Goal: Information Seeking & Learning: Learn about a topic

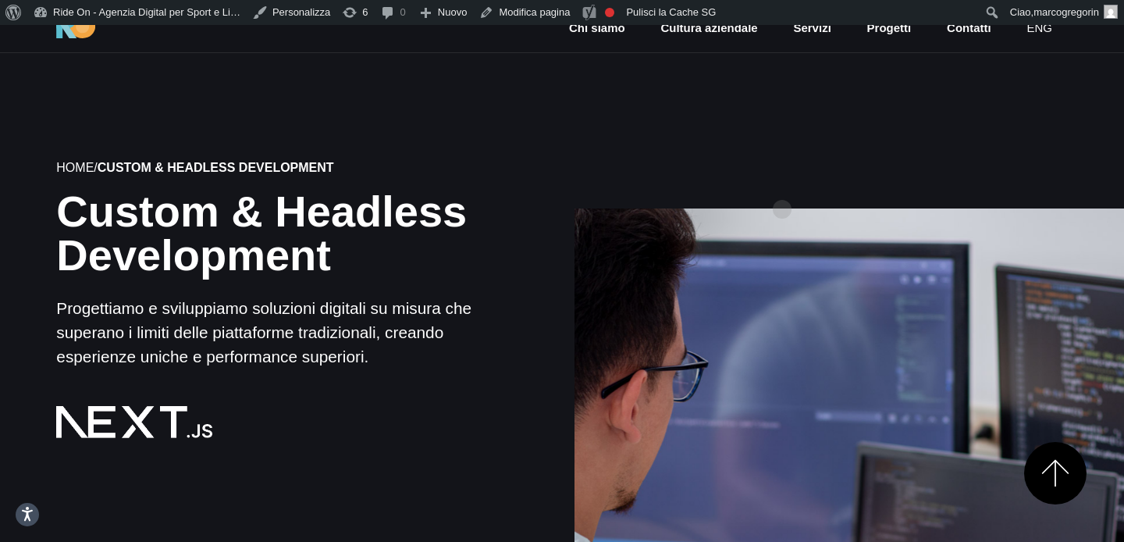
scroll to position [1381, 0]
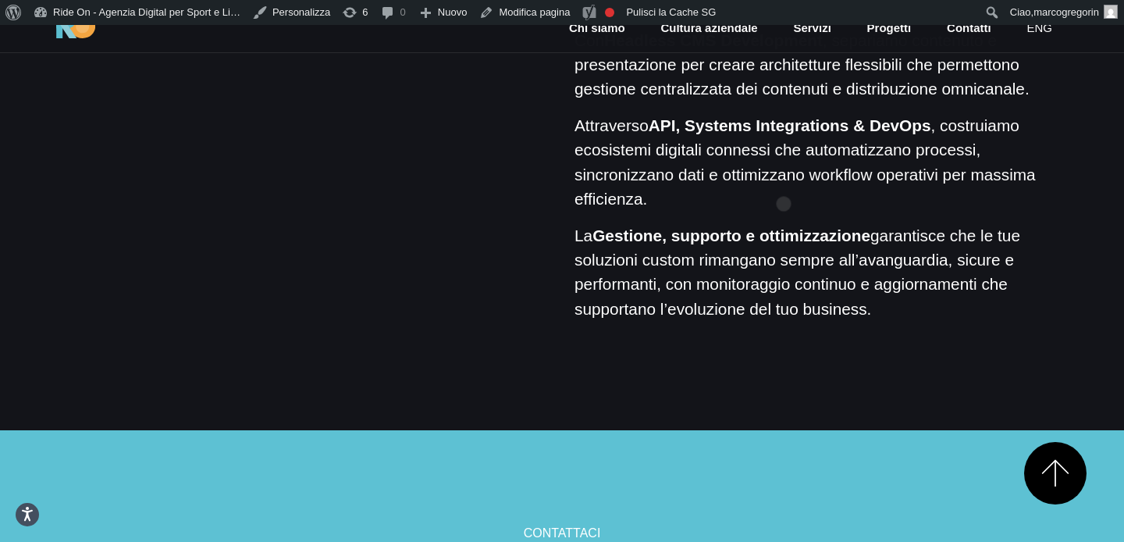
click at [784, 179] on p "Attraverso API, Systems Integrations & DevOps , costruiamo ecosistemi digitali …" at bounding box center [821, 162] width 493 height 98
click at [783, 183] on p "Attraverso API, Systems Integrations & DevOps , costruiamo ecosistemi digitali …" at bounding box center [821, 162] width 493 height 98
click at [798, 181] on p "Attraverso API, Systems Integrations & DevOps , costruiamo ecosistemi digitali …" at bounding box center [821, 162] width 493 height 98
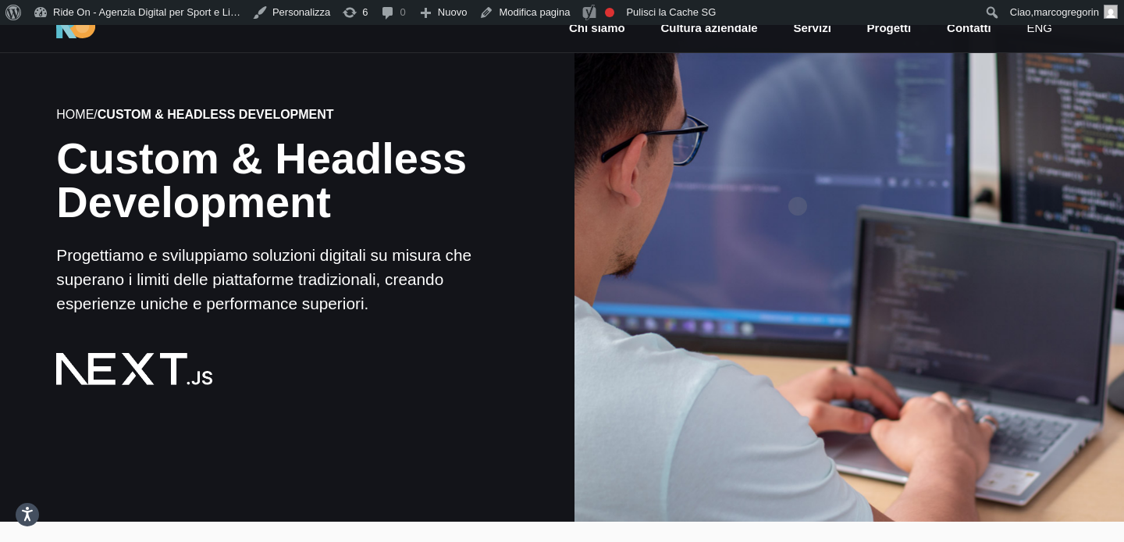
scroll to position [0, 0]
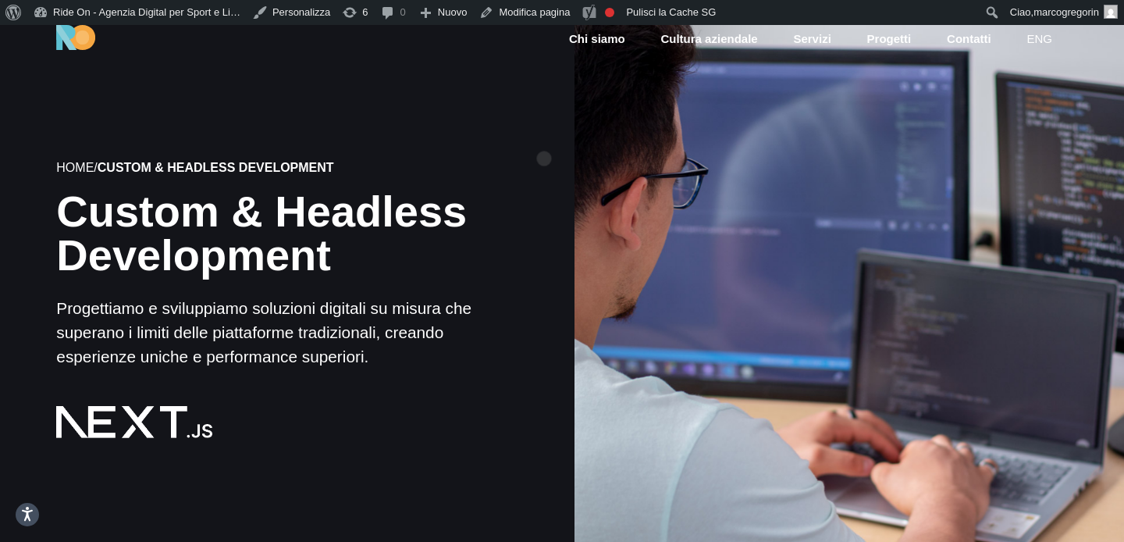
click at [544, 134] on div "Home / Custom & Headless Development Custom & Headless Development Progettiamo …" at bounding box center [275, 299] width 575 height 495
click at [603, 119] on div at bounding box center [848, 299] width 555 height 555
click at [520, 116] on div "Home / Custom & Headless Development Custom & Headless Development Progettiamo …" at bounding box center [275, 299] width 575 height 495
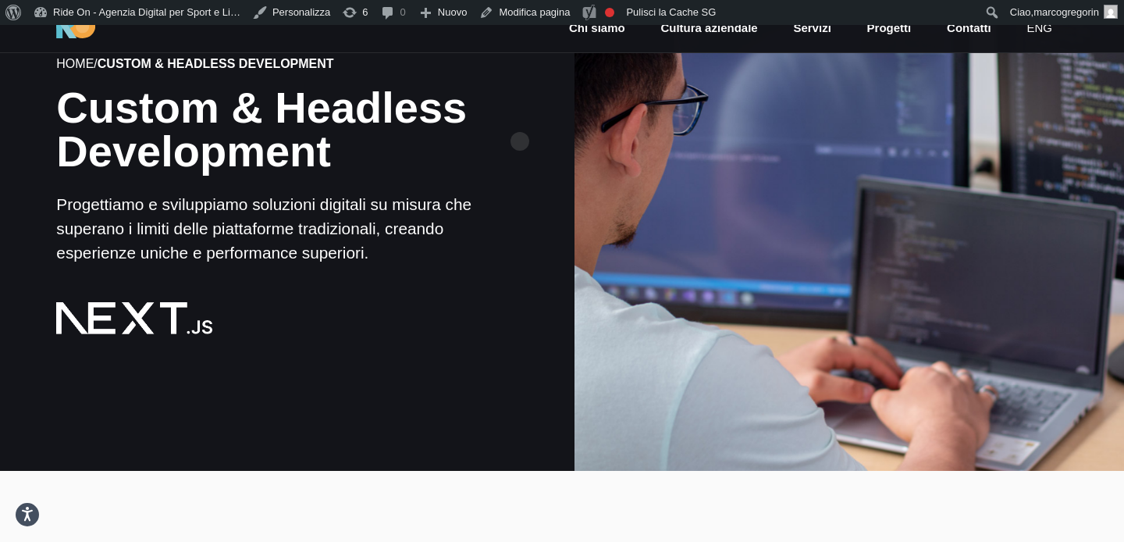
scroll to position [105, 0]
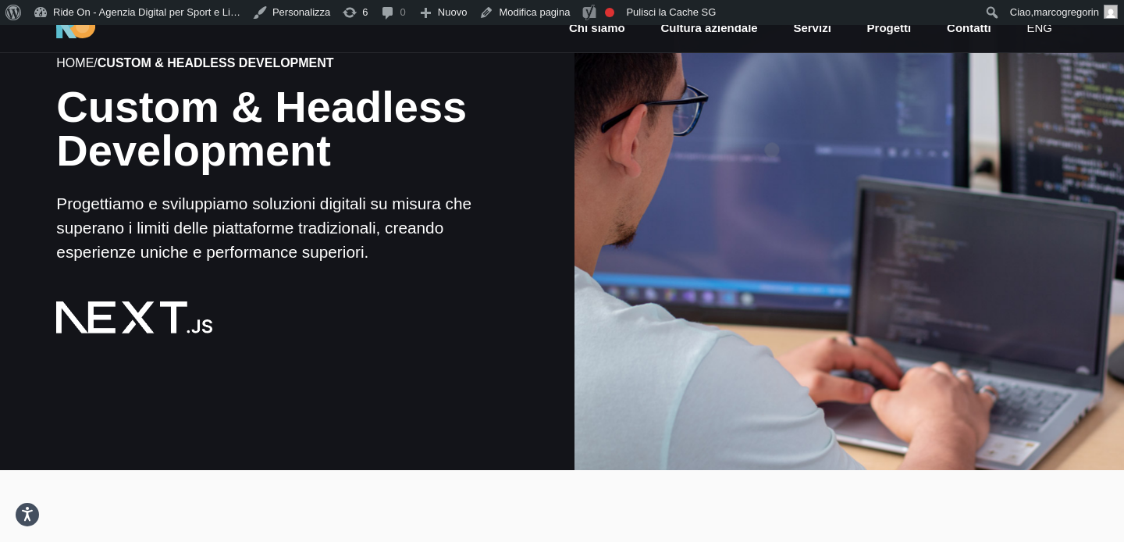
click at [772, 125] on div at bounding box center [848, 194] width 555 height 555
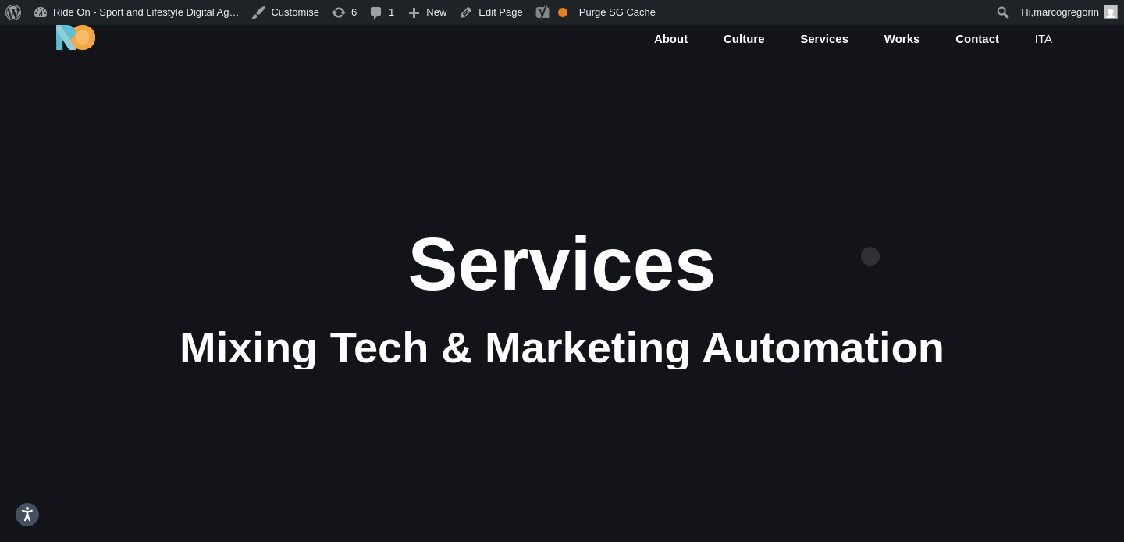
click at [870, 231] on div "Services" at bounding box center [562, 264] width 937 height 83
click at [896, 205] on section "Services Mixing Tech & Marketing Automation" at bounding box center [562, 296] width 1124 height 542
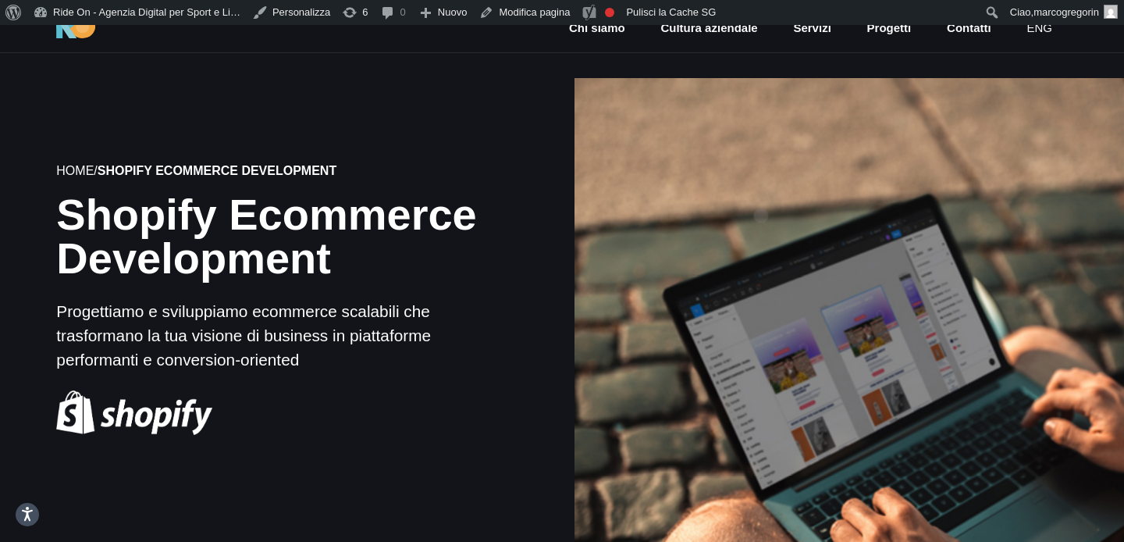
scroll to position [205, 0]
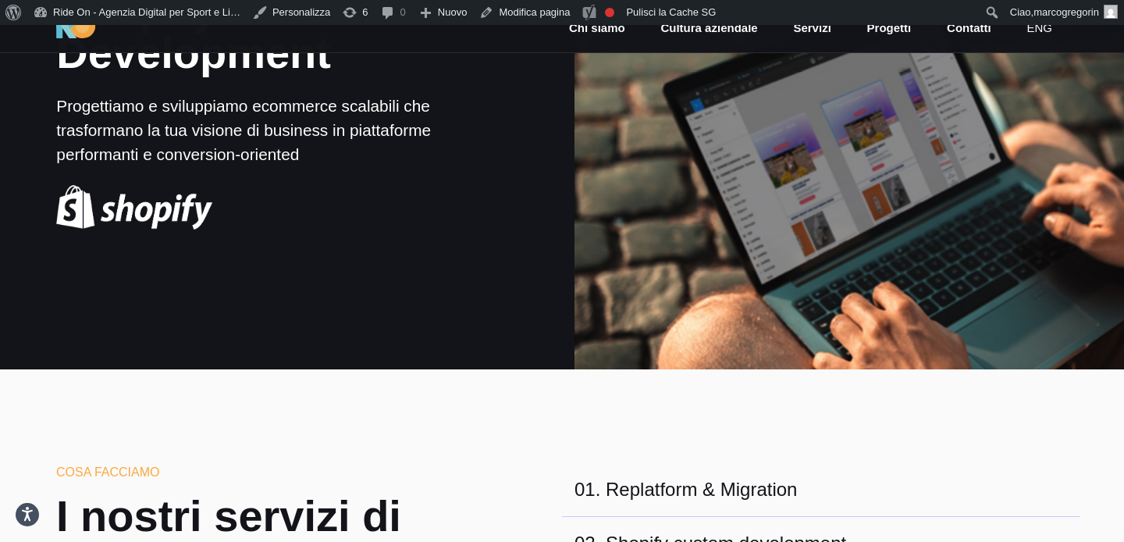
click at [761, 190] on div at bounding box center [848, 94] width 555 height 555
click at [761, 248] on div at bounding box center [848, 94] width 555 height 555
click at [730, 277] on div at bounding box center [848, 94] width 555 height 555
click at [724, 265] on div at bounding box center [848, 94] width 555 height 555
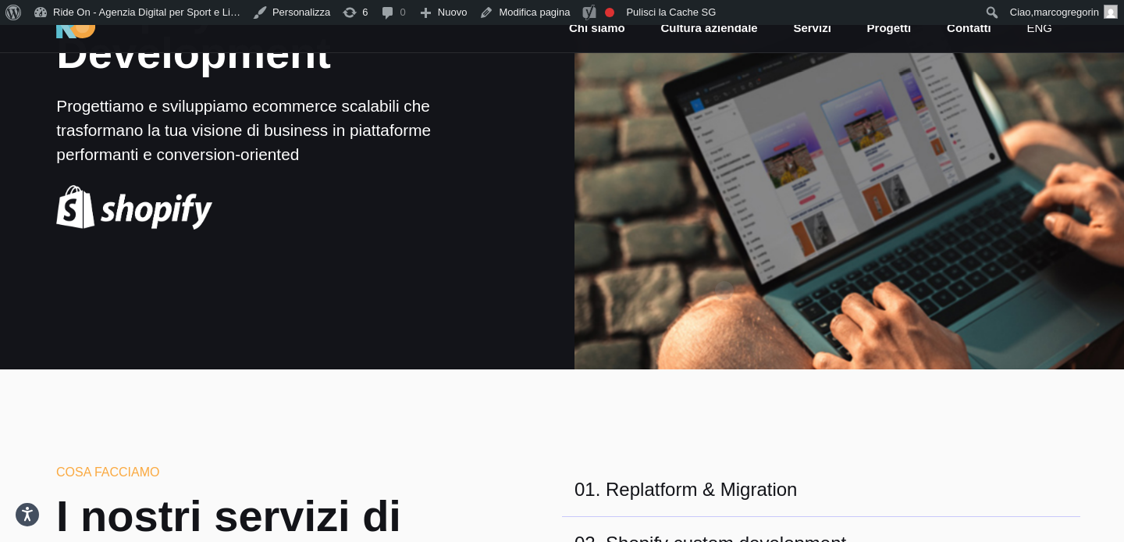
click at [724, 265] on div at bounding box center [848, 94] width 555 height 555
click at [756, 265] on div at bounding box center [848, 94] width 555 height 555
click at [764, 265] on div at bounding box center [848, 94] width 555 height 555
click at [784, 257] on div at bounding box center [848, 94] width 555 height 555
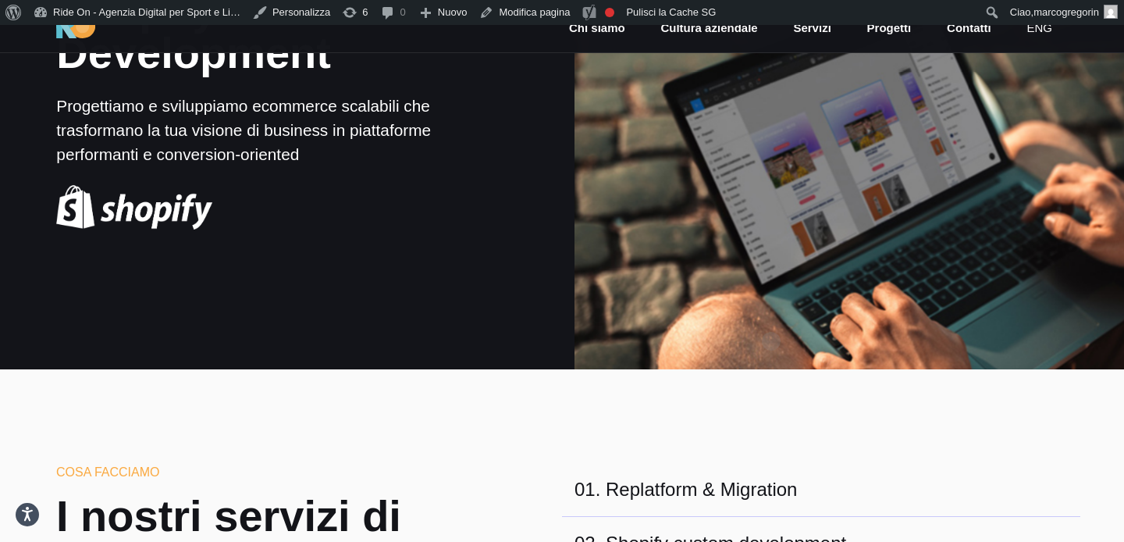
click at [775, 316] on div at bounding box center [848, 94] width 555 height 555
click at [815, 307] on div at bounding box center [848, 94] width 555 height 555
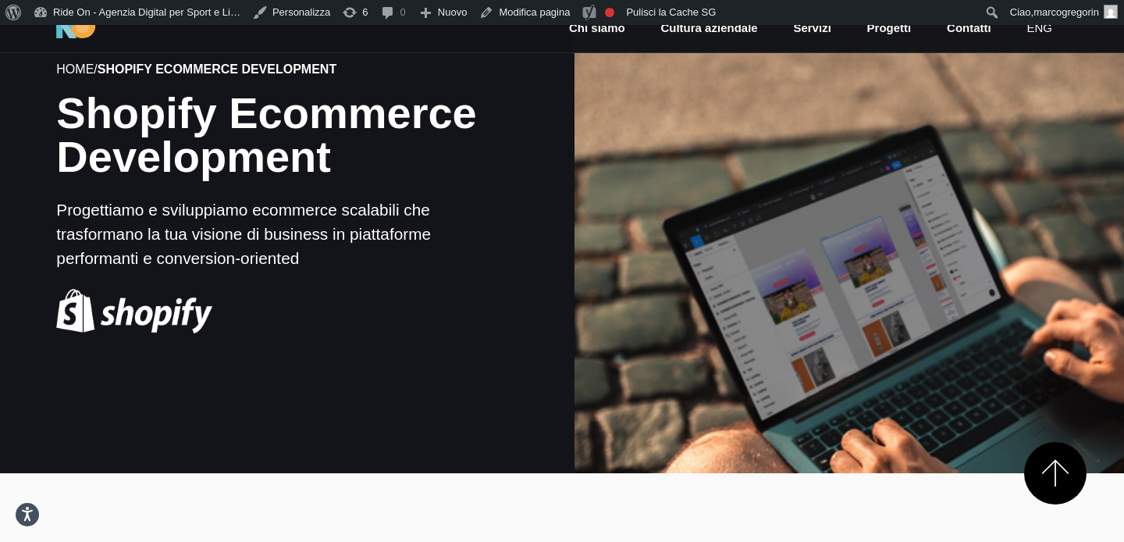
scroll to position [0, 0]
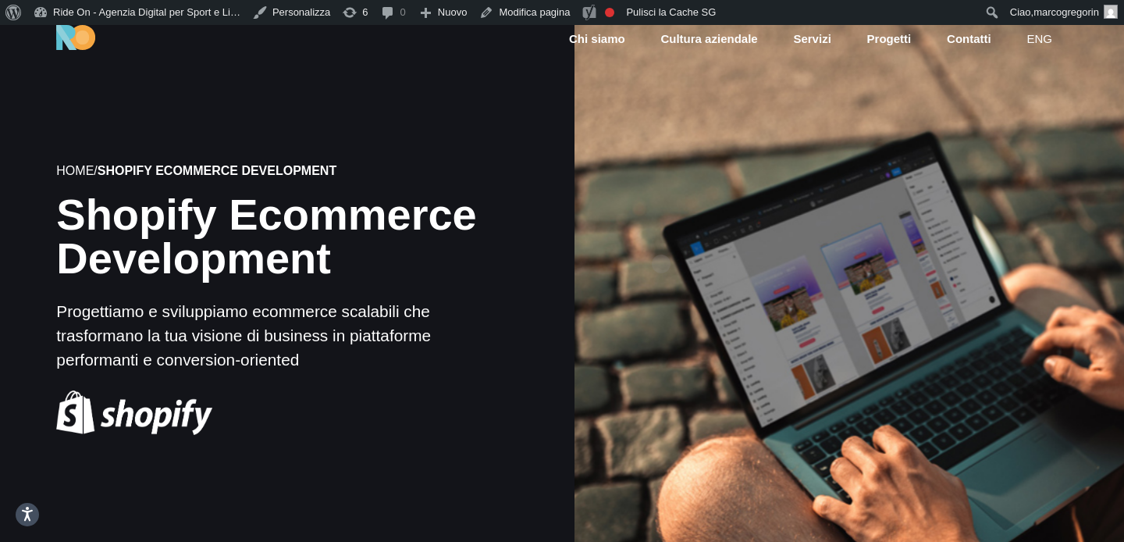
click at [653, 254] on div at bounding box center [848, 299] width 555 height 555
click at [729, 287] on div at bounding box center [848, 299] width 555 height 555
click at [668, 305] on div at bounding box center [848, 299] width 555 height 555
drag, startPoint x: 734, startPoint y: 305, endPoint x: 795, endPoint y: 305, distance: 60.9
click at [735, 305] on div at bounding box center [848, 299] width 555 height 555
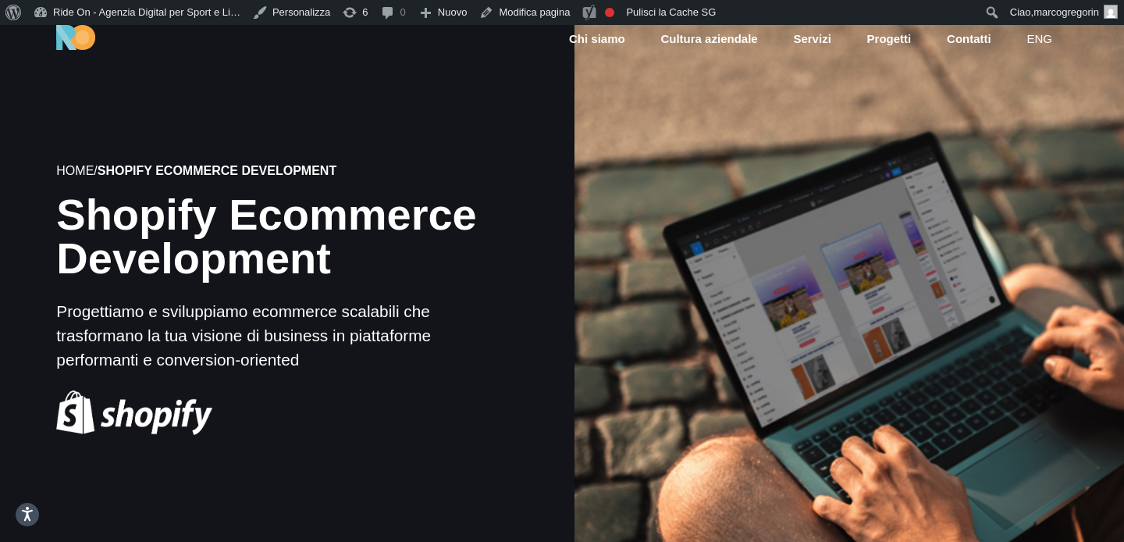
click at [860, 305] on div at bounding box center [848, 299] width 555 height 555
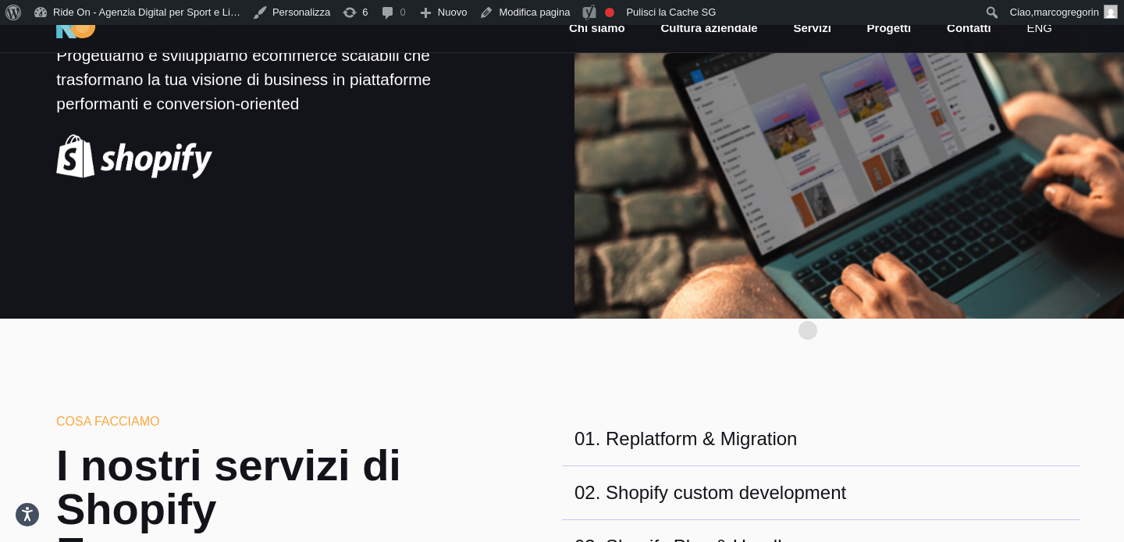
scroll to position [277, 0]
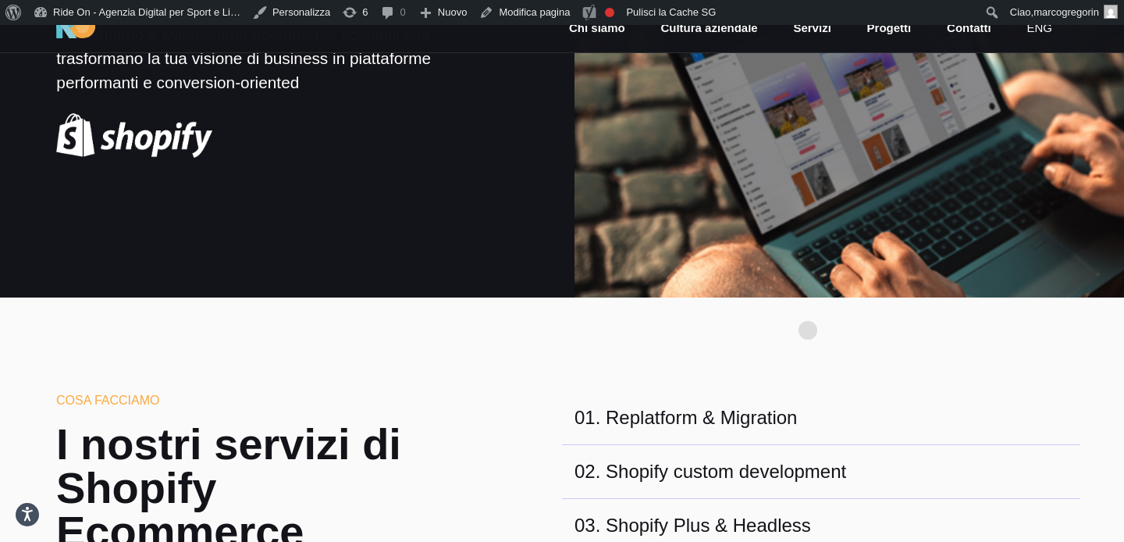
click at [869, 202] on div at bounding box center [848, 22] width 555 height 555
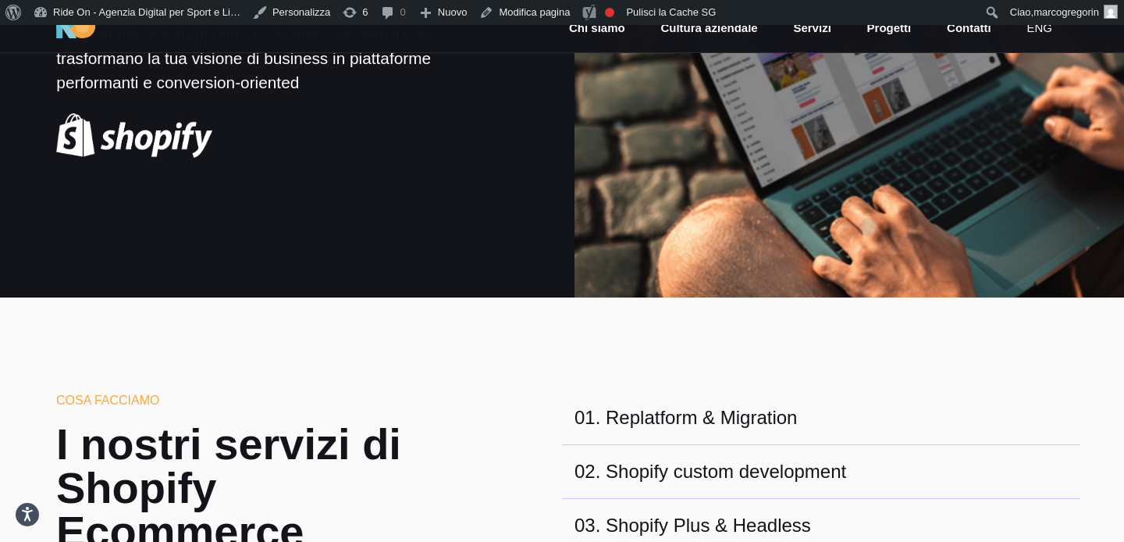
scroll to position [0, 0]
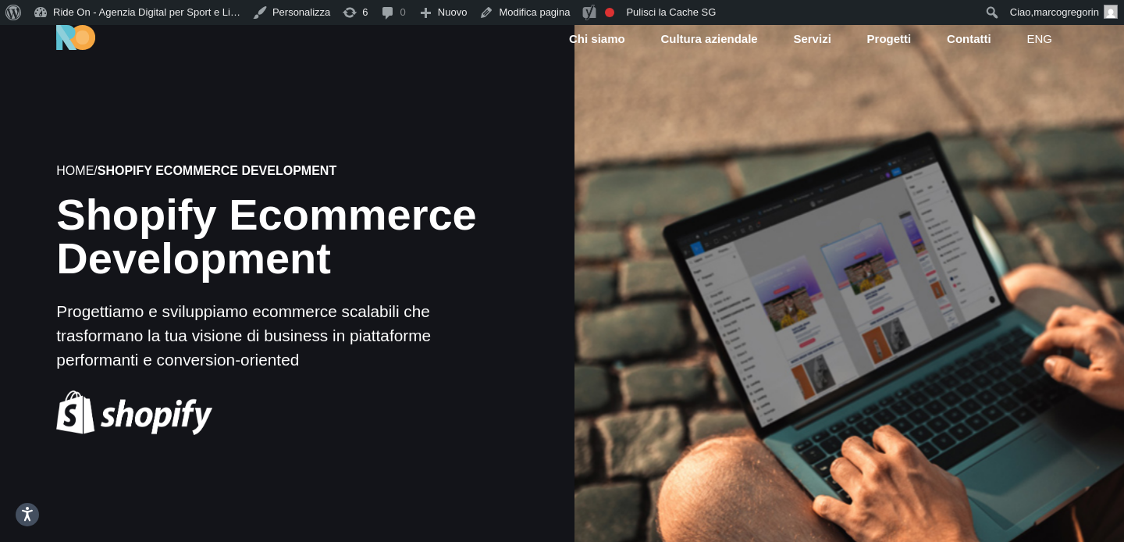
click at [869, 201] on div at bounding box center [848, 299] width 555 height 555
click at [869, 202] on div at bounding box center [848, 299] width 555 height 555
click at [869, 277] on div at bounding box center [848, 299] width 555 height 555
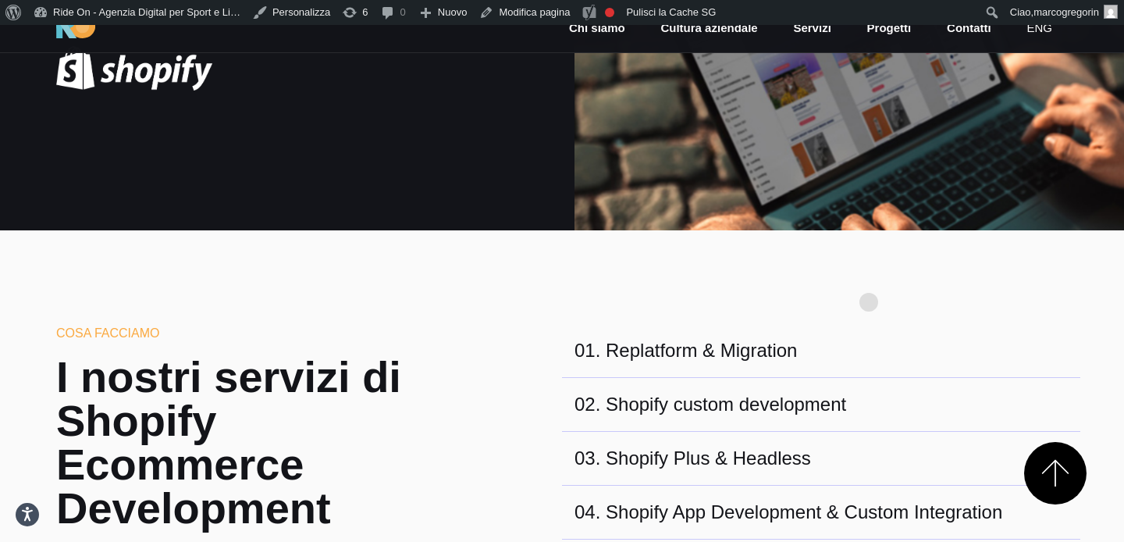
scroll to position [404, 0]
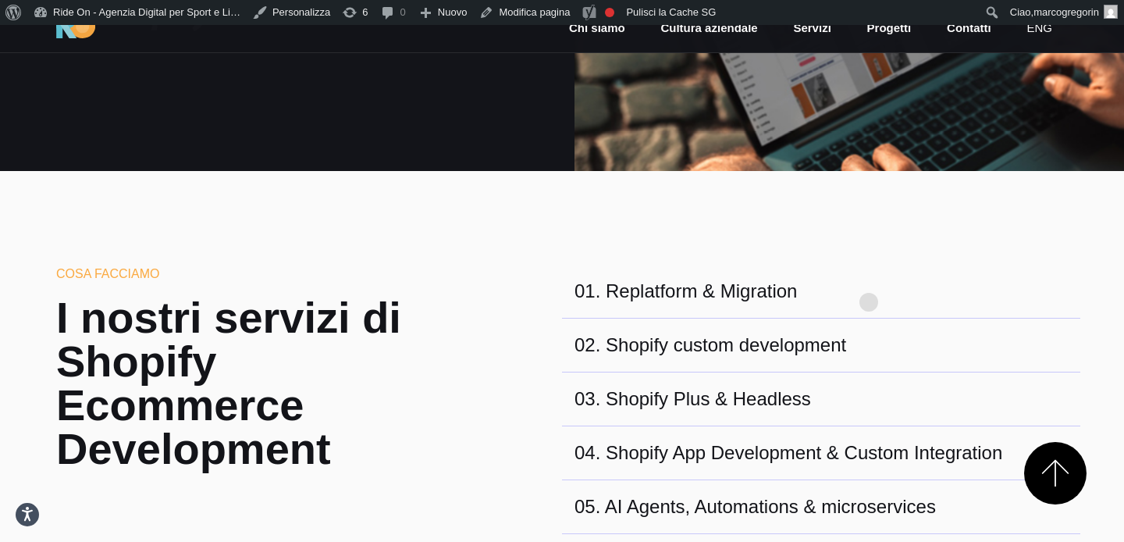
click at [869, 277] on div "01 . Replatform & Migration" at bounding box center [821, 292] width 518 height 54
click at [838, 201] on section "Cosa facciamo I nostri servizi di Shopify Ecommerce Development 01 . Replatform…" at bounding box center [562, 433] width 1124 height 525
click at [839, 177] on section "Cosa facciamo I nostri servizi di Shopify Ecommerce Development 01 . Replatform…" at bounding box center [562, 433] width 1124 height 525
click at [838, 210] on section "Cosa facciamo I nostri servizi di Shopify Ecommerce Development 01 . Replatform…" at bounding box center [562, 433] width 1124 height 525
click at [839, 207] on section "Cosa facciamo I nostri servizi di Shopify Ecommerce Development 01 . Replatform…" at bounding box center [562, 433] width 1124 height 525
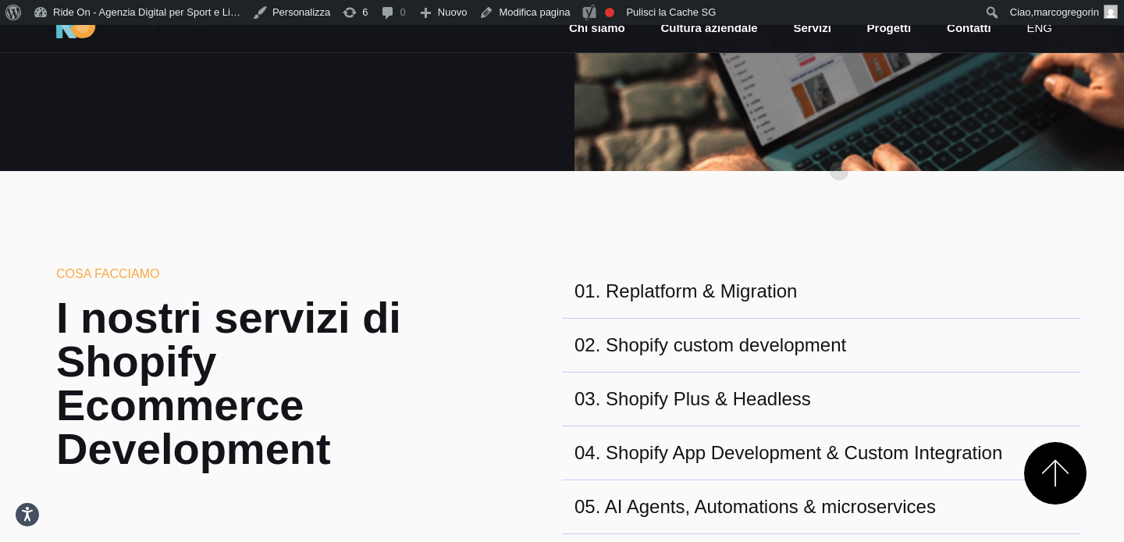
click at [561, 255] on section "Cosa facciamo I nostri servizi di Shopify Ecommerce Development 01 . Replatform…" at bounding box center [562, 433] width 1124 height 525
click at [681, 247] on section "Cosa facciamo I nostri servizi di Shopify Ecommerce Development 01 . Replatform…" at bounding box center [562, 433] width 1124 height 525
click at [660, 228] on section "Cosa facciamo I nostri servizi di Shopify Ecommerce Development 01 . Replatform…" at bounding box center [562, 433] width 1124 height 525
click at [716, 184] on section "Cosa facciamo I nostri servizi di Shopify Ecommerce Development 01 . Replatform…" at bounding box center [562, 433] width 1124 height 525
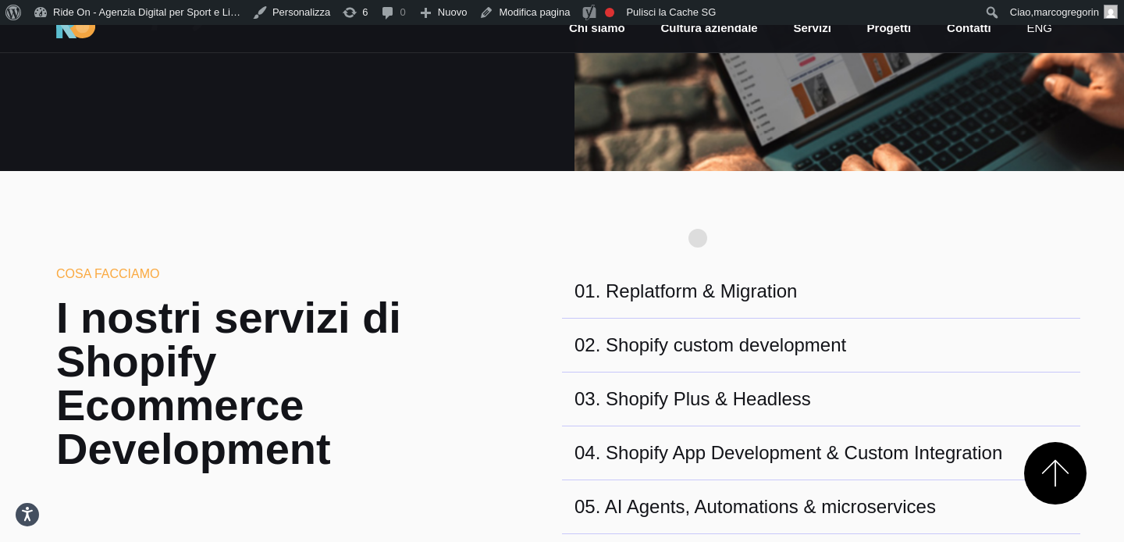
click at [698, 212] on section "Cosa facciamo I nostri servizi di Shopify Ecommerce Development 01 . Replatform…" at bounding box center [562, 433] width 1124 height 525
click at [711, 208] on section "Cosa facciamo I nostri servizi di Shopify Ecommerce Development 01 . Replatform…" at bounding box center [562, 433] width 1124 height 525
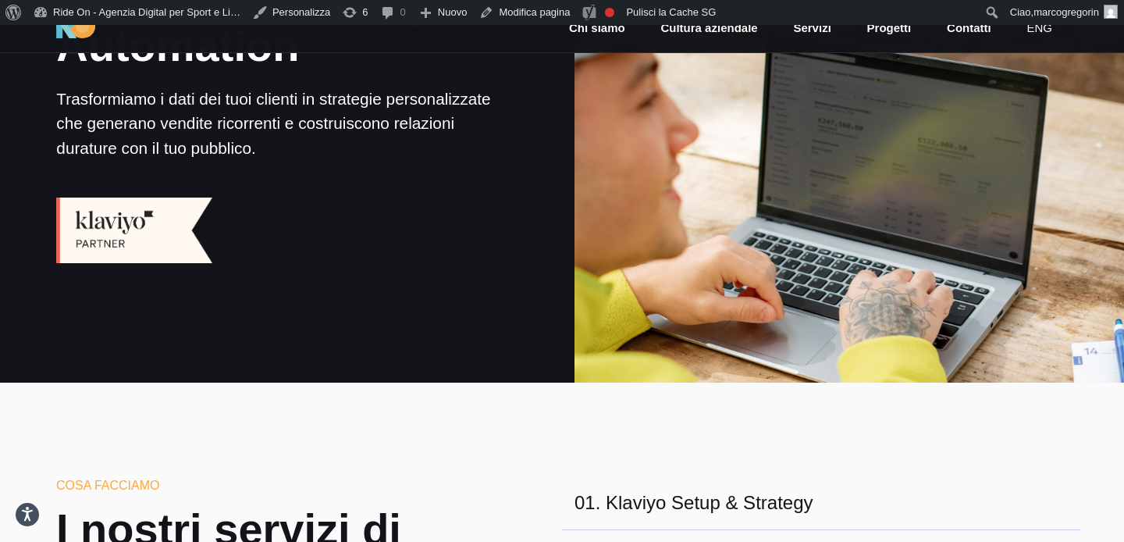
scroll to position [185, 0]
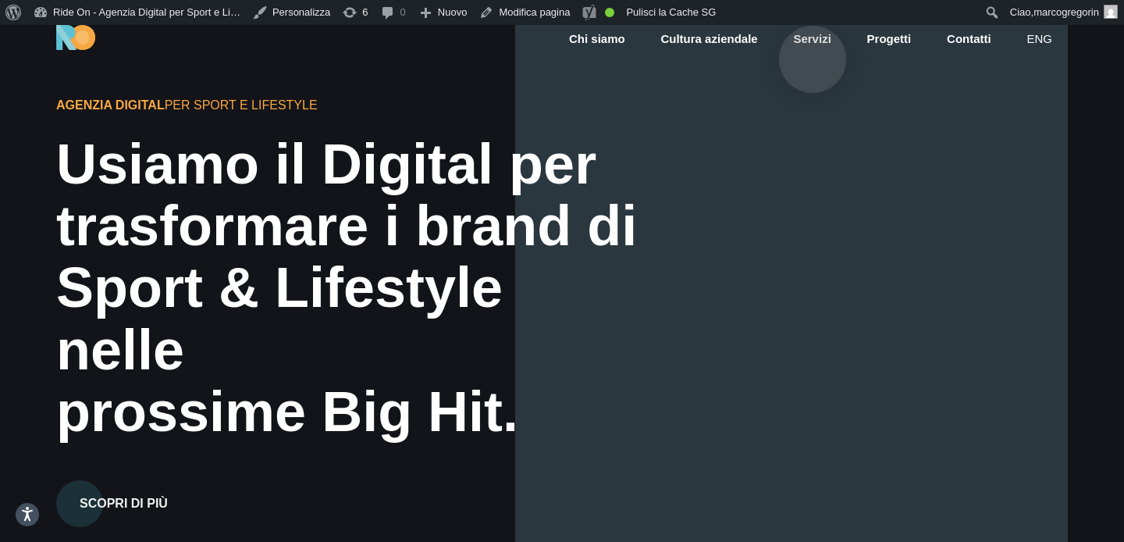
click at [813, 34] on link "Servizi" at bounding box center [812, 39] width 41 height 18
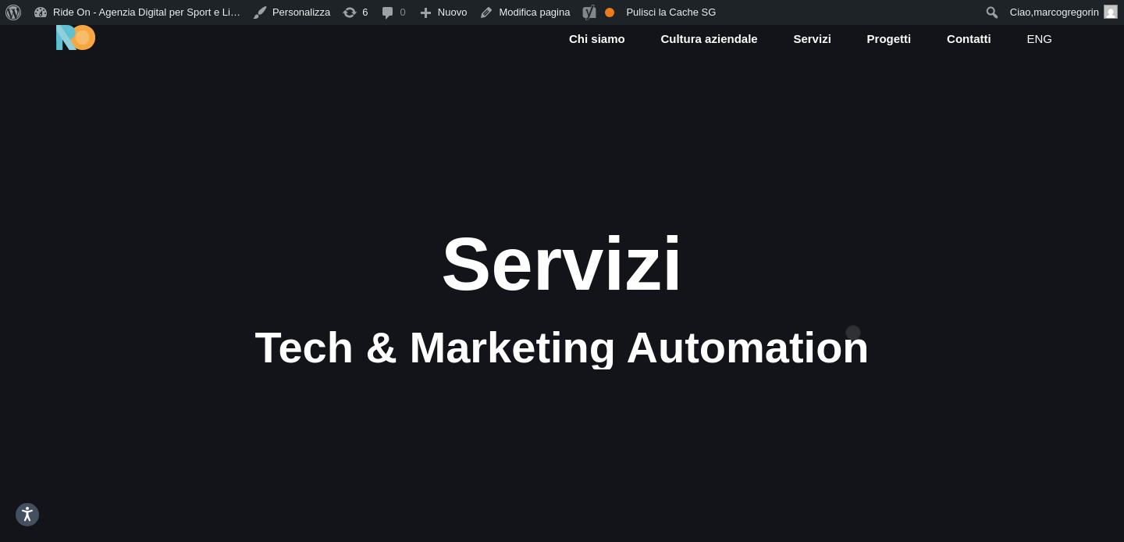
click at [853, 308] on div "Servizi" at bounding box center [562, 268] width 937 height 90
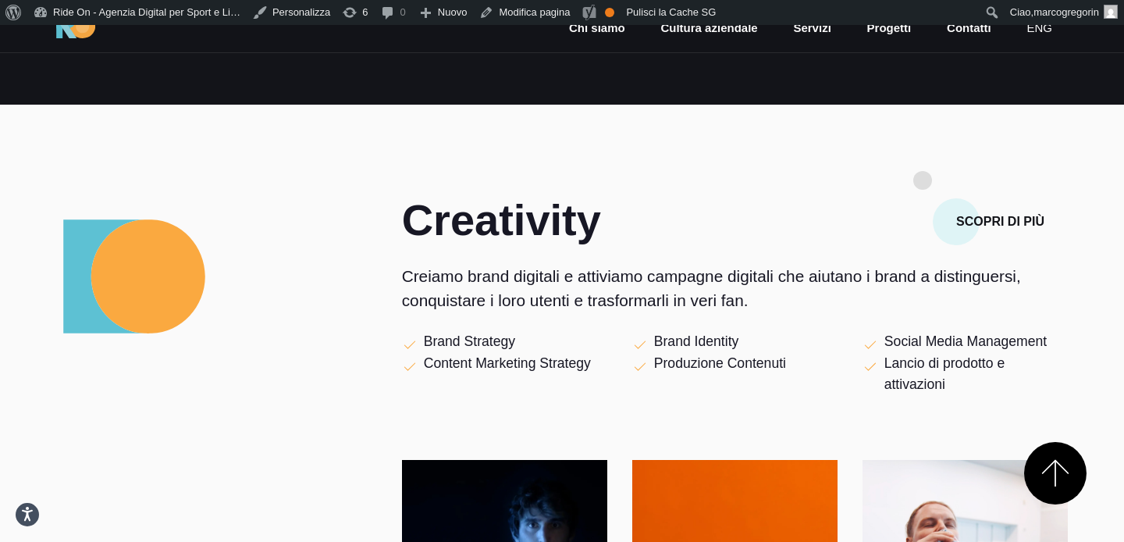
scroll to position [418, 0]
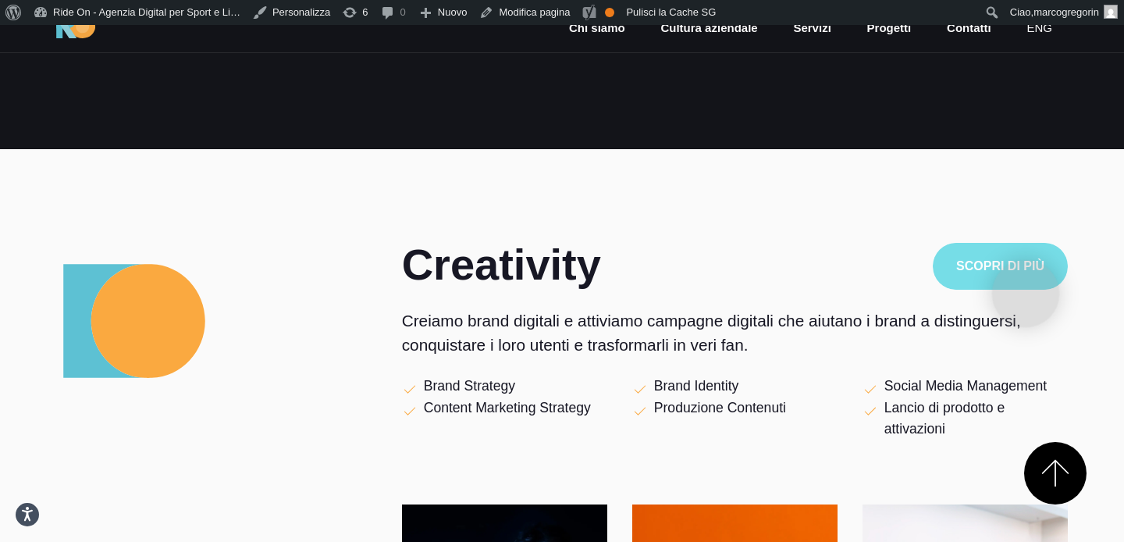
click at [1026, 267] on button "Scopri di più" at bounding box center [1000, 266] width 135 height 47
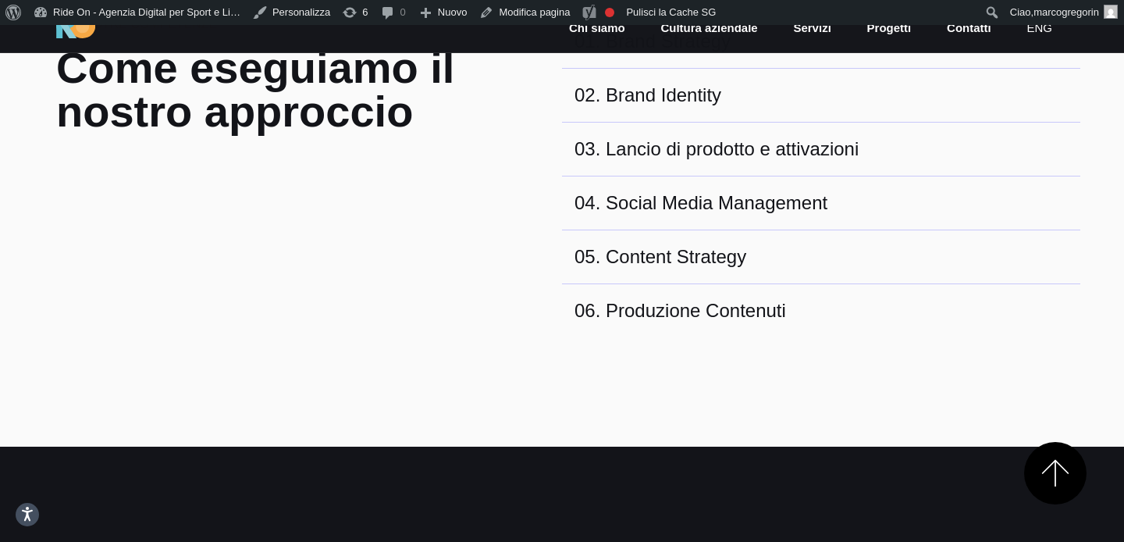
scroll to position [655, 0]
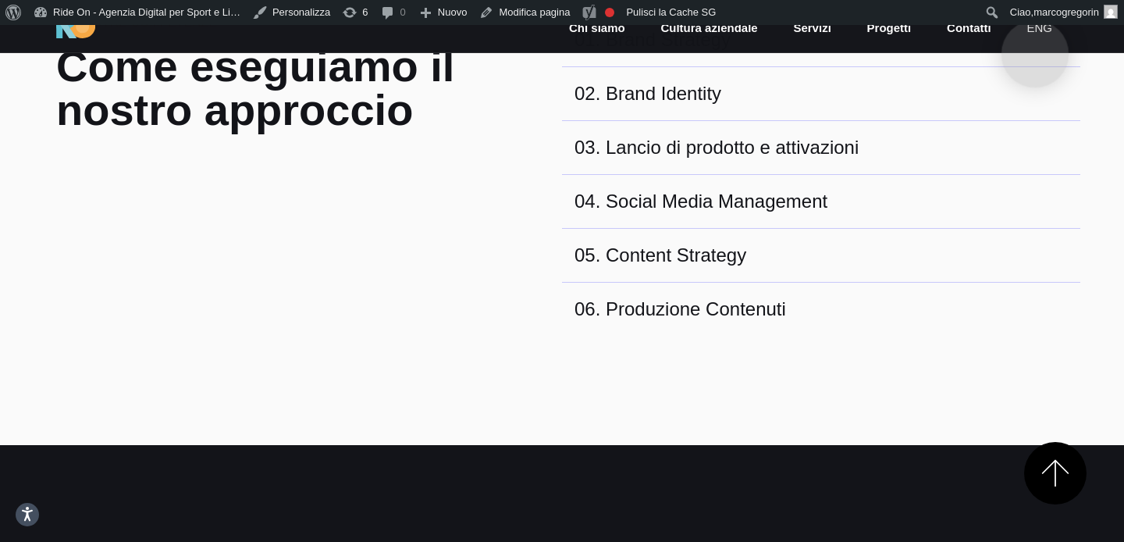
click at [1036, 29] on link "eng" at bounding box center [1039, 29] width 29 height 18
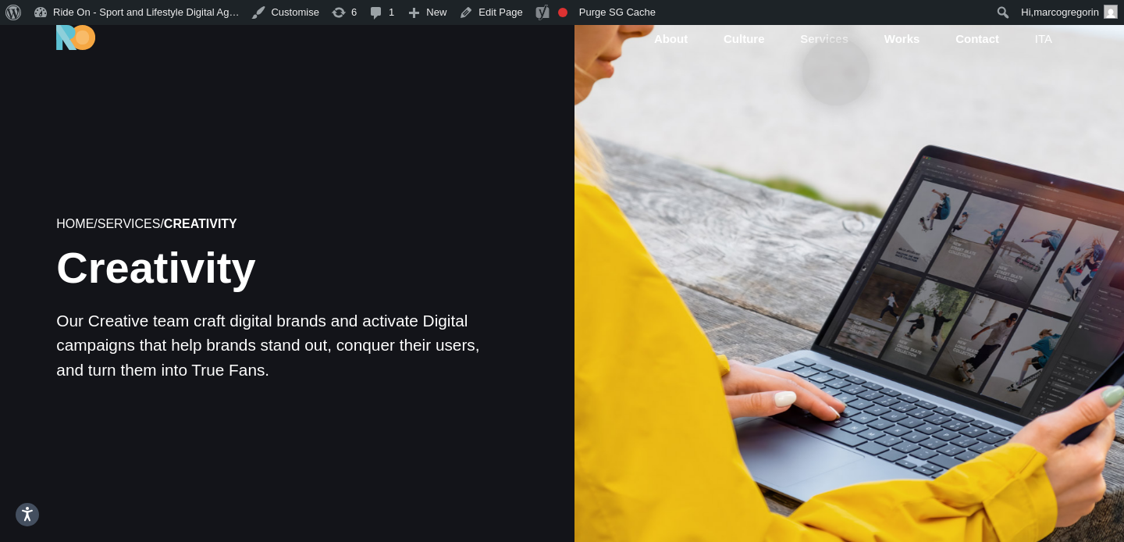
click at [836, 46] on link "Services" at bounding box center [825, 39] width 52 height 18
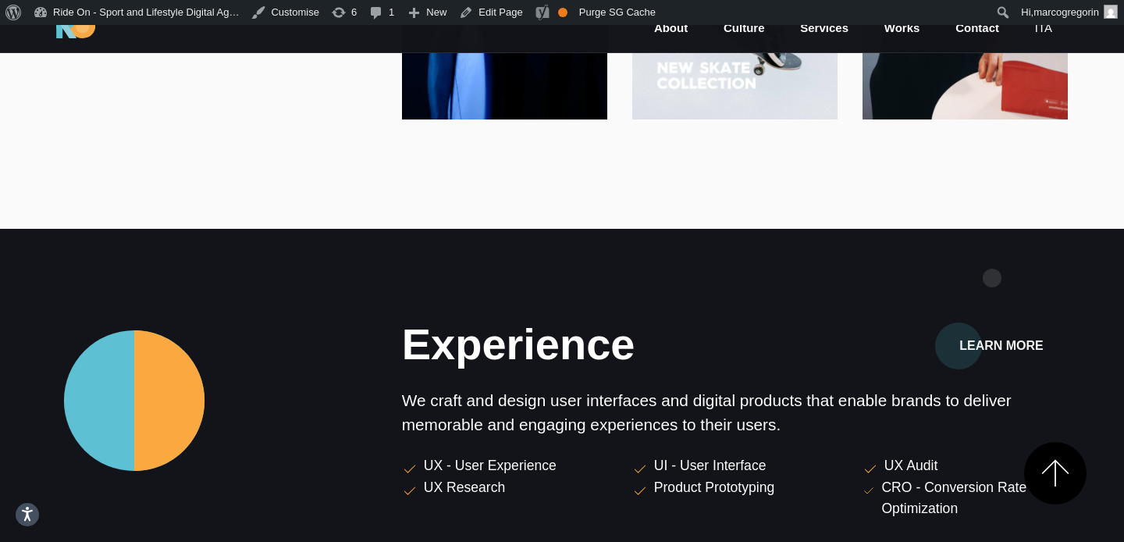
scroll to position [1137, 0]
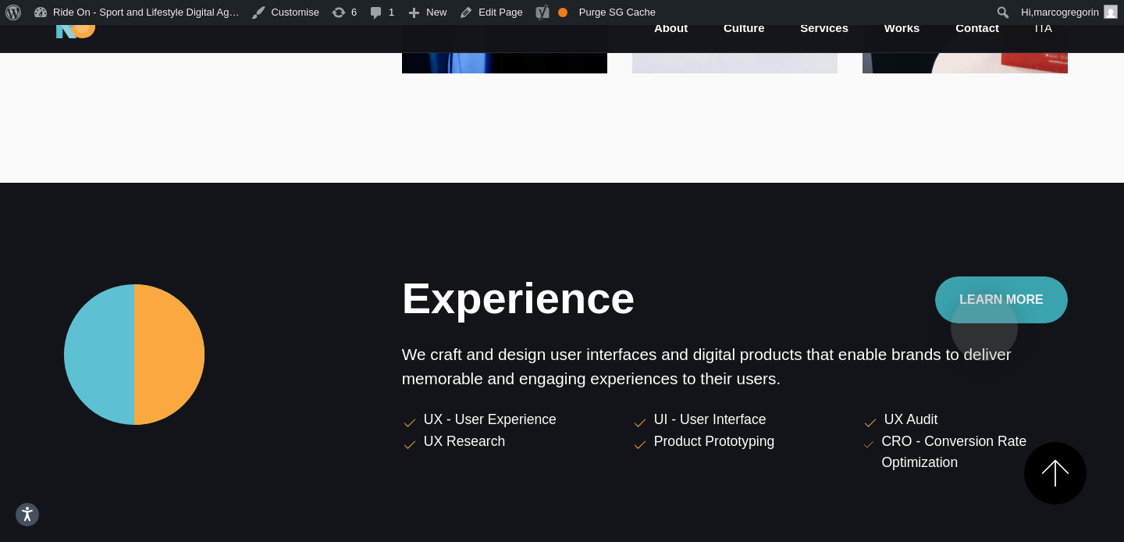
click at [984, 302] on button "Learn More" at bounding box center [1001, 299] width 133 height 47
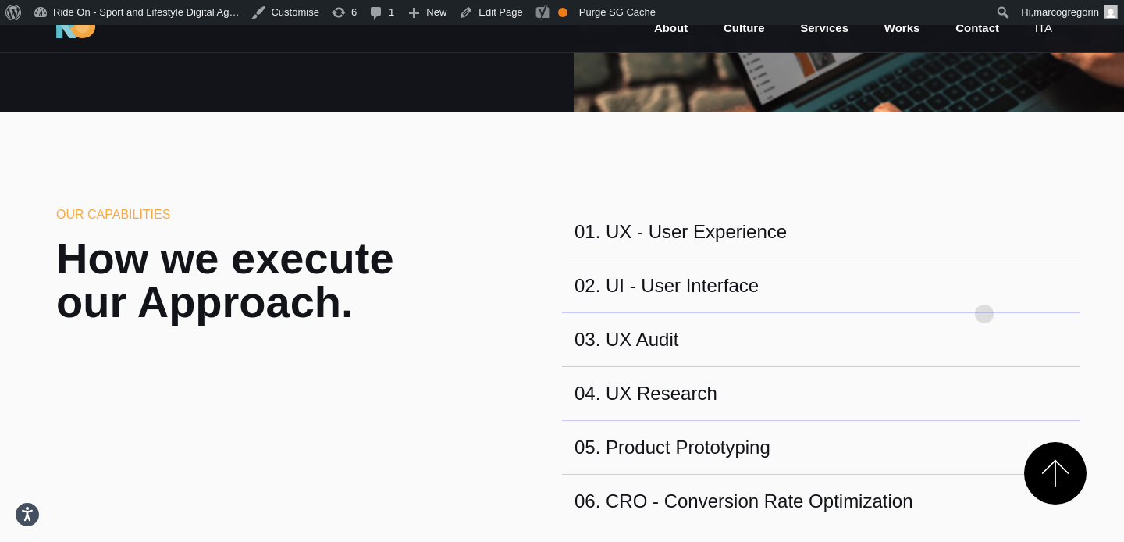
scroll to position [461, 0]
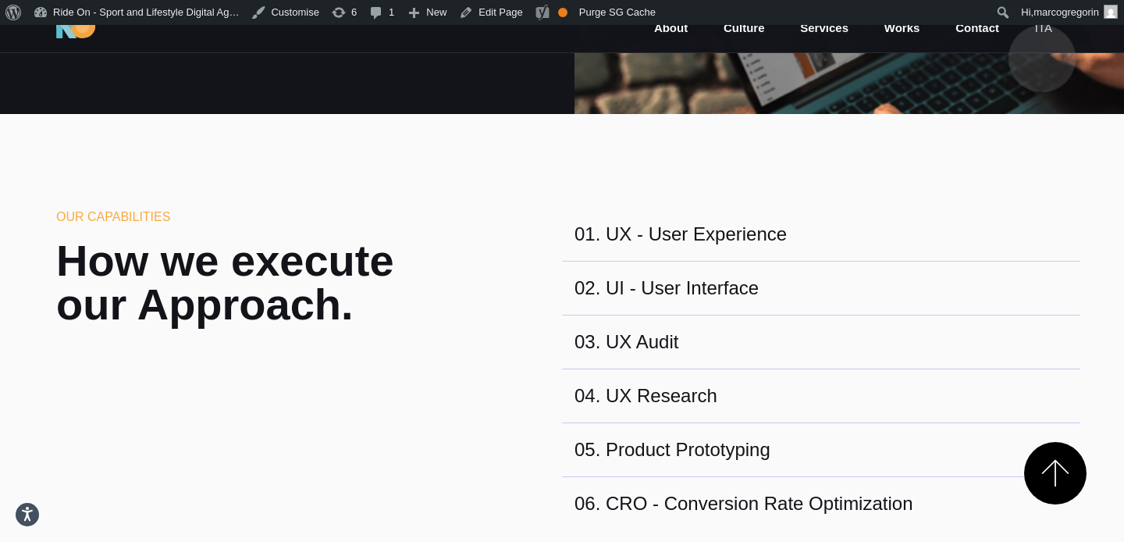
click at [1042, 34] on link "ita" at bounding box center [1044, 29] width 20 height 18
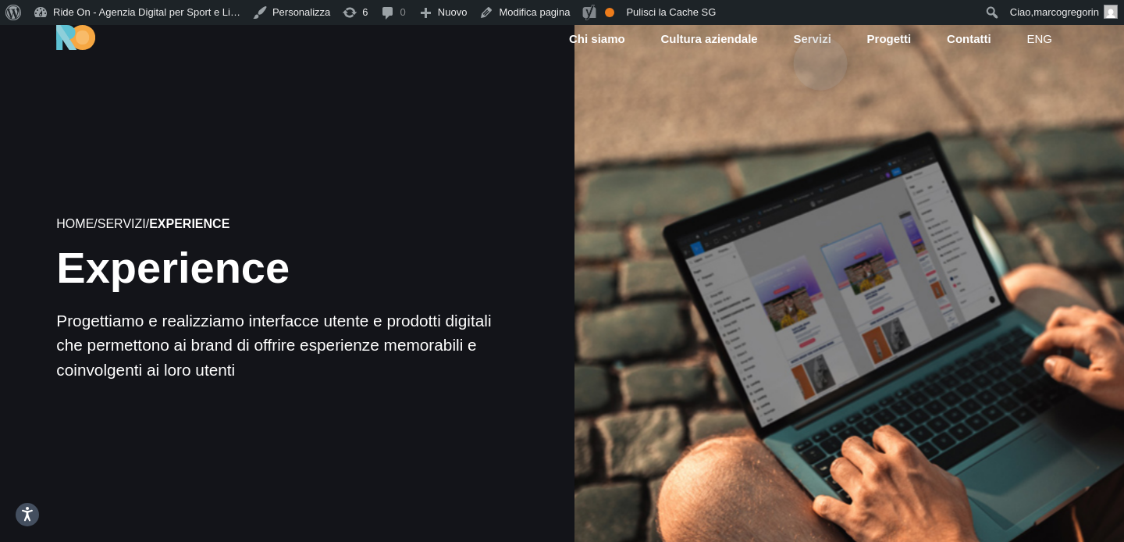
click at [821, 38] on link "Servizi" at bounding box center [812, 39] width 41 height 18
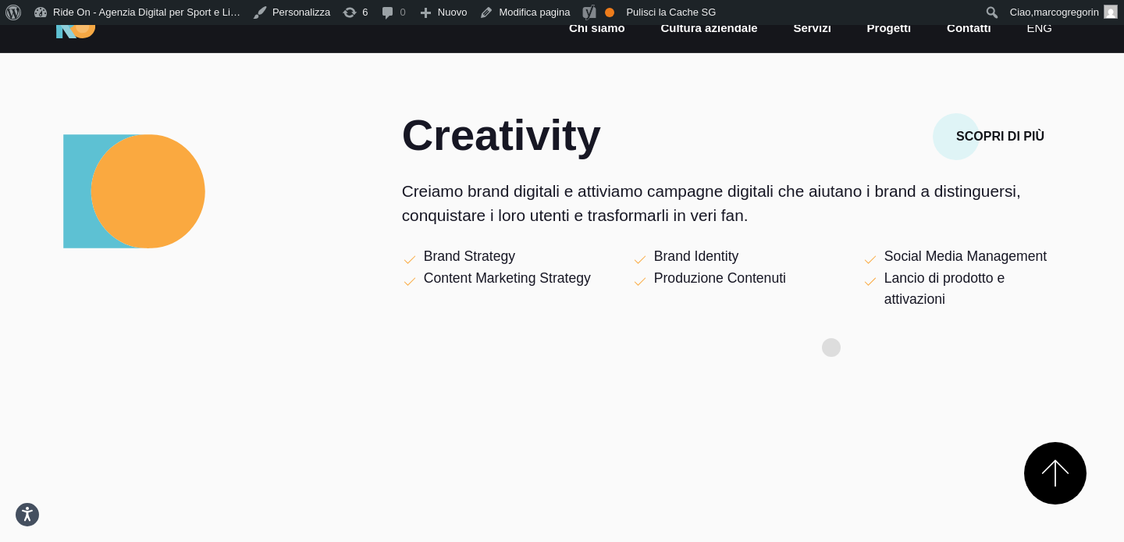
scroll to position [552, 0]
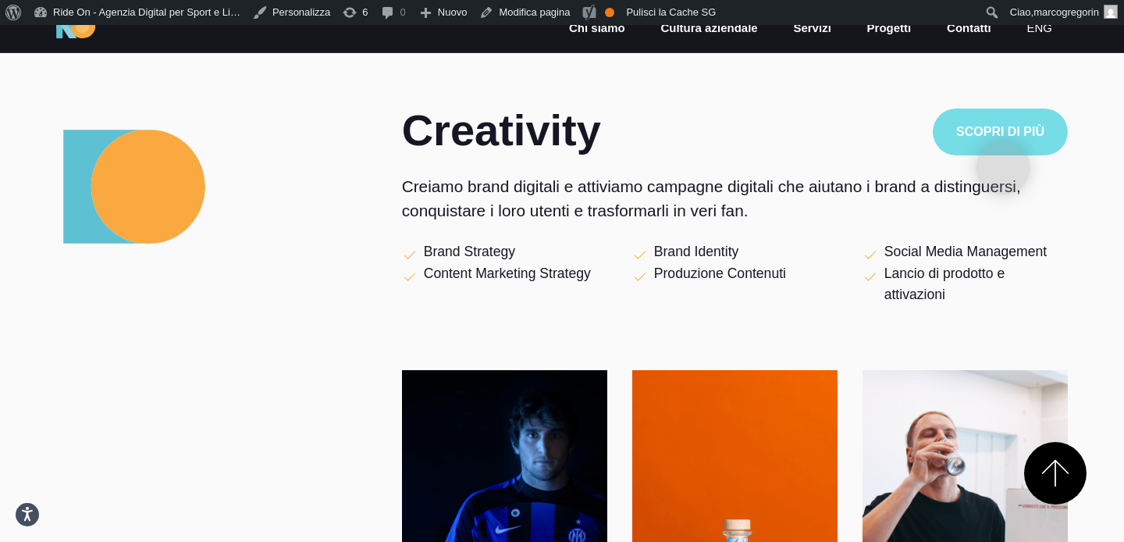
click at [1003, 143] on button "Scopri di più" at bounding box center [1000, 132] width 135 height 47
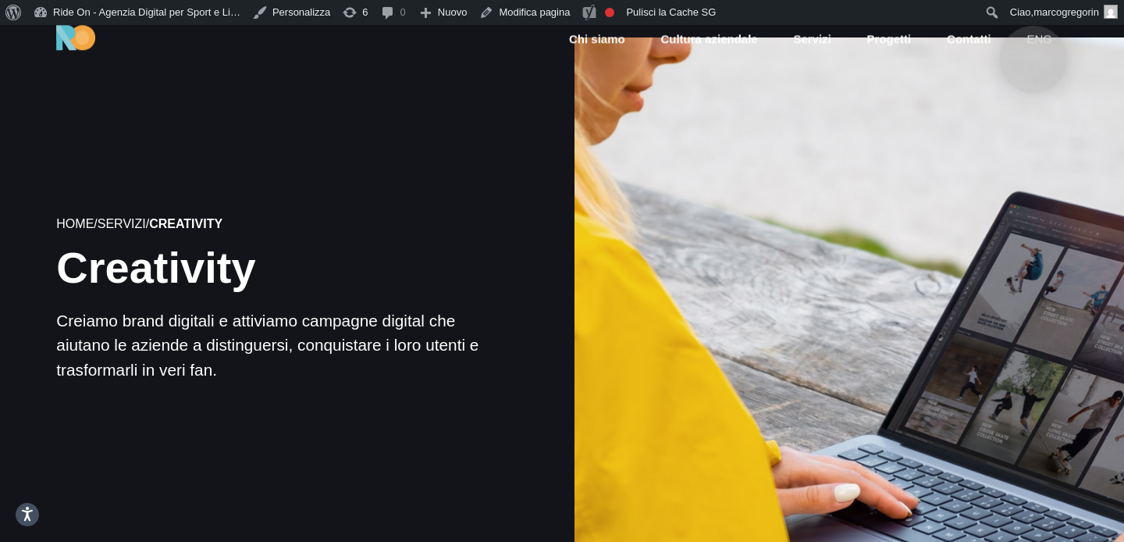
click at [1034, 34] on link "eng" at bounding box center [1039, 40] width 29 height 18
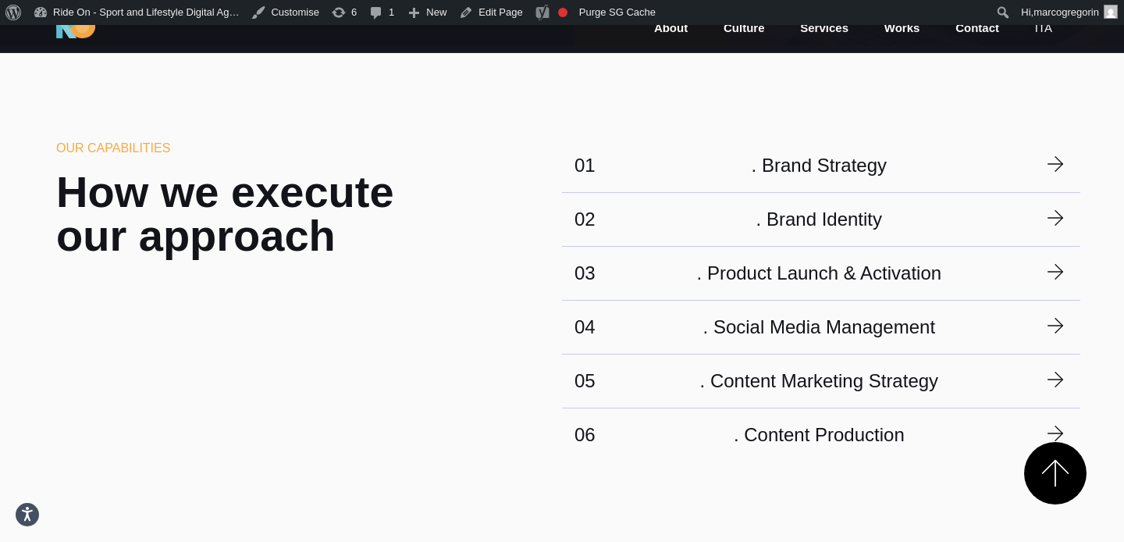
scroll to position [536, 0]
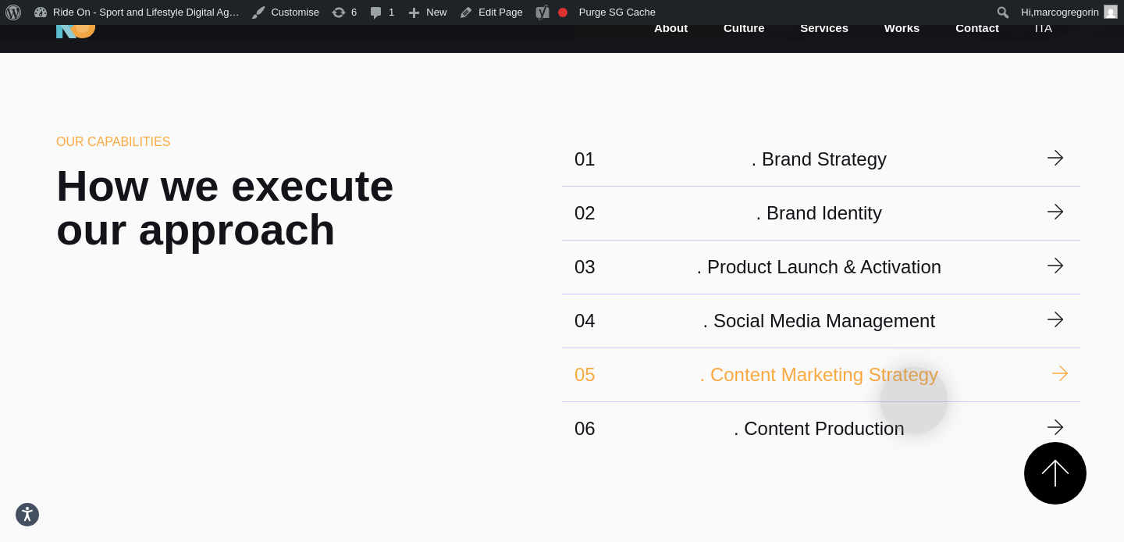
click at [914, 376] on link "05 . Content Marketing Strategy" at bounding box center [821, 375] width 493 height 28
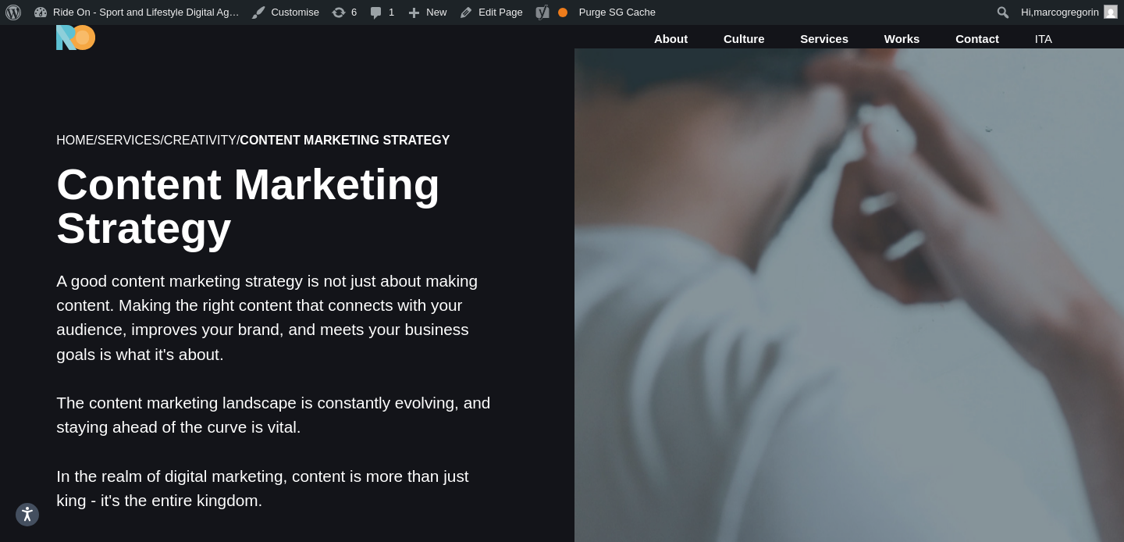
scroll to position [5, 0]
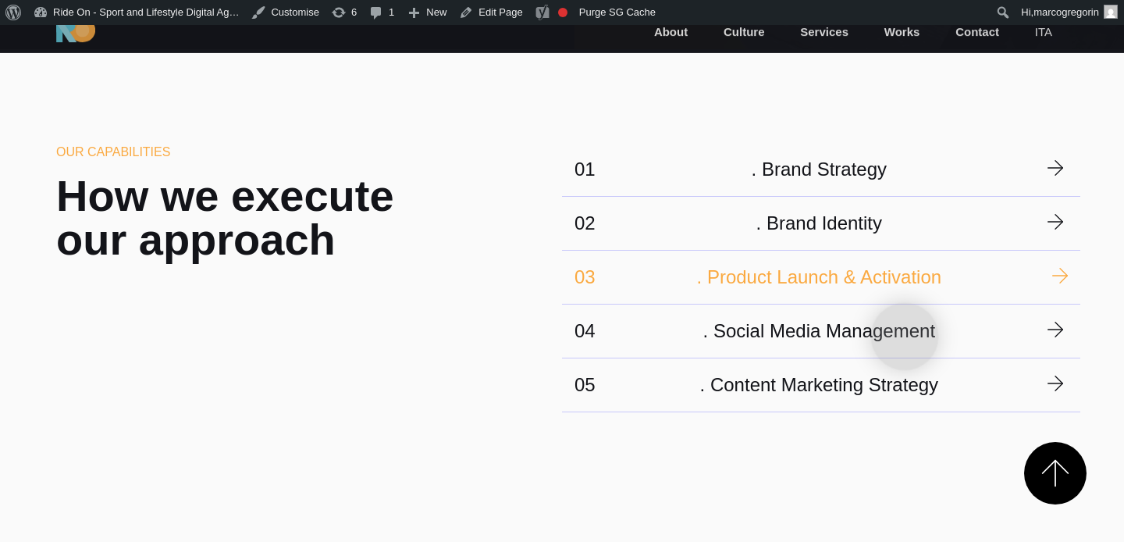
scroll to position [536, 0]
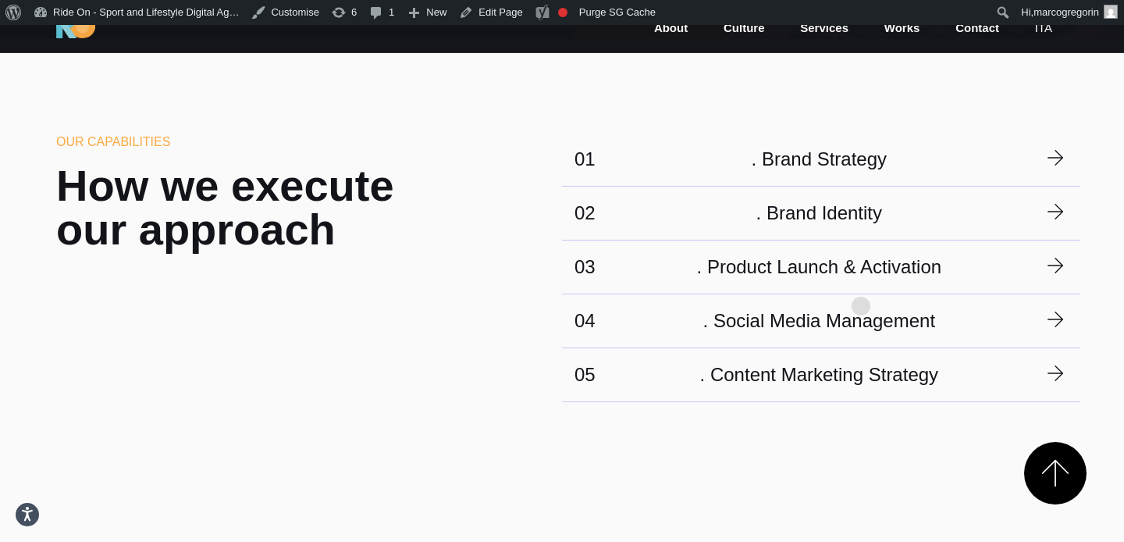
click at [861, 281] on div "03 . Product Launch & Activation" at bounding box center [821, 267] width 518 height 54
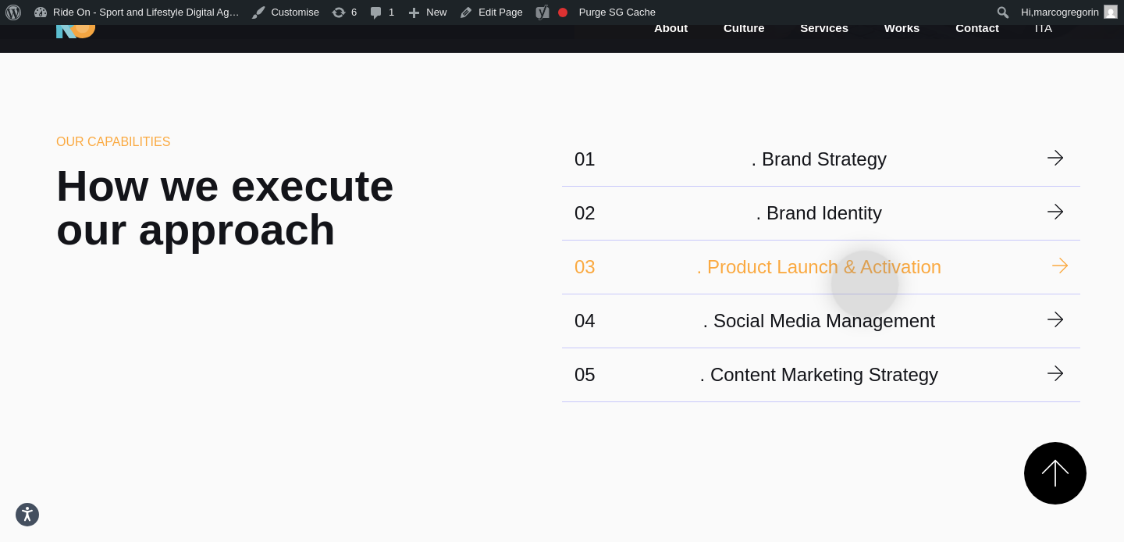
click at [865, 259] on link "03 . Product Launch & Activation" at bounding box center [821, 267] width 493 height 28
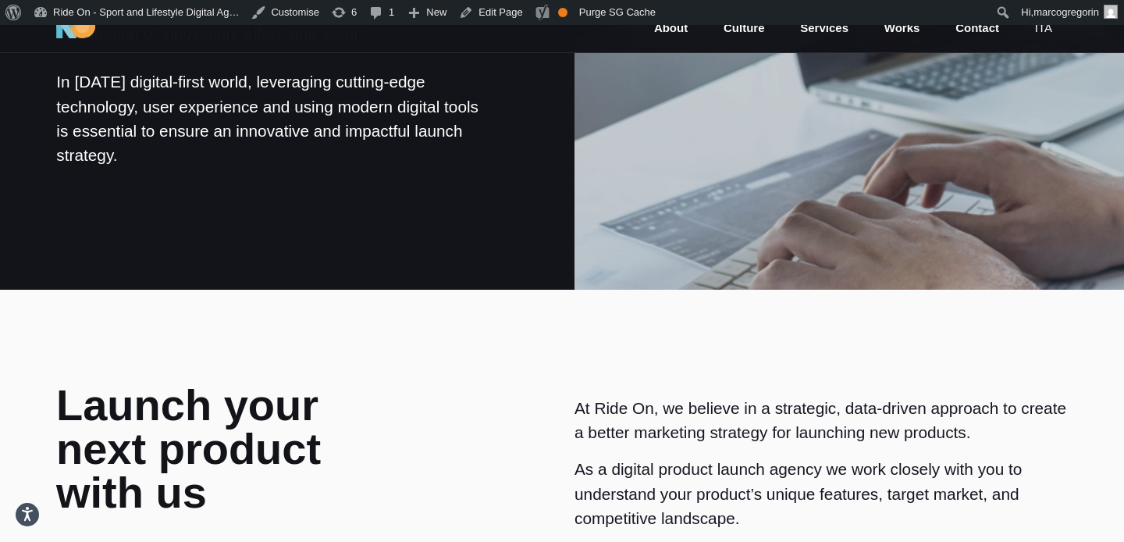
scroll to position [287, 0]
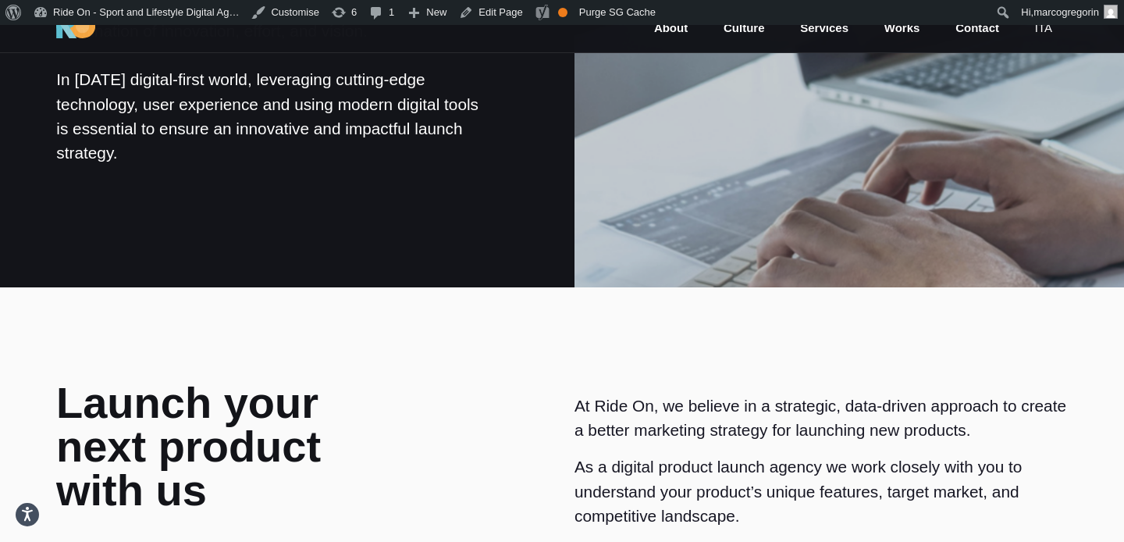
click at [865, 259] on div at bounding box center [848, 12] width 555 height 555
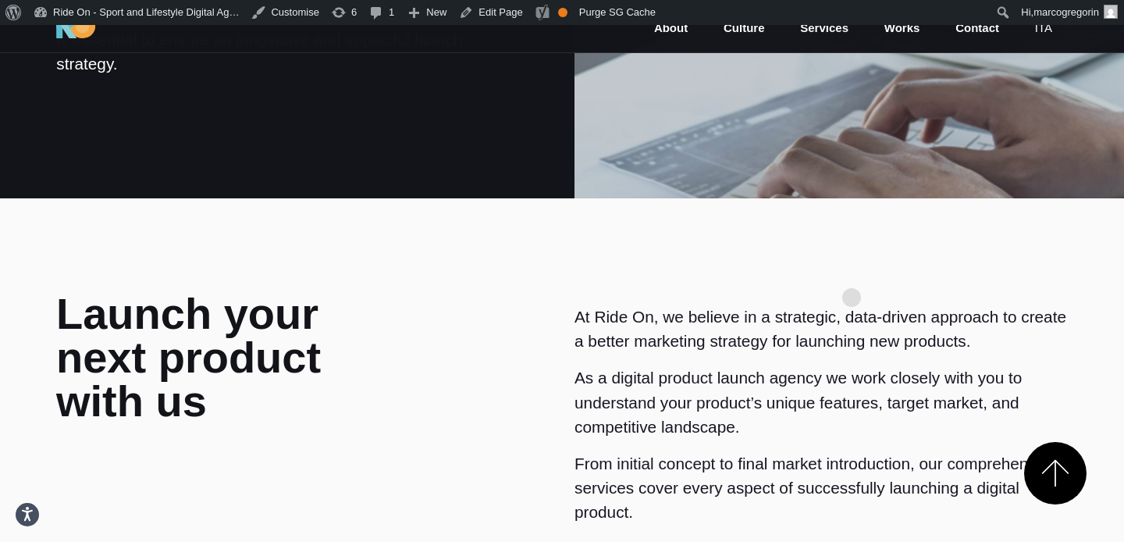
scroll to position [545, 0]
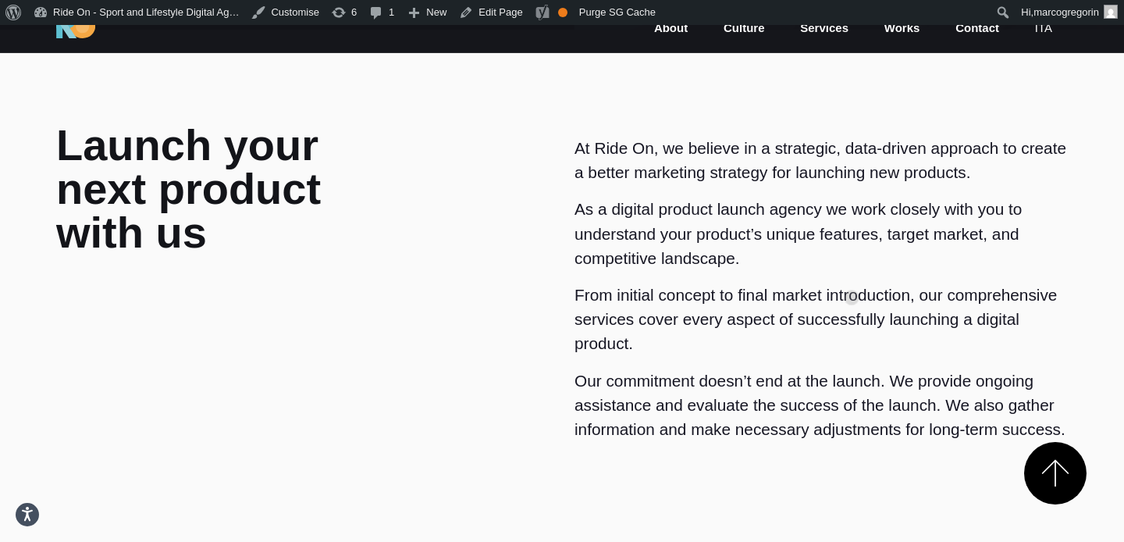
click at [852, 272] on div "At Ride On, we believe in a strategic, data-driven approach to create a better …" at bounding box center [821, 288] width 493 height 305
click at [913, 139] on p "At Ride On, we believe in a strategic, data-driven approach to create a better …" at bounding box center [821, 160] width 493 height 48
click at [901, 204] on p "As a digital product launch agency we work closely with you to understand your …" at bounding box center [821, 233] width 493 height 73
click at [910, 151] on p "At Ride On, we believe in a strategic, data-driven approach to create a better …" at bounding box center [821, 160] width 493 height 48
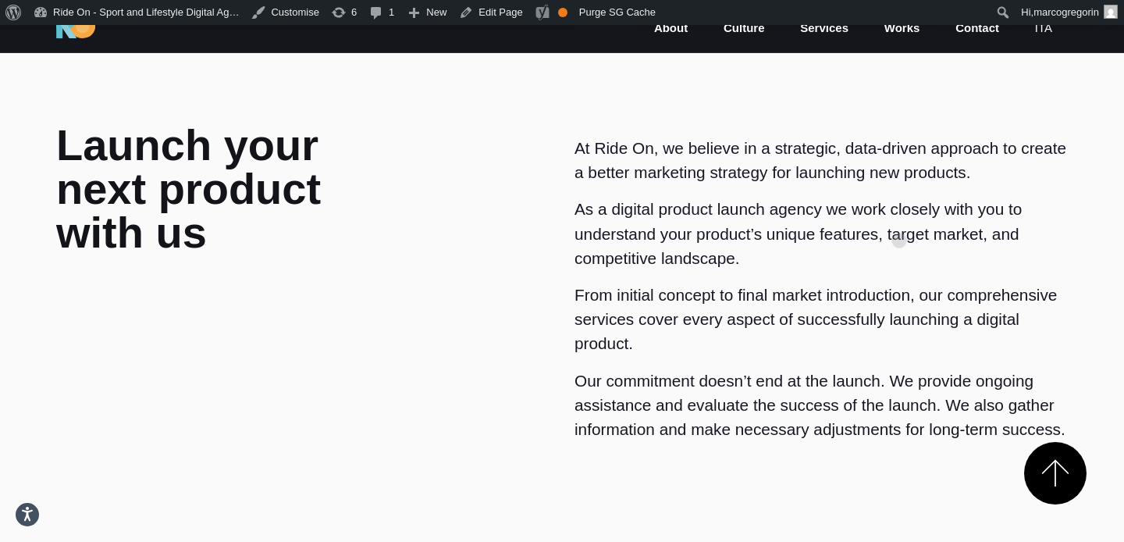
click at [899, 215] on p "As a digital product launch agency we work closely with you to understand your …" at bounding box center [821, 233] width 493 height 73
click at [898, 319] on p "From initial concept to final market introduction, our comprehensive services c…" at bounding box center [821, 319] width 493 height 73
click at [898, 409] on p "Our commitment doesn’t end at the launch. We provide ongoing assistance and eva…" at bounding box center [821, 404] width 493 height 73
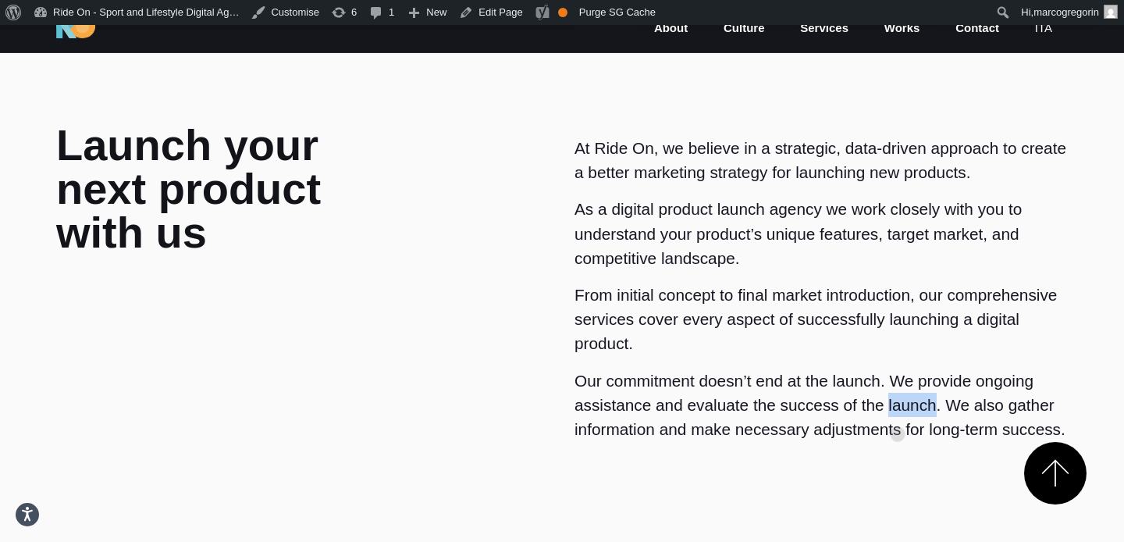
click at [898, 409] on p "Our commitment doesn’t end at the launch. We provide ongoing assistance and eva…" at bounding box center [821, 404] width 493 height 73
click at [898, 322] on p "From initial concept to final market introduction, our comprehensive services c…" at bounding box center [821, 319] width 493 height 73
click at [892, 377] on p "Our commitment doesn’t end at the launch. We provide ongoing assistance and eva…" at bounding box center [821, 404] width 493 height 73
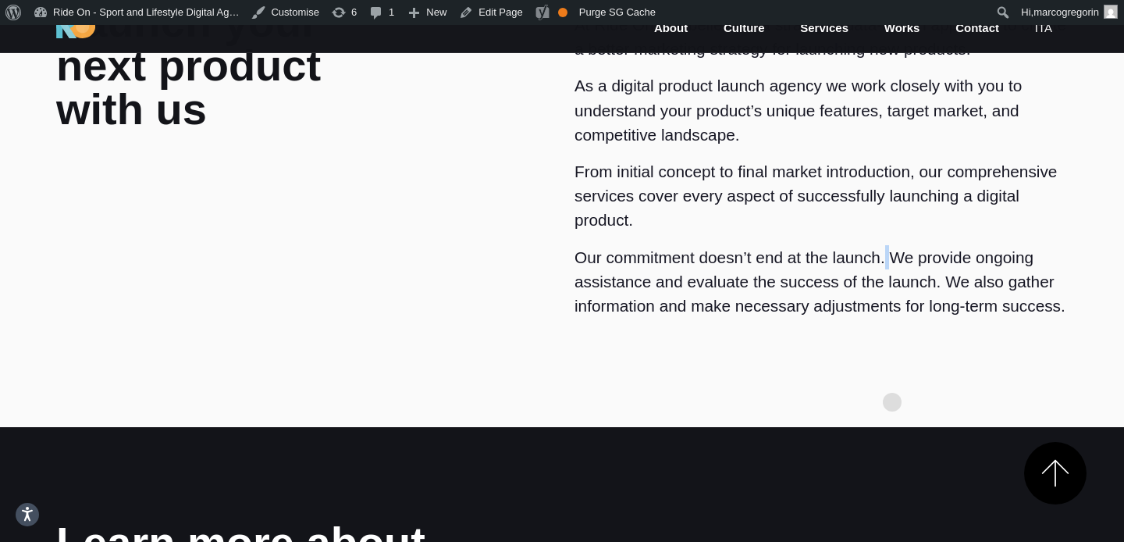
scroll to position [933, 0]
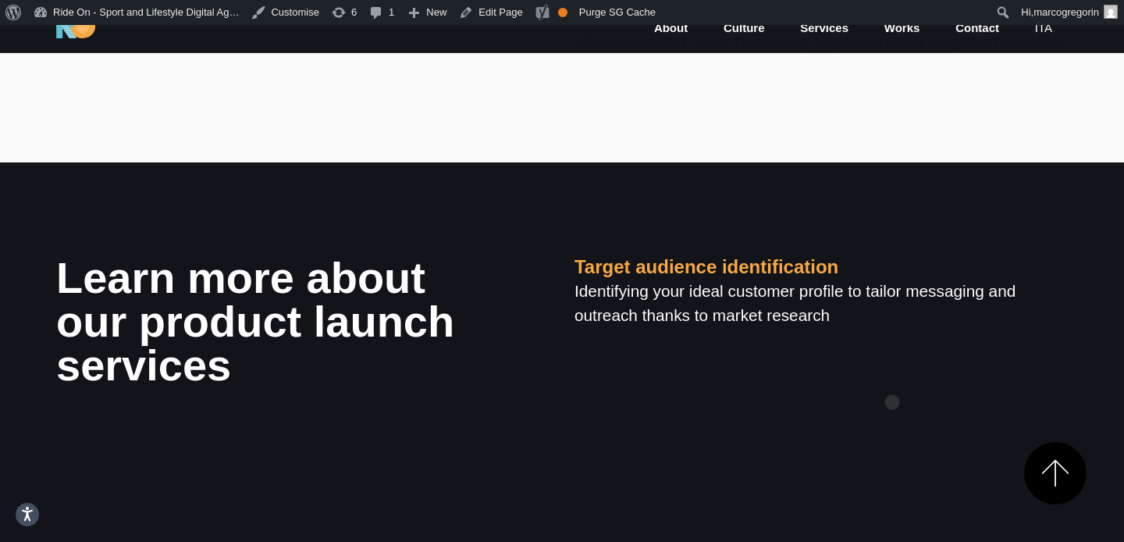
click at [892, 327] on div "Target audience identification Identifying your ideal customer profile to tailo…" at bounding box center [821, 291] width 518 height 71
click at [892, 279] on h5 "Target audience identification" at bounding box center [821, 267] width 493 height 23
click at [895, 235] on section "Learn more about our product launch services Target audience identification Ide…" at bounding box center [562, 523] width 1124 height 722
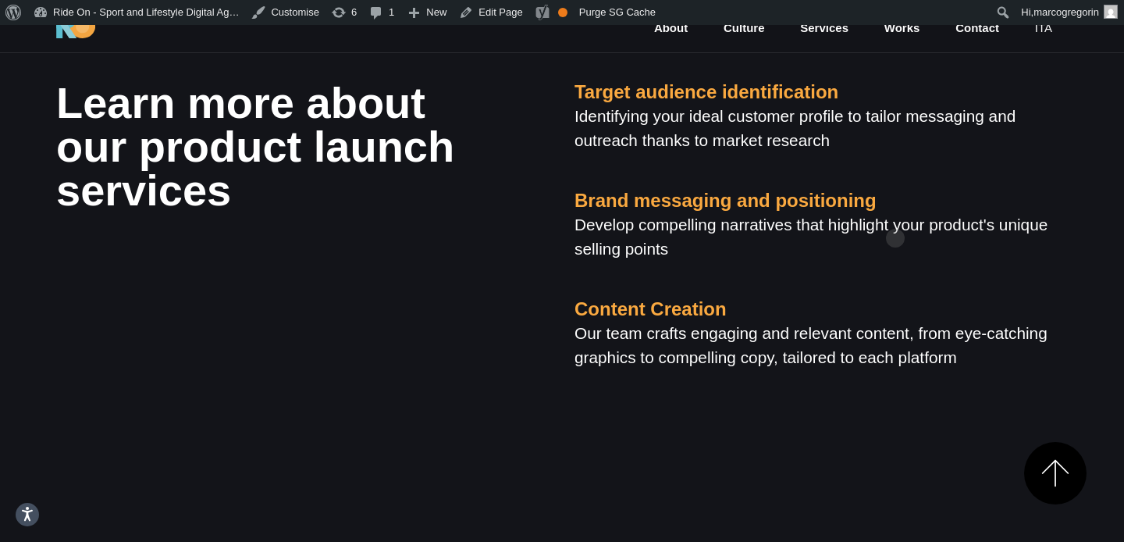
click at [895, 213] on div "Target audience identification Identifying your ideal customer profile to tailo…" at bounding box center [821, 340] width 518 height 519
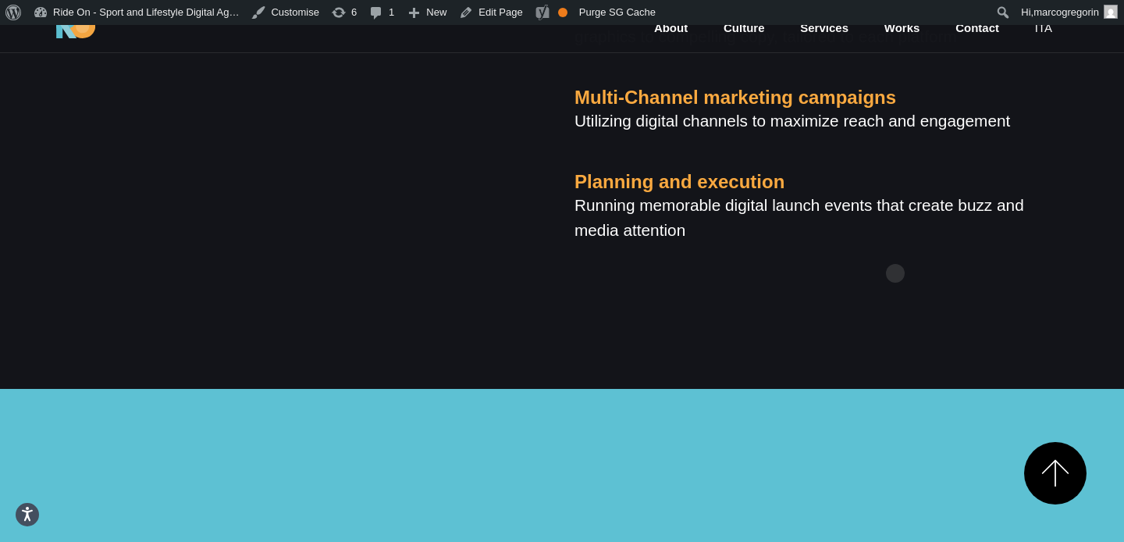
drag, startPoint x: 895, startPoint y: 248, endPoint x: 895, endPoint y: 232, distance: 16.4
click at [895, 194] on h5 "Planning and execution" at bounding box center [821, 182] width 493 height 23
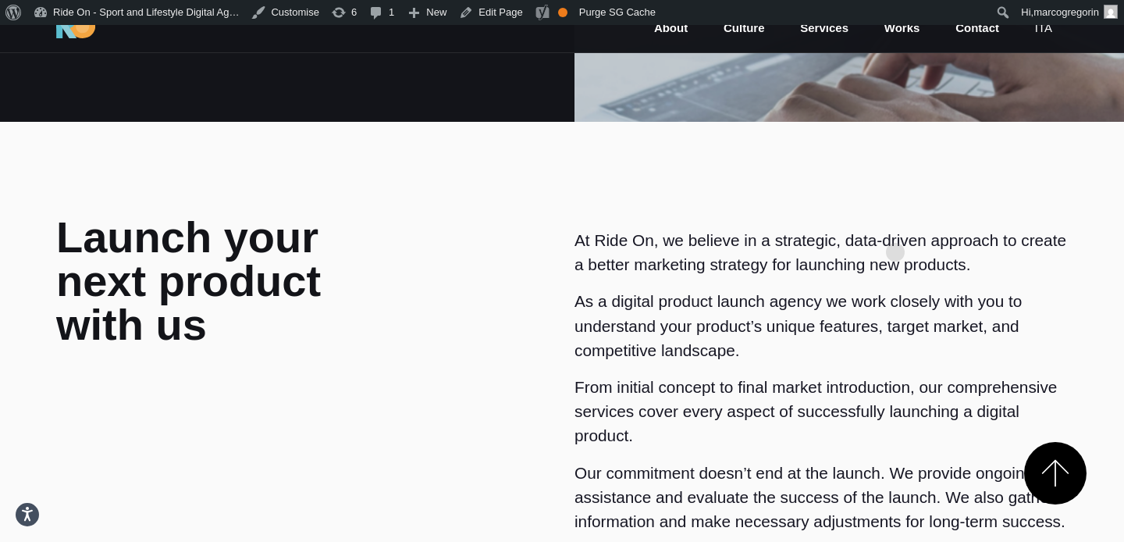
scroll to position [0, 0]
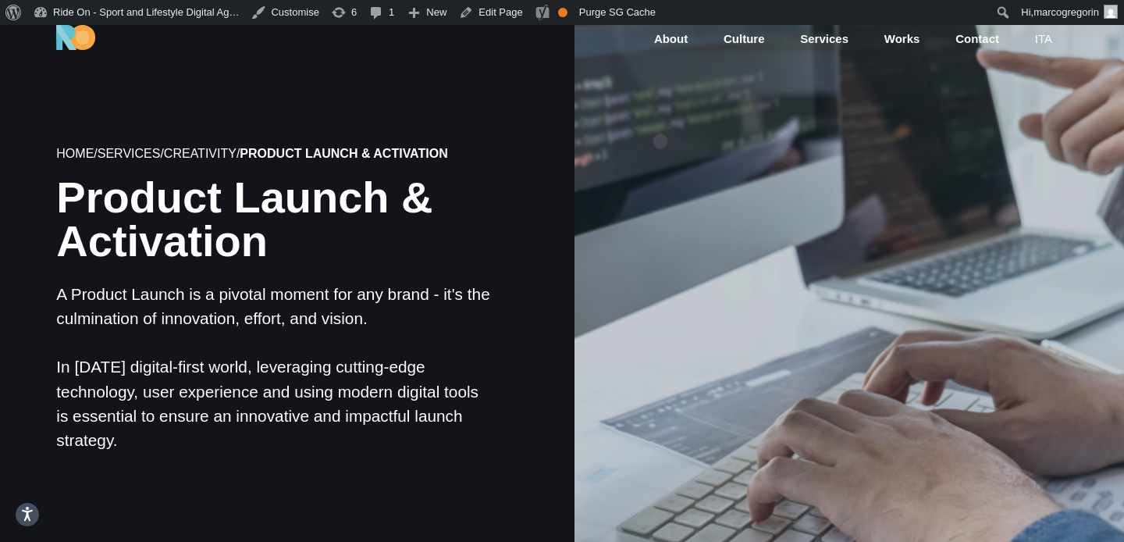
click at [660, 116] on div at bounding box center [848, 299] width 555 height 555
click at [443, 196] on h1 "Product Launch & Activation" at bounding box center [274, 219] width 436 height 87
click at [445, 196] on h1 "Product Launch & Activation" at bounding box center [274, 219] width 436 height 87
click at [673, 41] on link "About" at bounding box center [671, 39] width 37 height 18
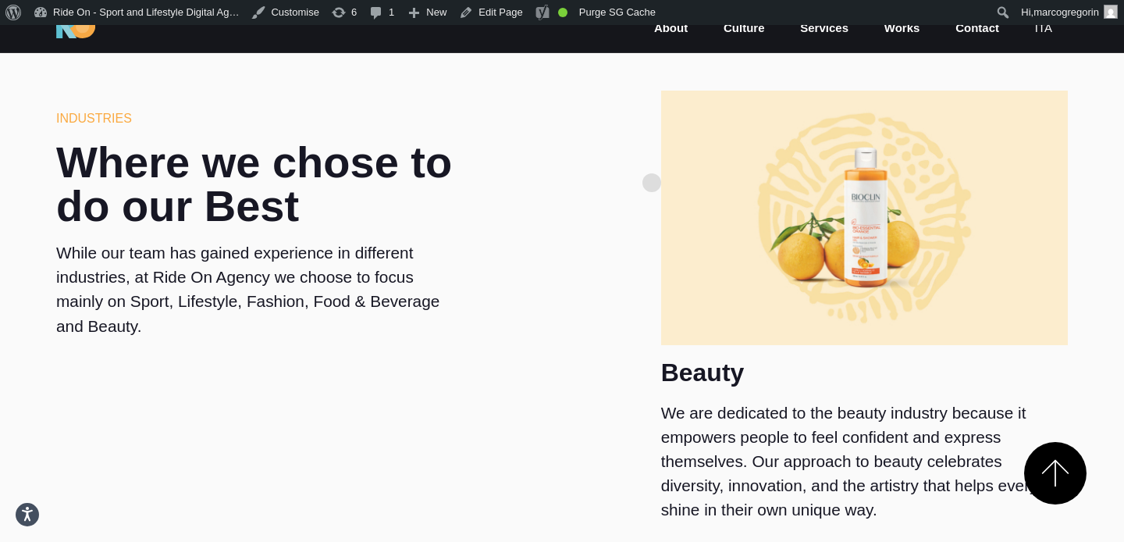
scroll to position [3014, 0]
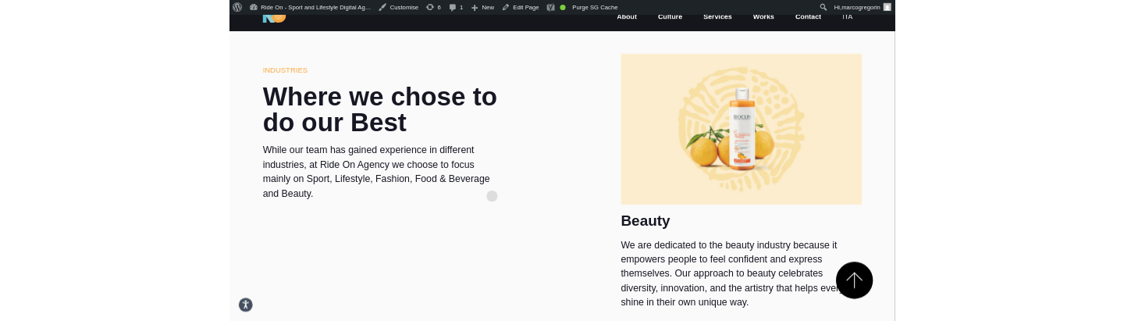
scroll to position [2793, 0]
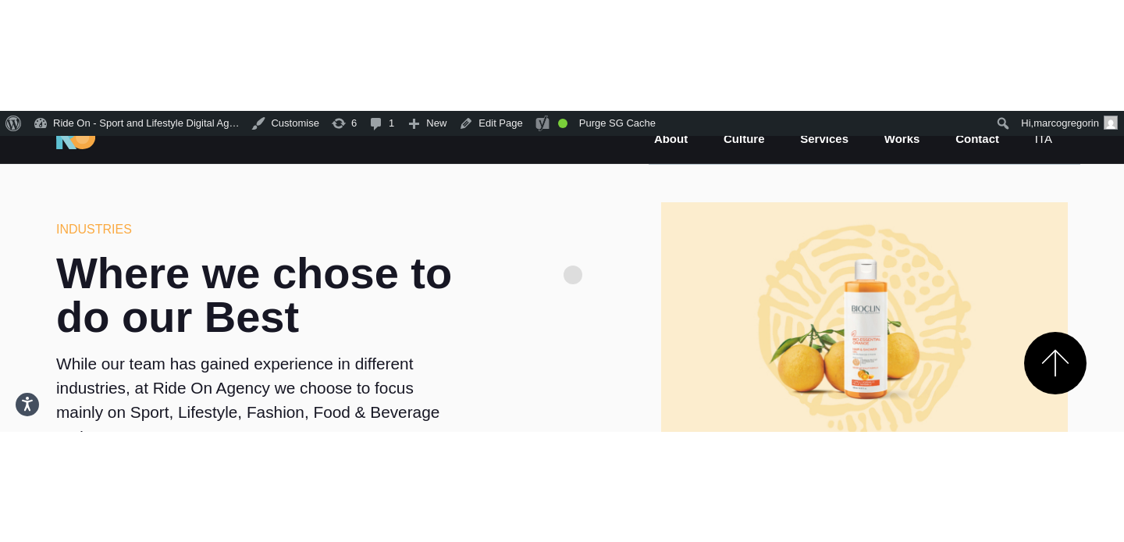
scroll to position [3014, 0]
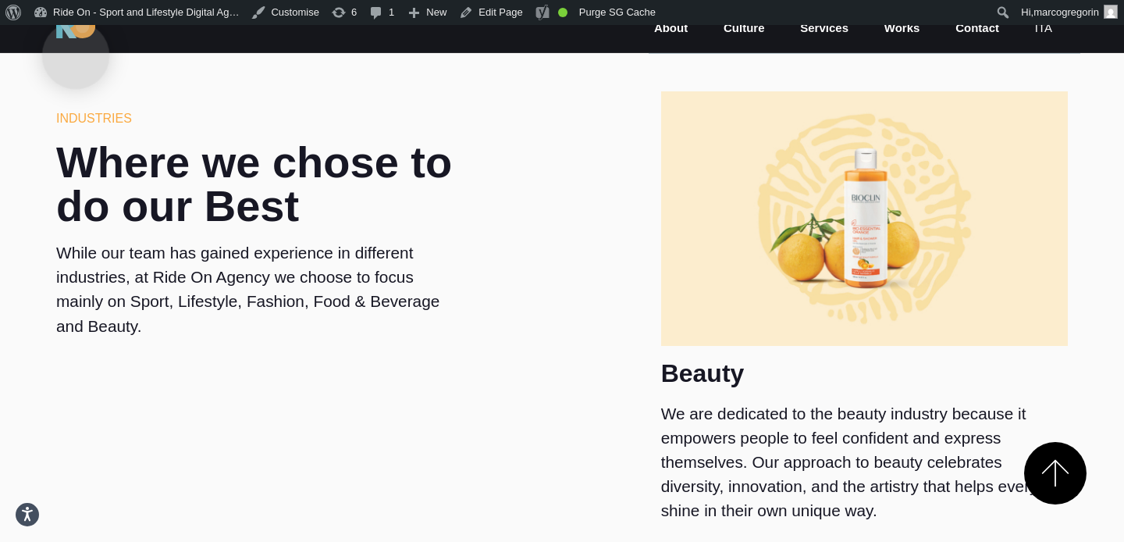
click at [76, 30] on img at bounding box center [75, 26] width 39 height 25
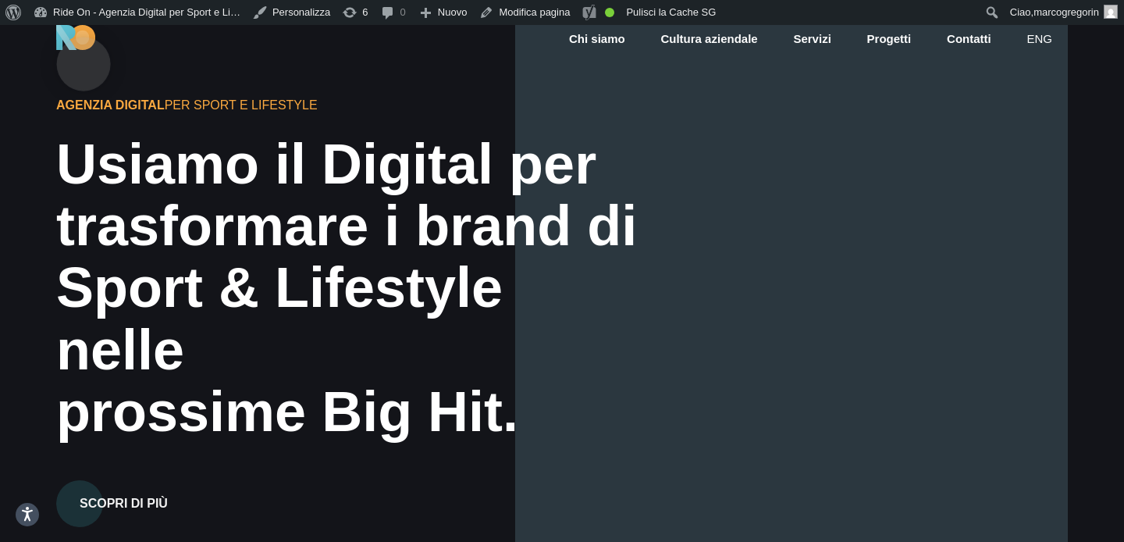
click at [84, 39] on img at bounding box center [75, 37] width 39 height 25
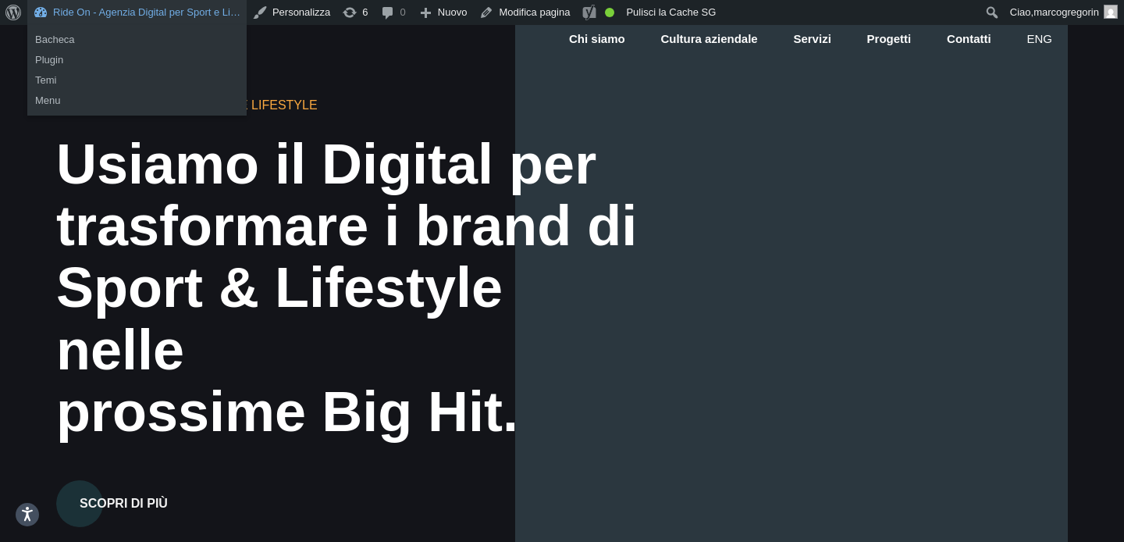
click at [96, 14] on link "Ride On - Agenzia Digital per Sport e Li…" at bounding box center [136, 12] width 219 height 25
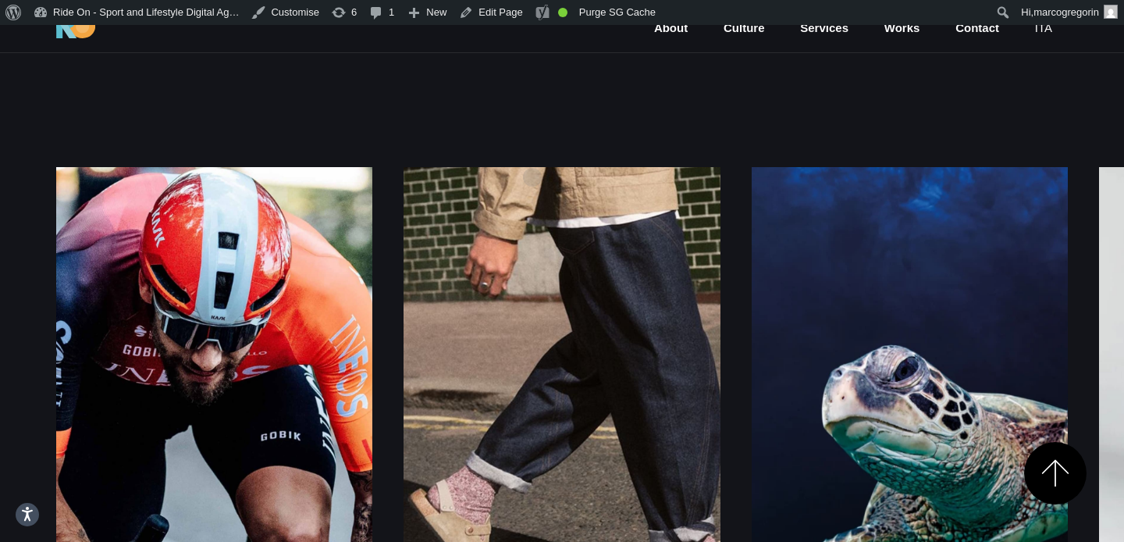
scroll to position [2094, 0]
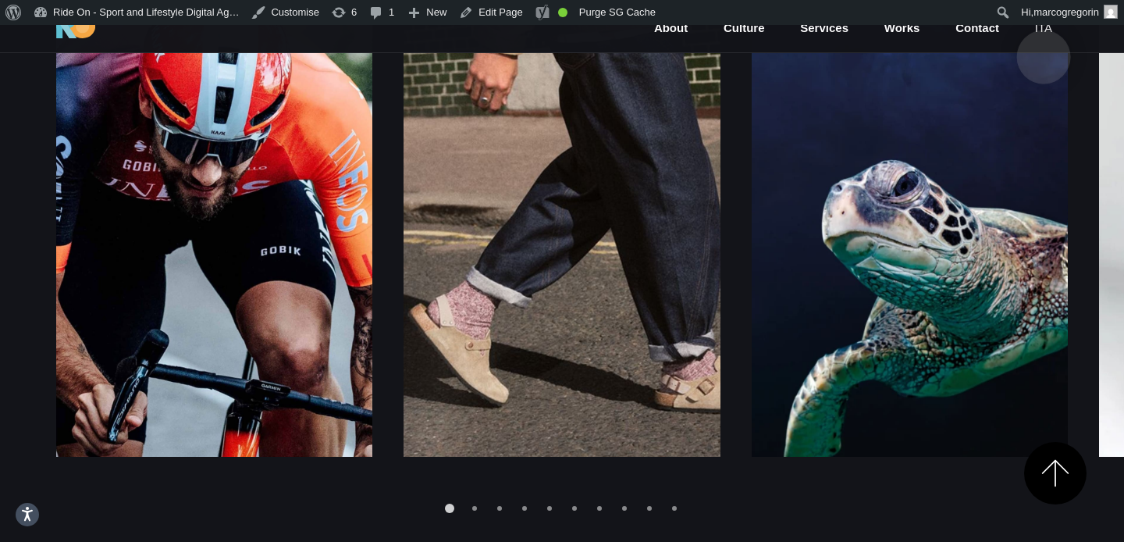
click at [1044, 32] on link "ita" at bounding box center [1044, 29] width 20 height 18
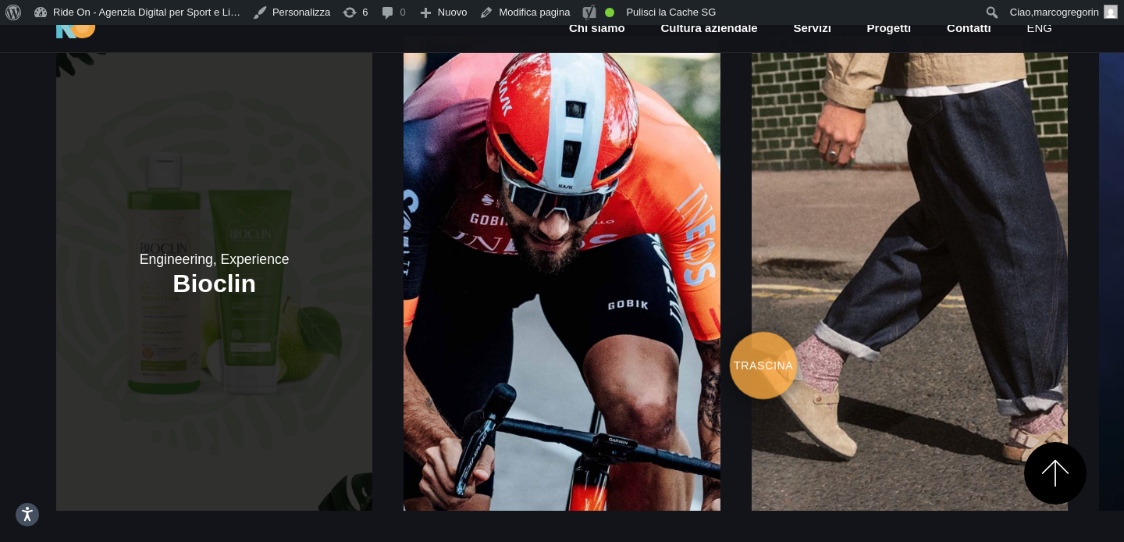
scroll to position [2065, 0]
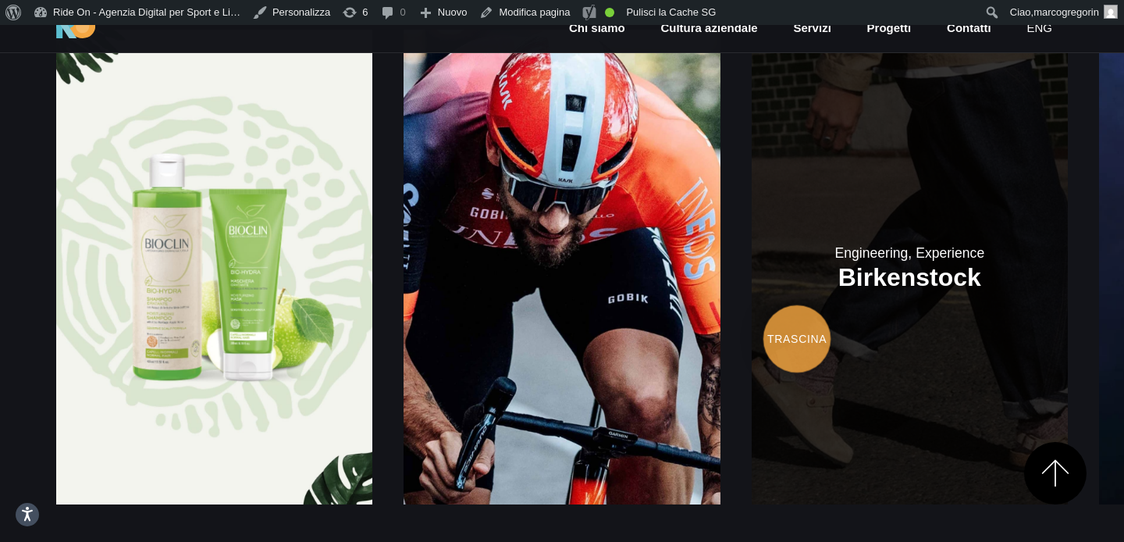
click at [752, 302] on link at bounding box center [910, 267] width 316 height 475
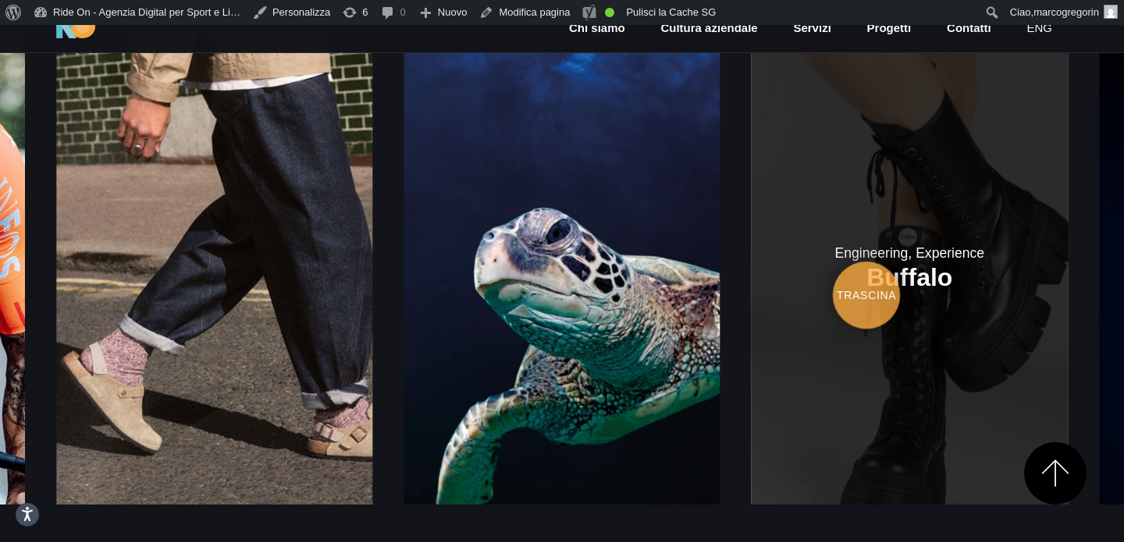
click at [752, 270] on link at bounding box center [910, 267] width 316 height 475
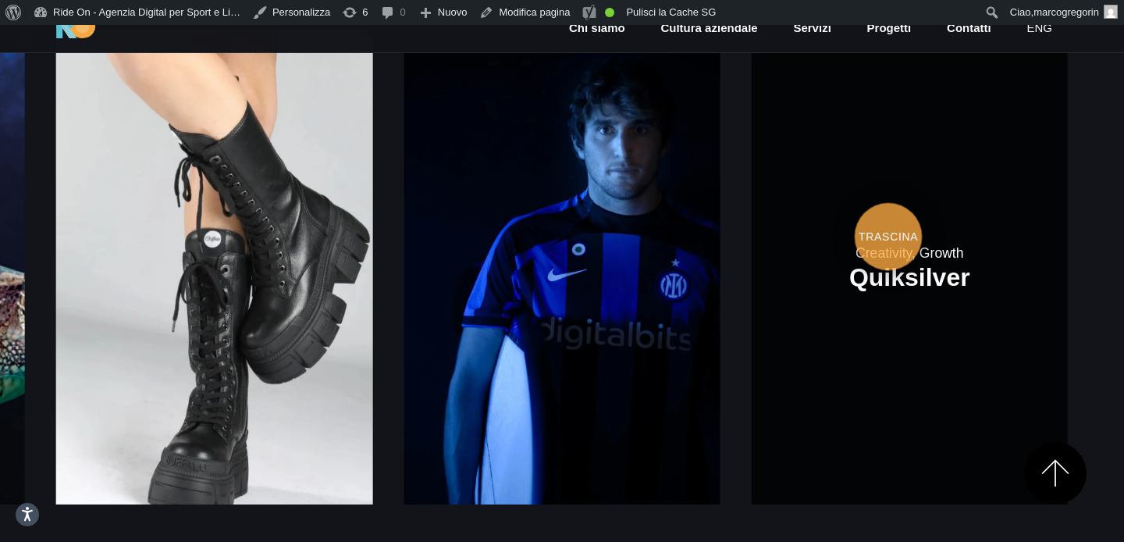
click at [752, 208] on link at bounding box center [910, 267] width 316 height 475
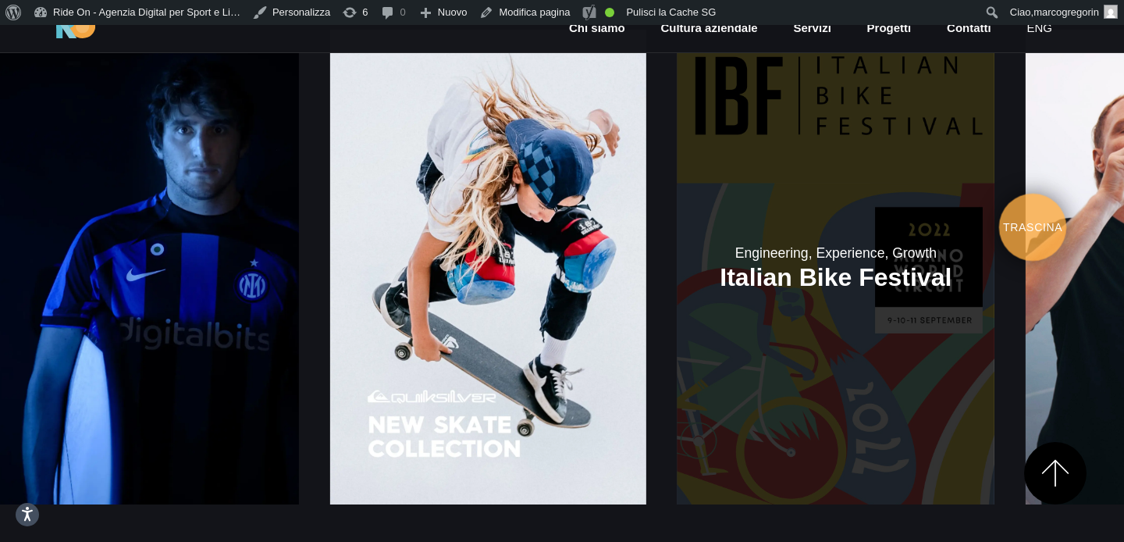
click at [678, 202] on link at bounding box center [836, 267] width 316 height 475
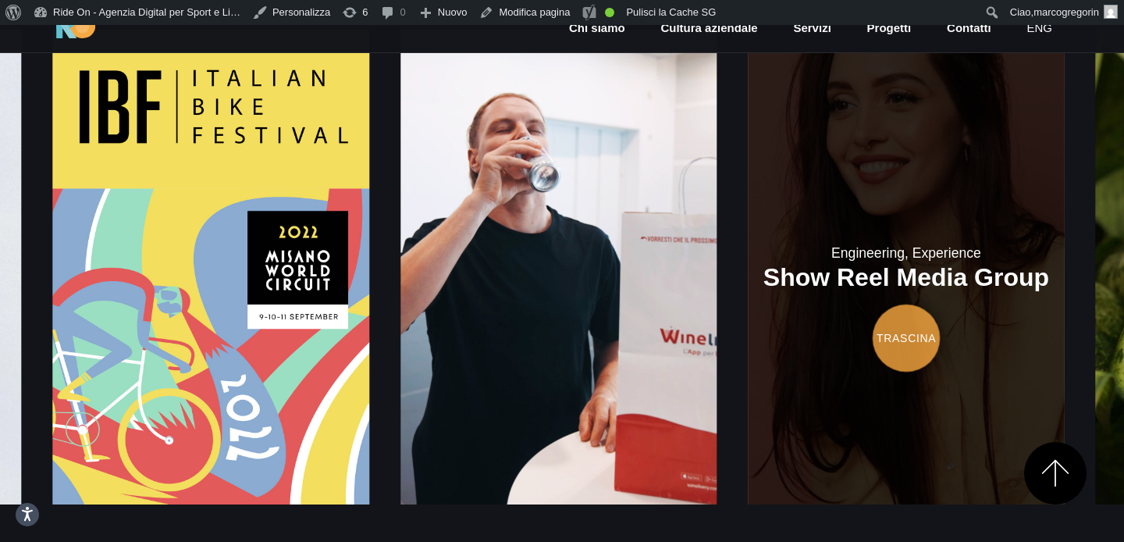
click at [748, 304] on link at bounding box center [906, 267] width 316 height 475
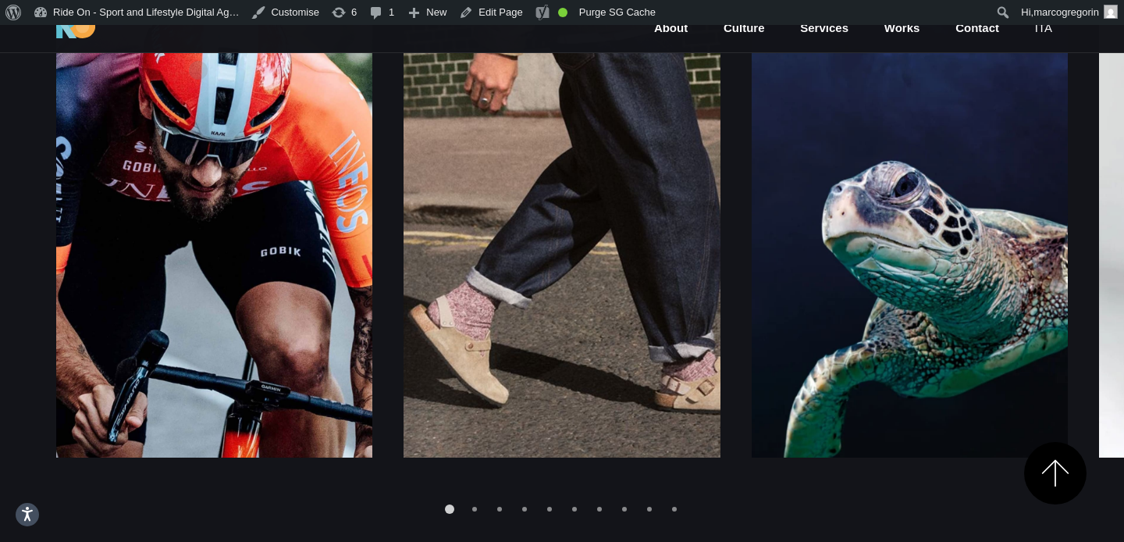
scroll to position [2094, 0]
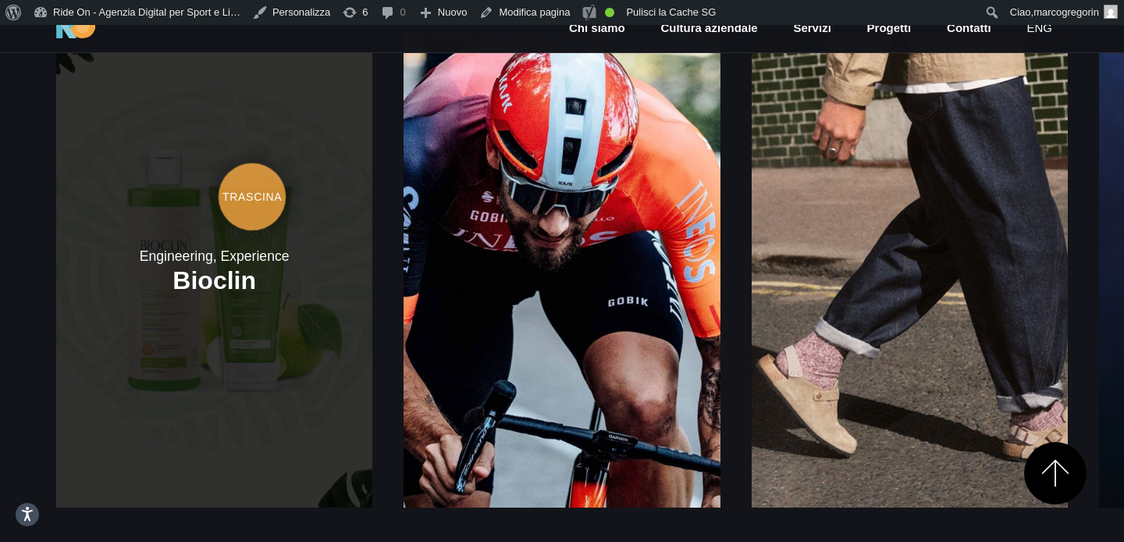
scroll to position [2065, 0]
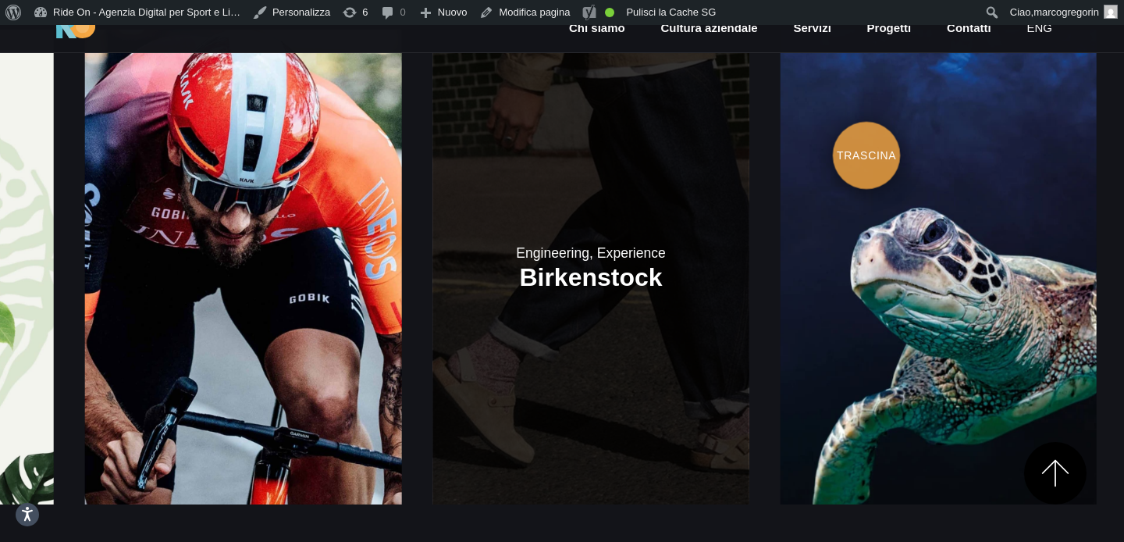
click at [521, 80] on link at bounding box center [591, 267] width 316 height 475
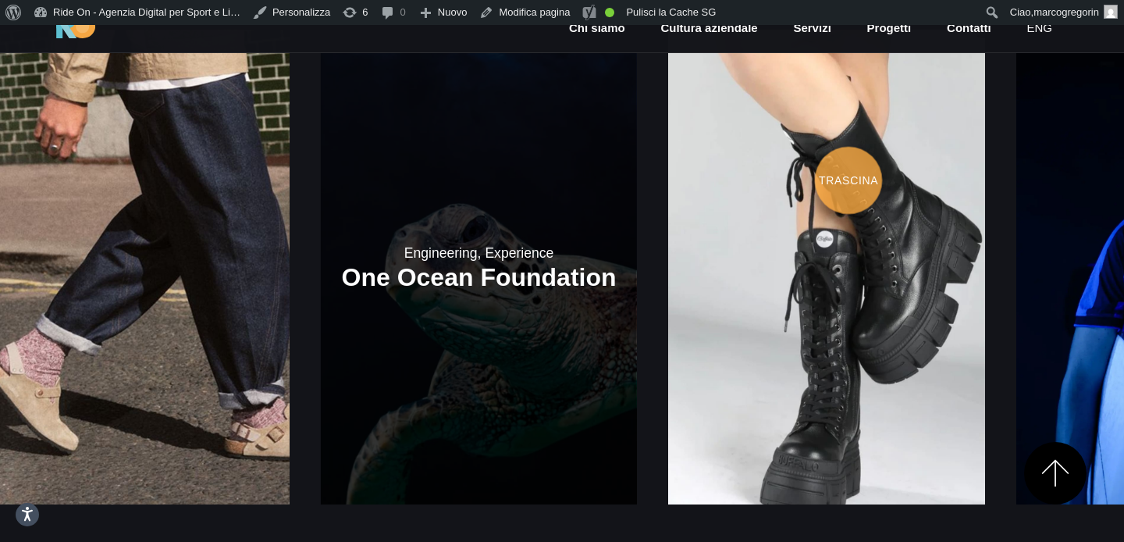
click at [331, 98] on link at bounding box center [479, 267] width 316 height 475
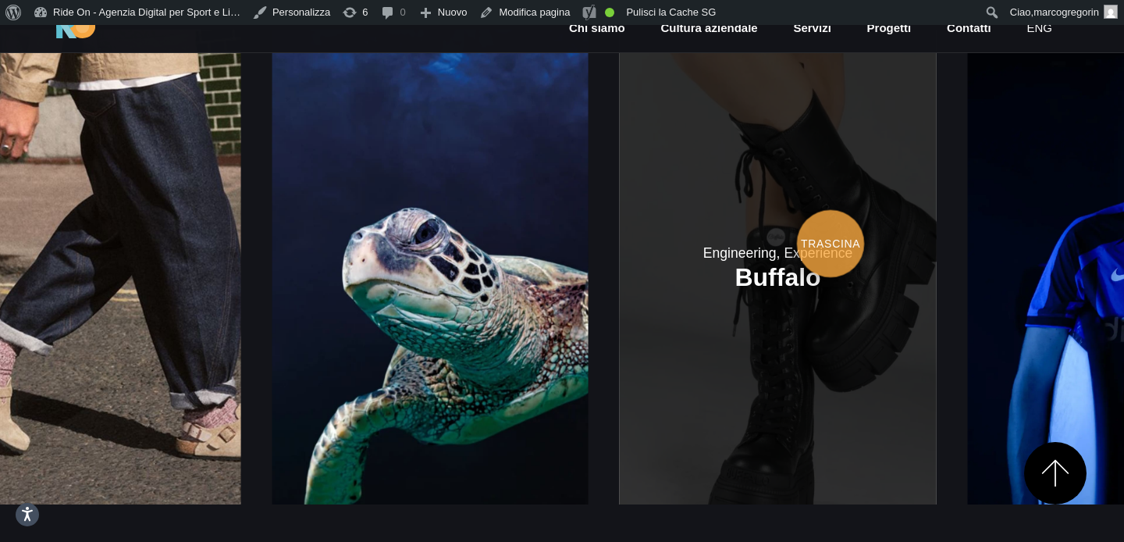
click at [620, 69] on link at bounding box center [778, 267] width 316 height 475
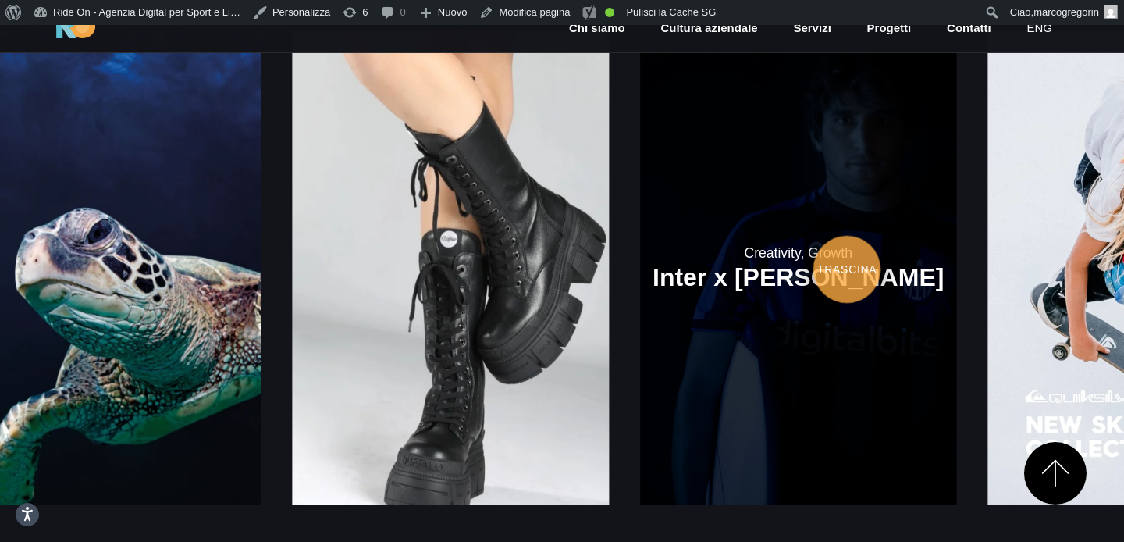
click at [640, 201] on link at bounding box center [798, 267] width 316 height 475
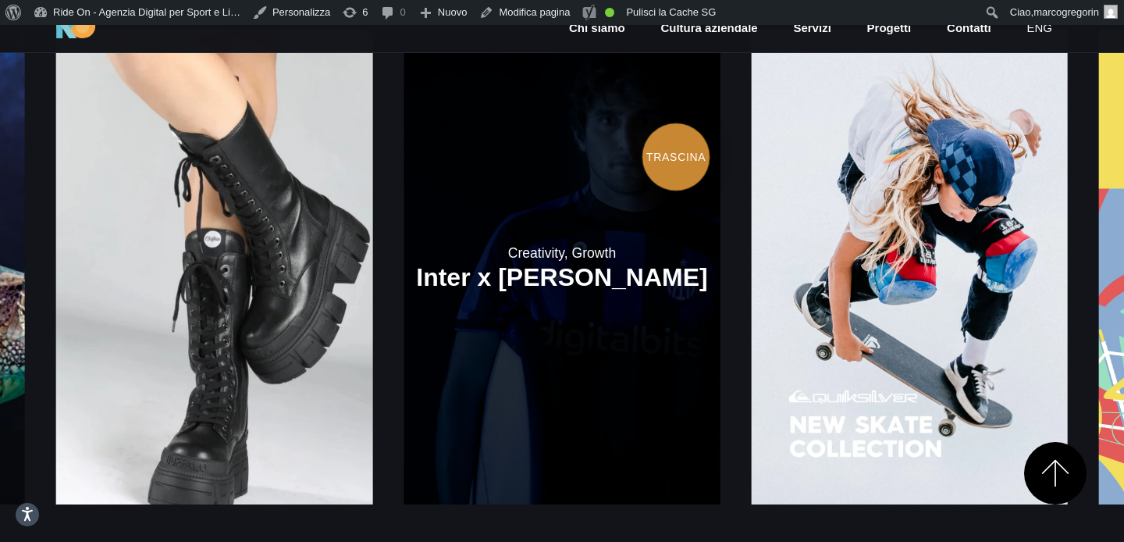
click at [429, 119] on link at bounding box center [562, 267] width 316 height 475
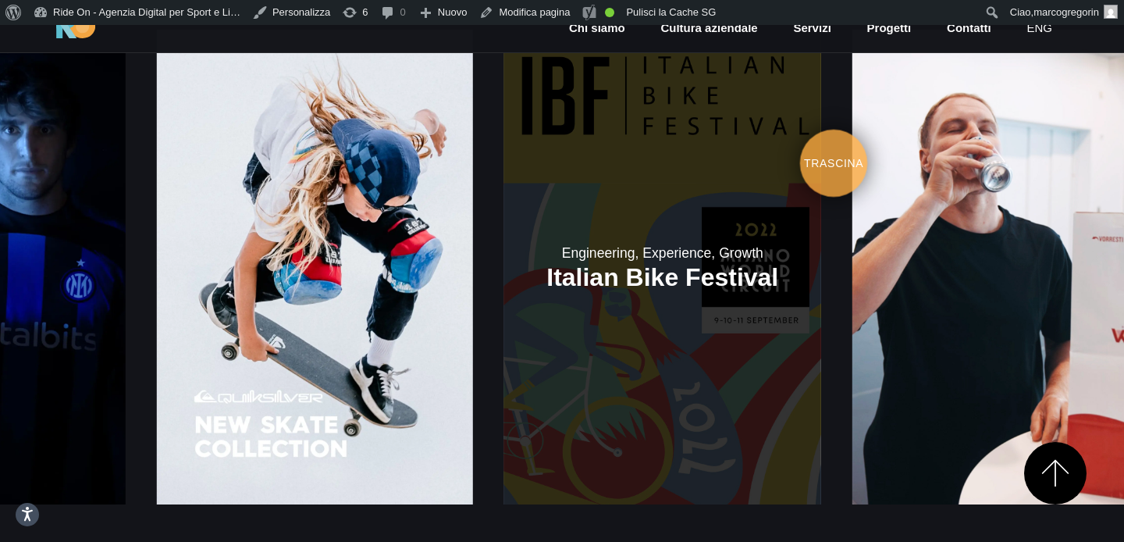
click at [555, 132] on link at bounding box center [662, 267] width 316 height 475
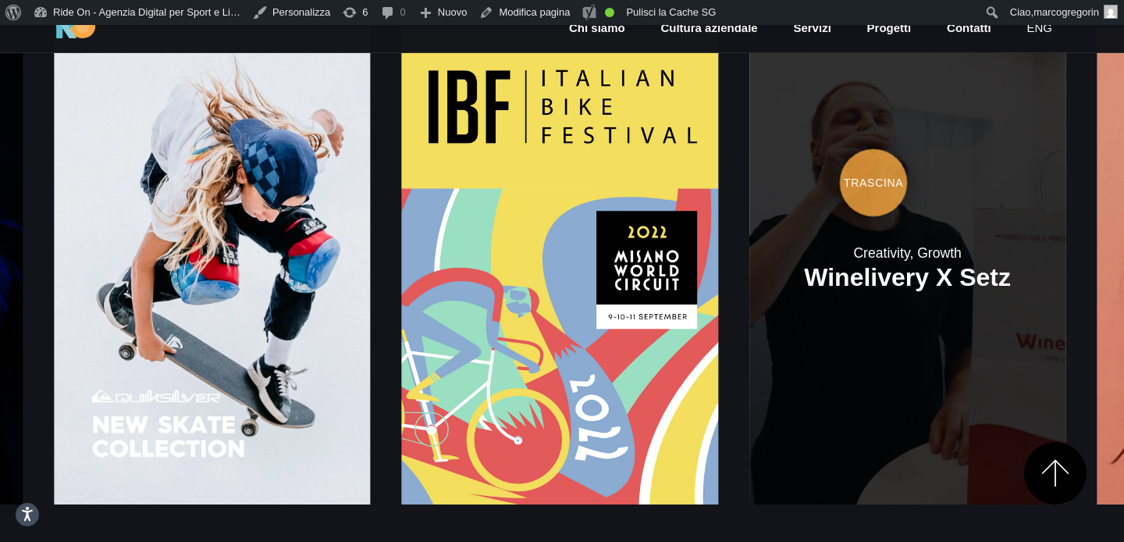
click at [749, 144] on link at bounding box center [907, 267] width 316 height 475
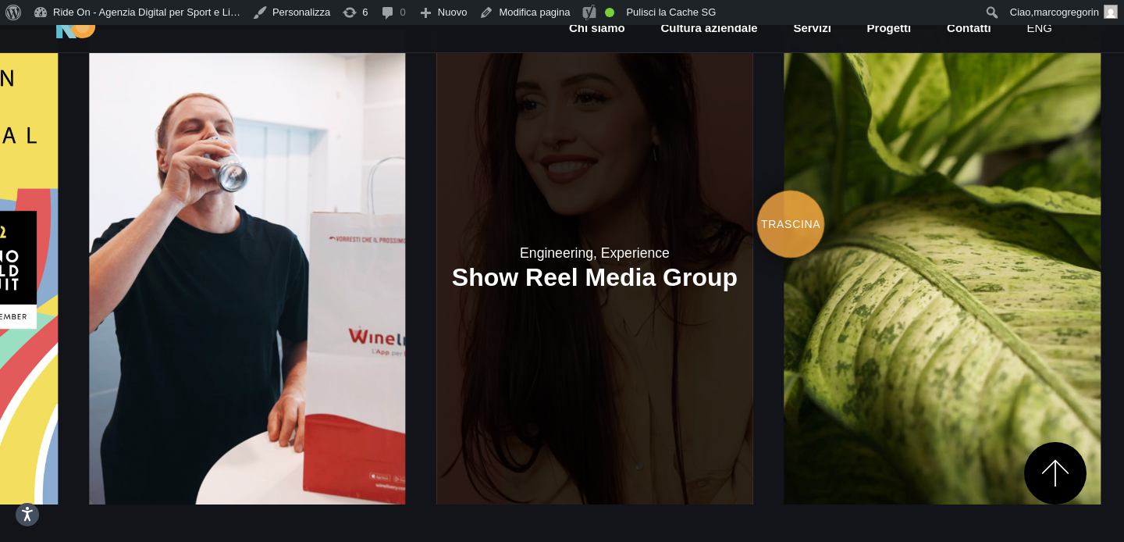
click at [436, 175] on link at bounding box center [594, 267] width 316 height 475
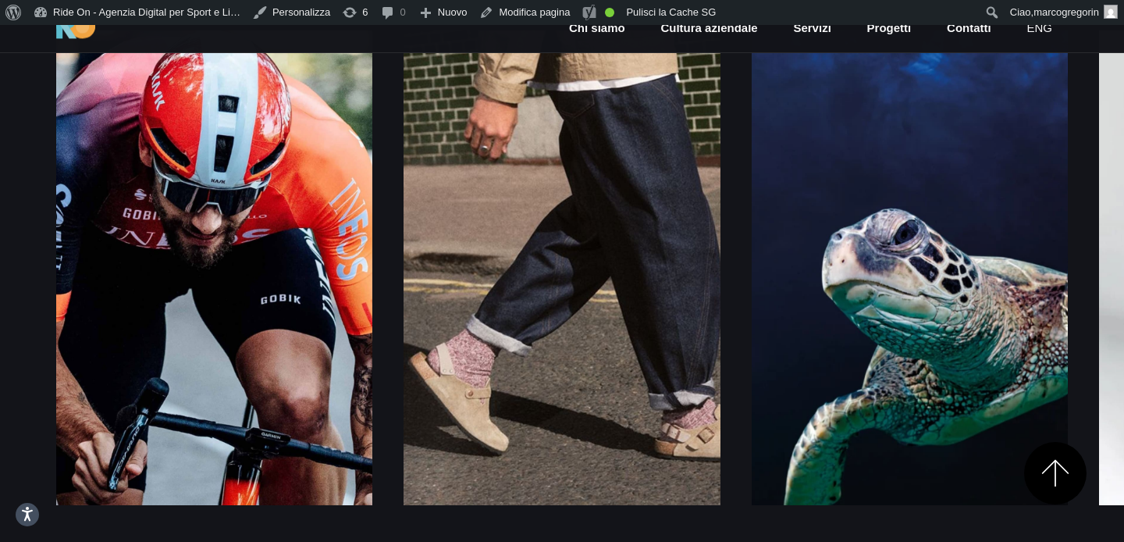
scroll to position [2065, 0]
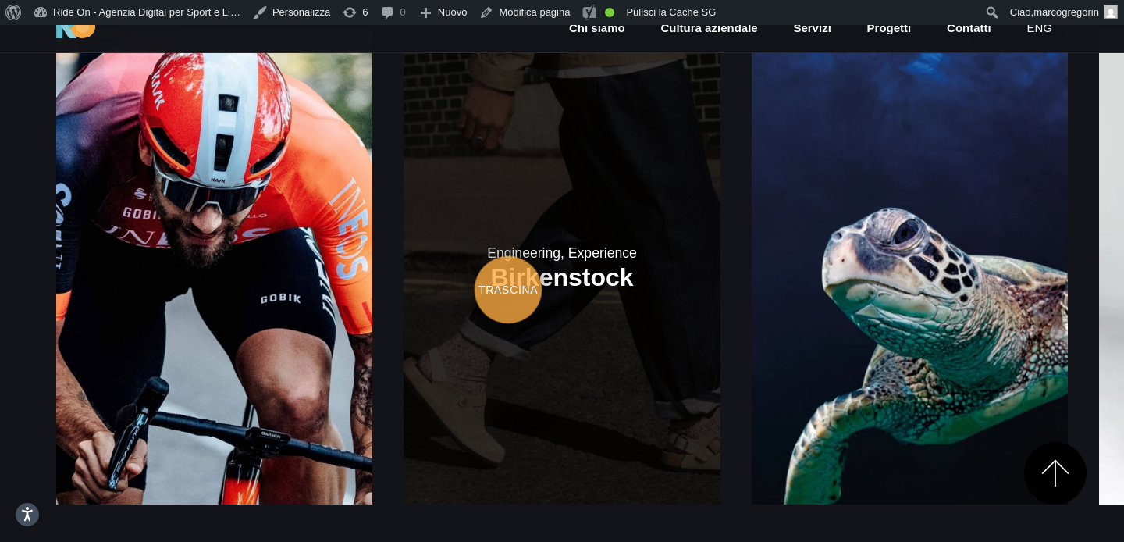
click at [404, 229] on link at bounding box center [562, 267] width 316 height 475
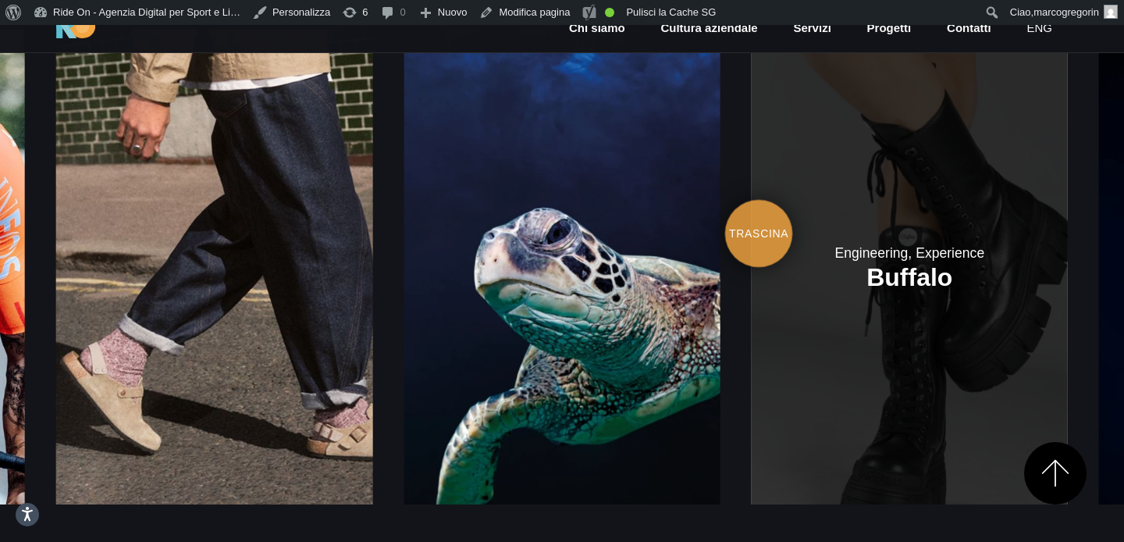
click at [752, 180] on link at bounding box center [910, 267] width 316 height 475
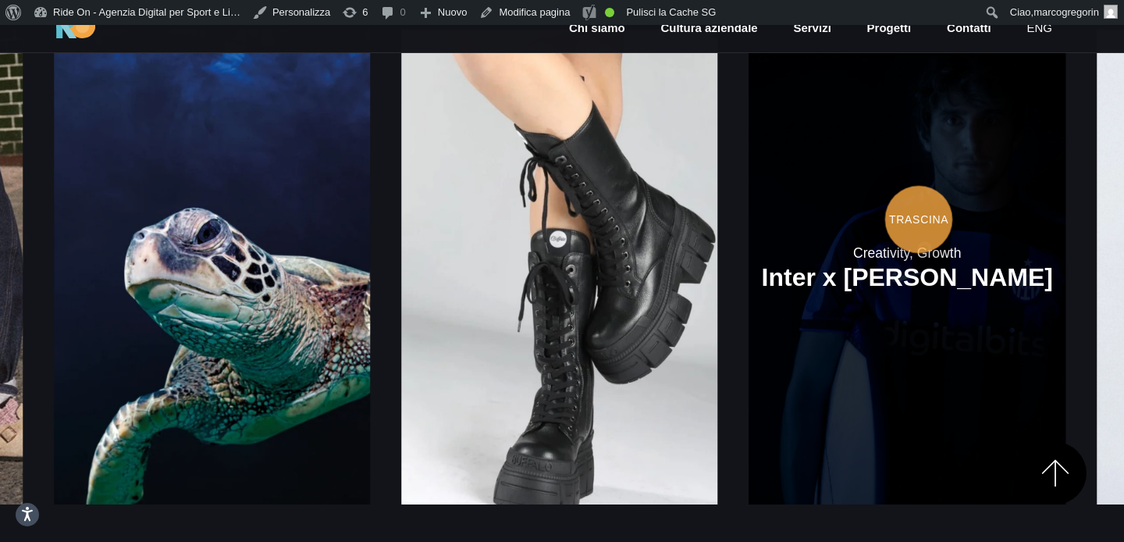
click at [749, 139] on link at bounding box center [907, 267] width 316 height 475
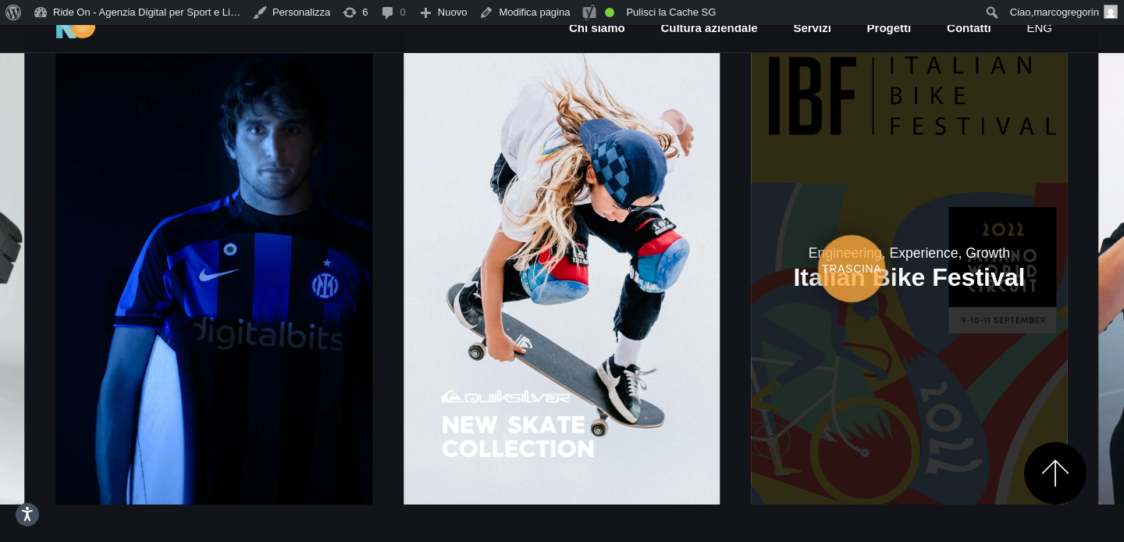
click at [751, 183] on link at bounding box center [909, 267] width 316 height 475
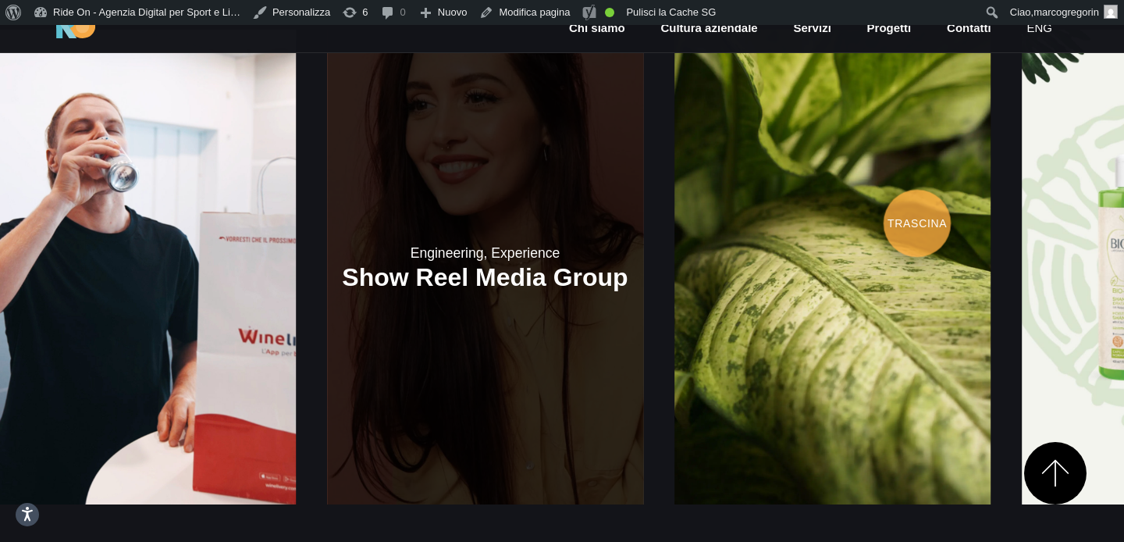
click at [433, 149] on link at bounding box center [485, 267] width 316 height 475
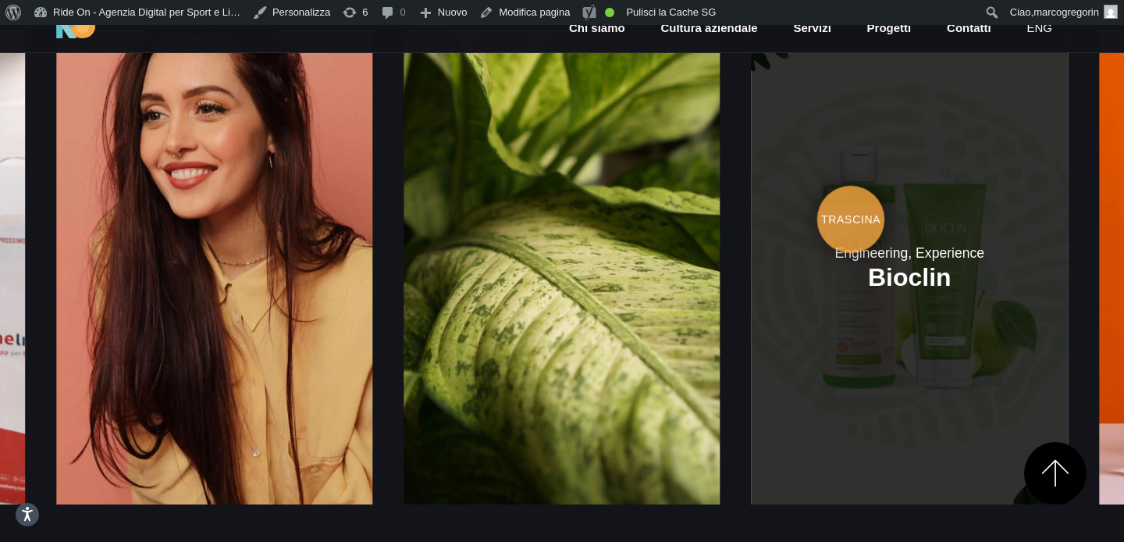
click at [752, 193] on link at bounding box center [910, 267] width 316 height 475
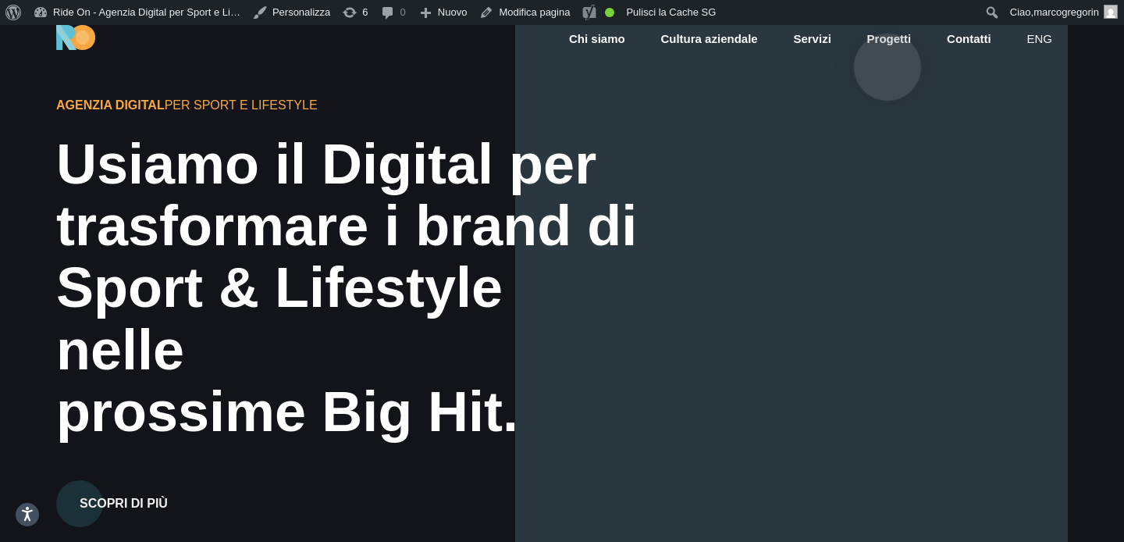
click at [888, 42] on link "Progetti" at bounding box center [890, 39] width 48 height 18
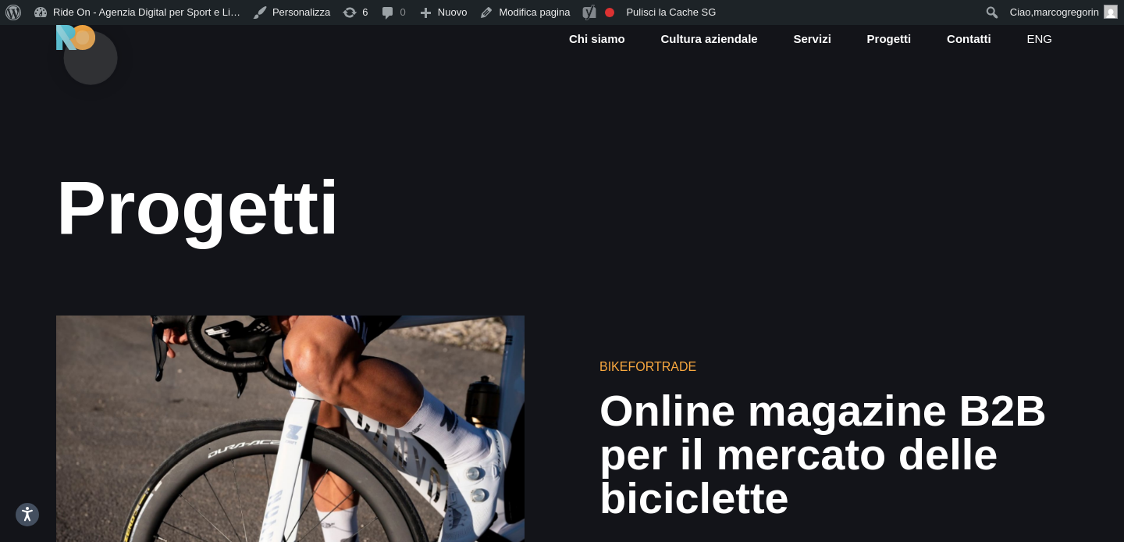
click at [91, 33] on img at bounding box center [75, 37] width 39 height 25
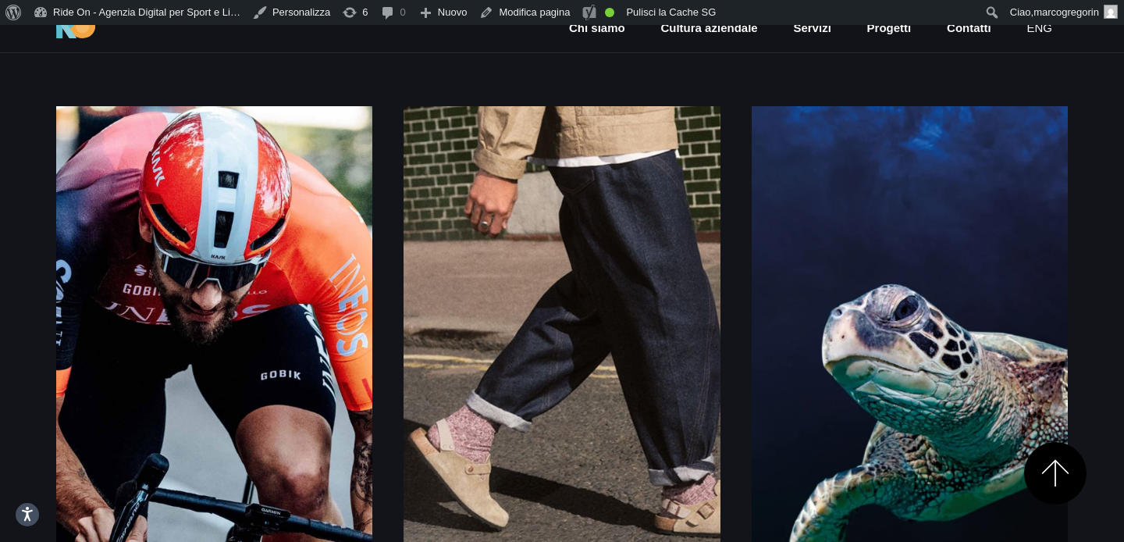
scroll to position [2042, 0]
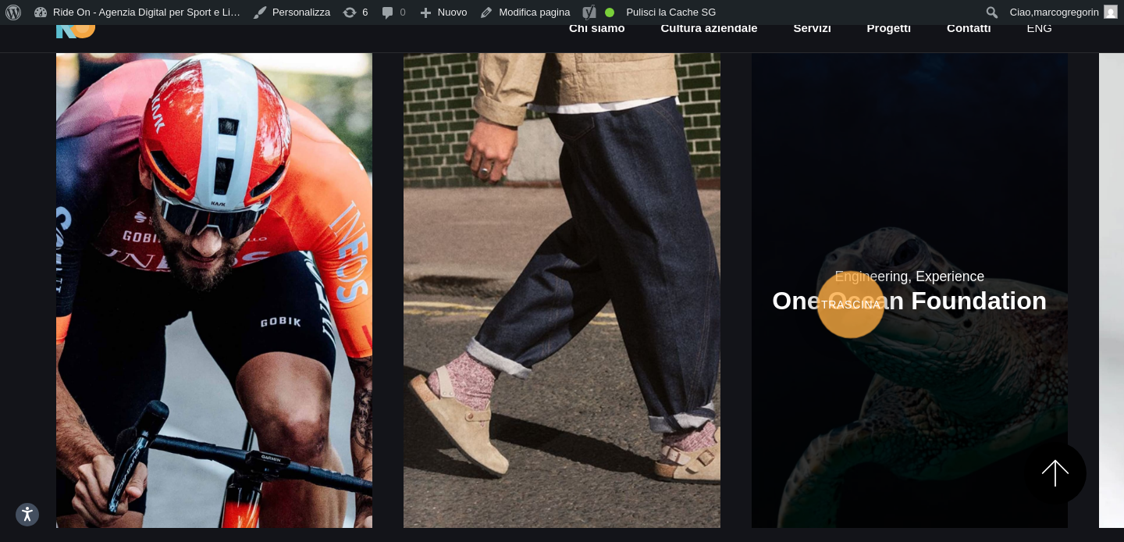
click at [752, 267] on link at bounding box center [910, 290] width 316 height 475
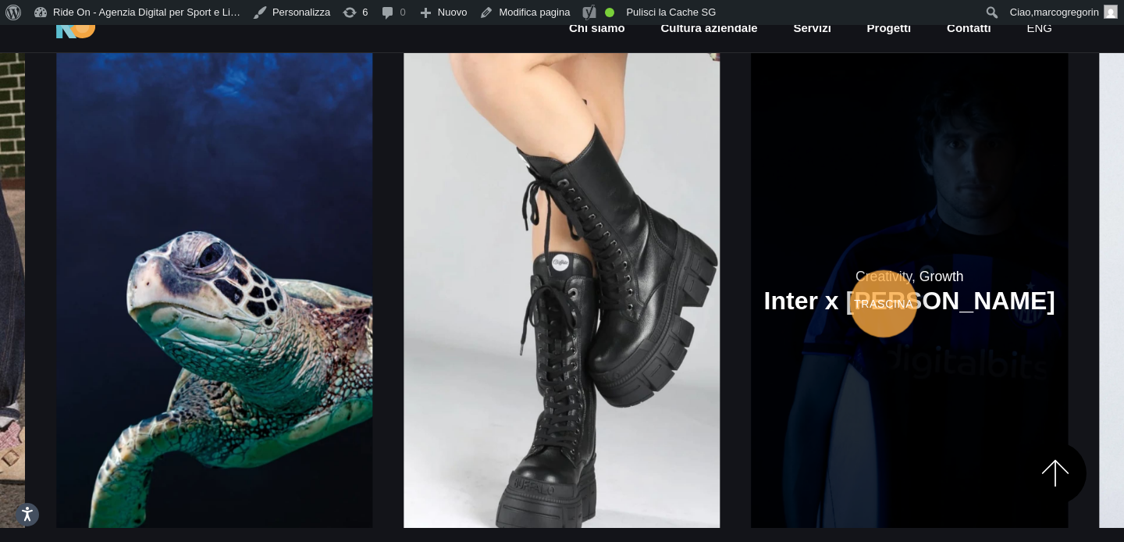
click at [752, 269] on link at bounding box center [910, 290] width 316 height 475
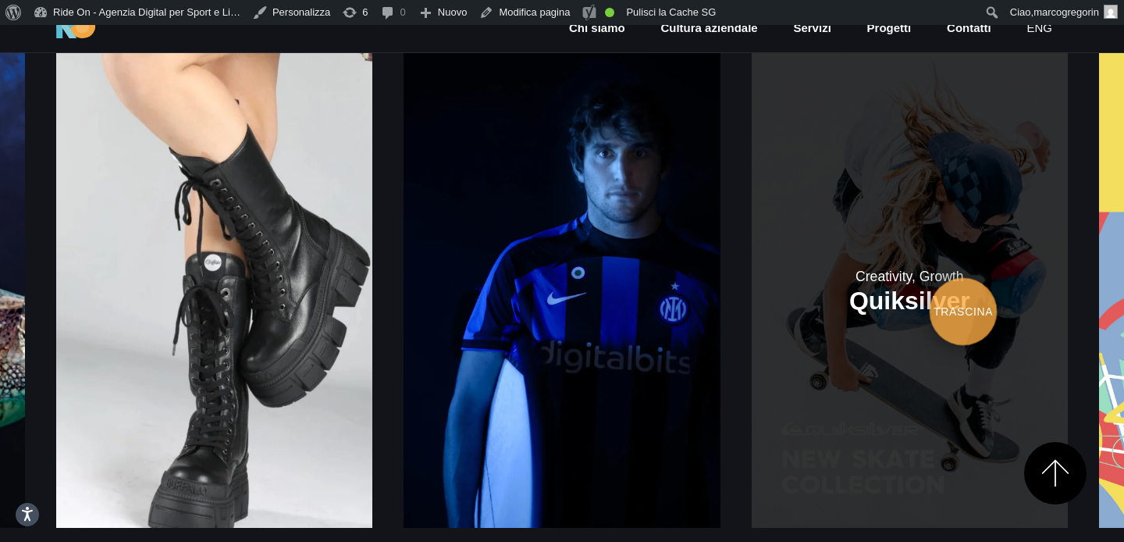
click at [752, 279] on link at bounding box center [910, 290] width 316 height 475
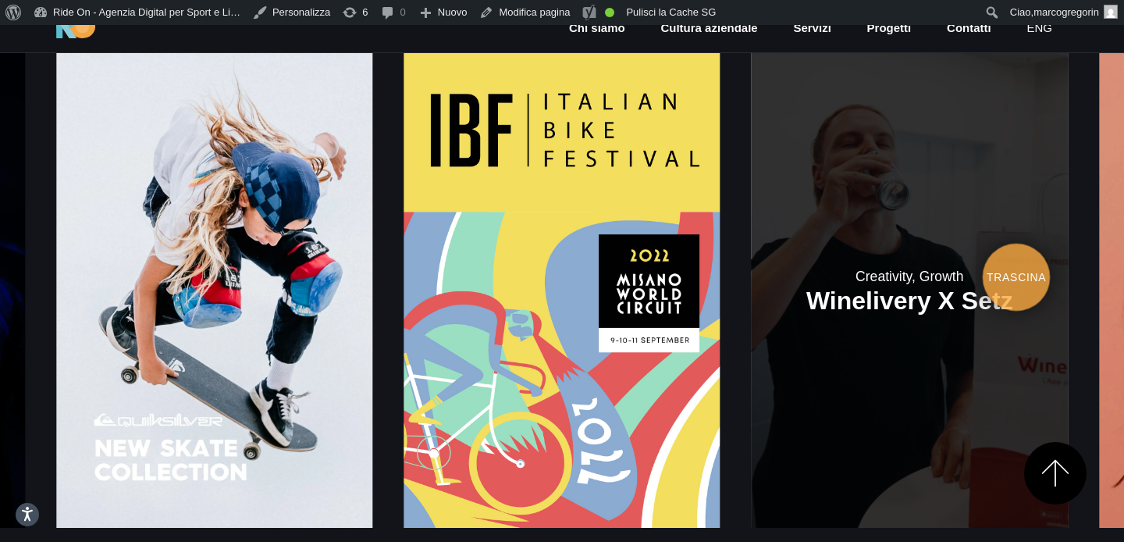
click at [752, 244] on link at bounding box center [910, 290] width 316 height 475
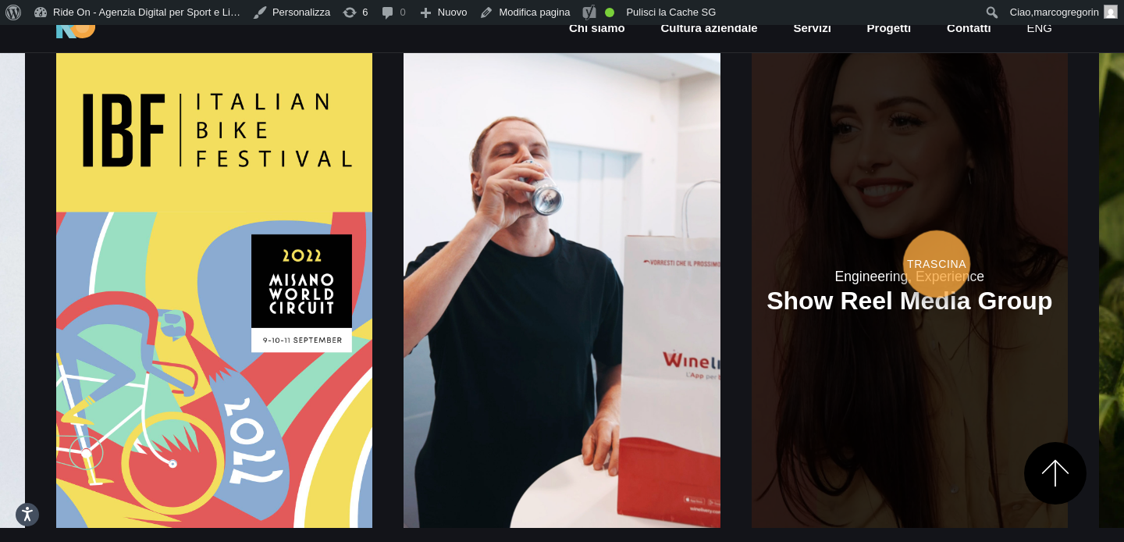
click at [752, 229] on link at bounding box center [910, 290] width 316 height 475
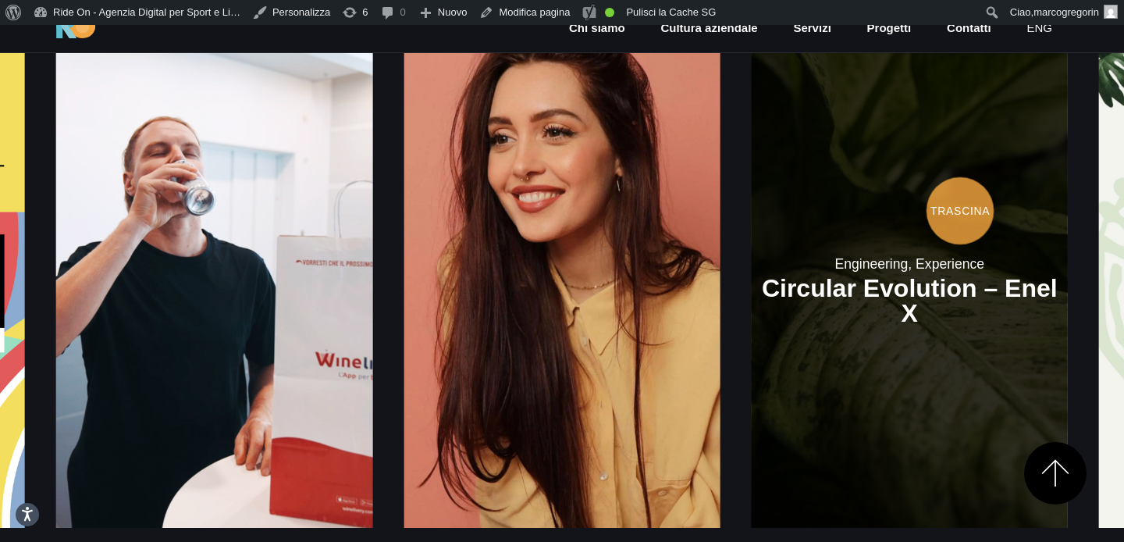
click at [752, 144] on link at bounding box center [910, 290] width 316 height 475
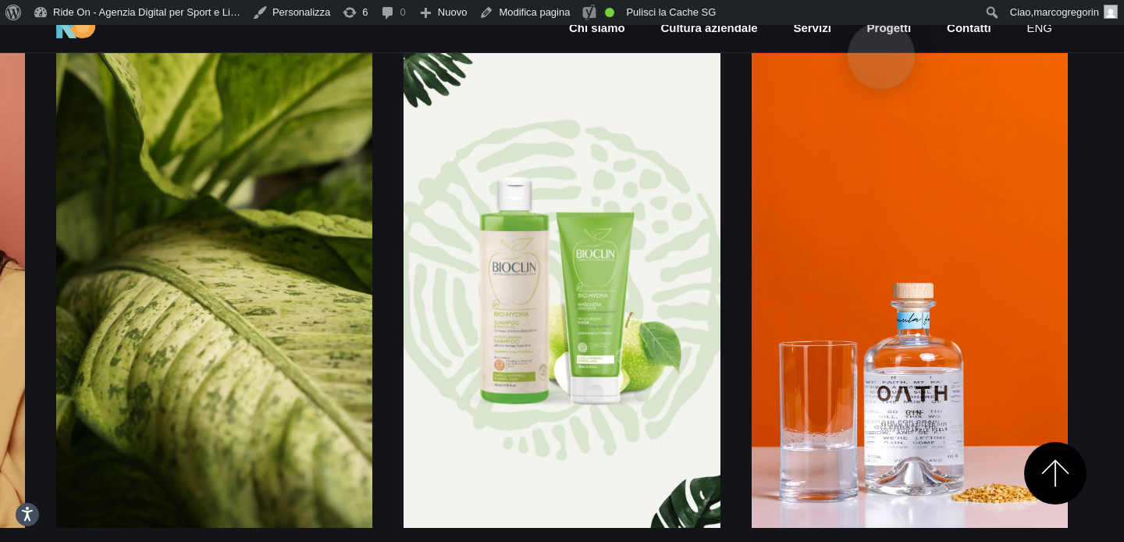
click at [883, 31] on link "Progetti" at bounding box center [890, 29] width 48 height 18
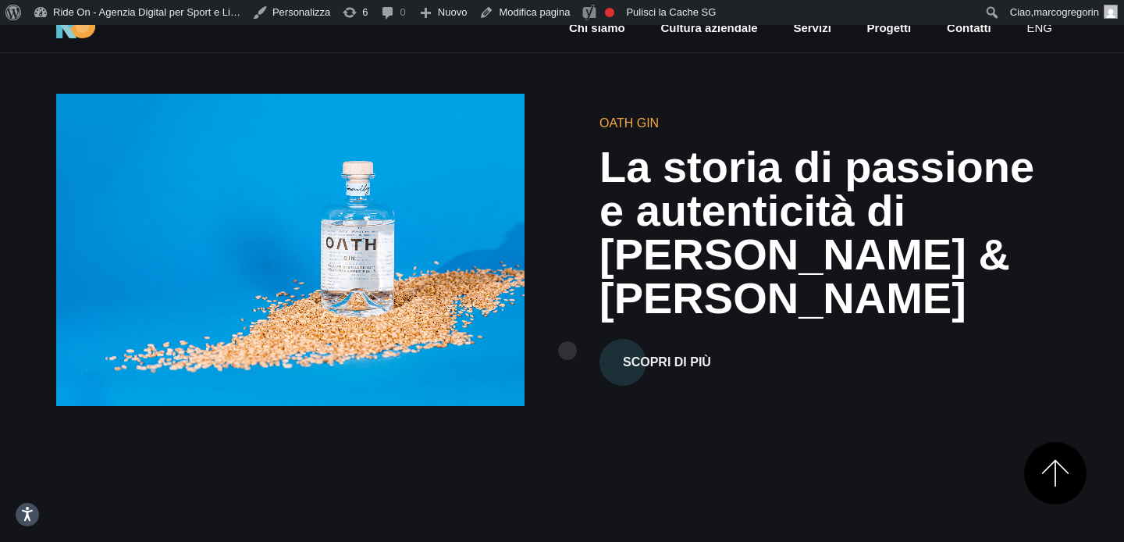
scroll to position [4690, 0]
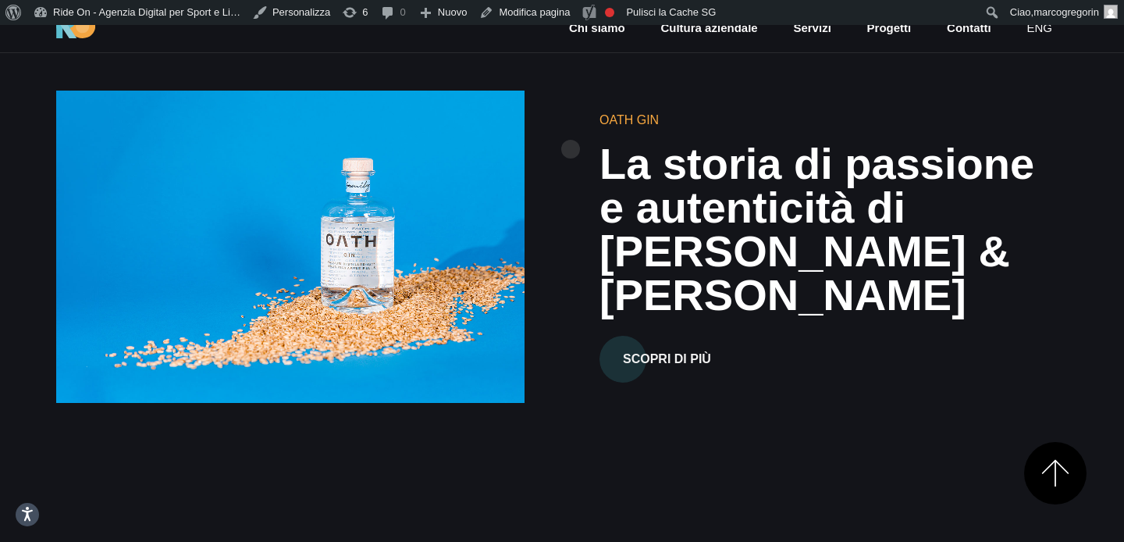
click at [568, 126] on div "Oath Gin La storia di passione e autenticità di Valtteri Bottas & Tiffany Cromw…" at bounding box center [821, 247] width 518 height 272
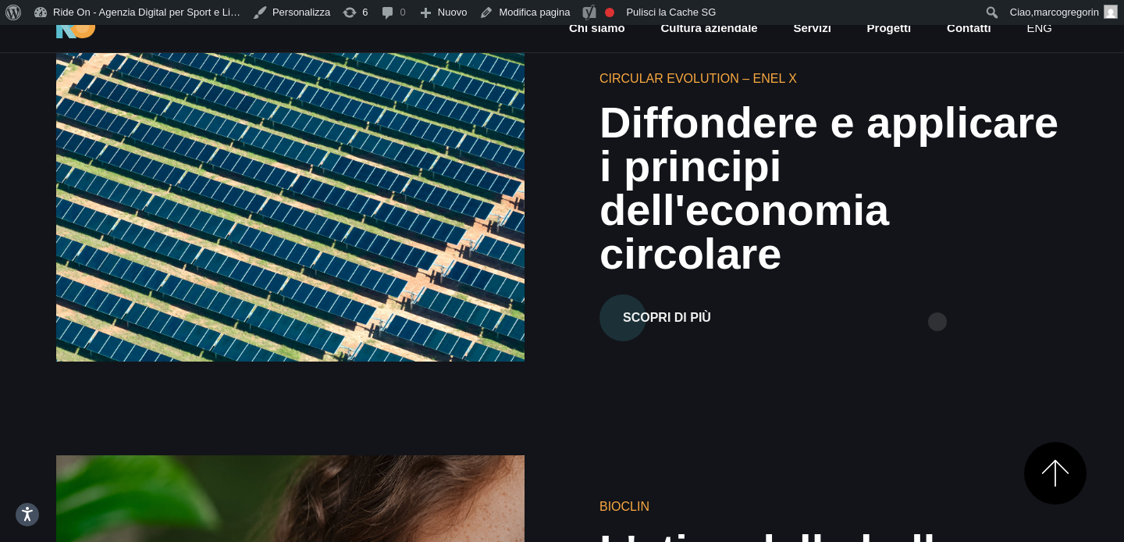
scroll to position [4100, 0]
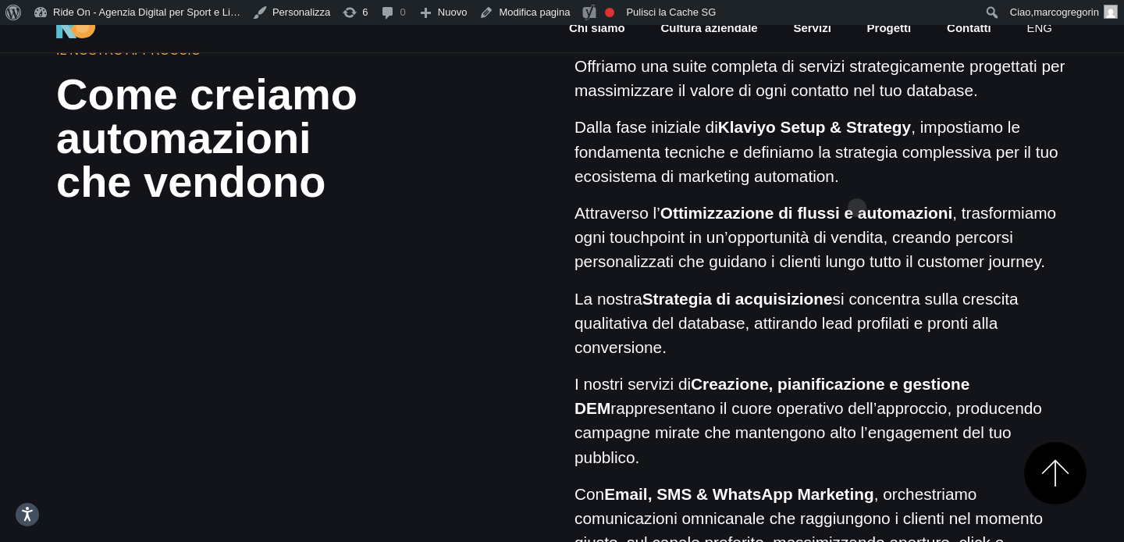
click at [857, 183] on p "Dalla fase iniziale di Klaviyo Setup & Strategy , impostiamo le fondamenta tecn…" at bounding box center [821, 151] width 493 height 73
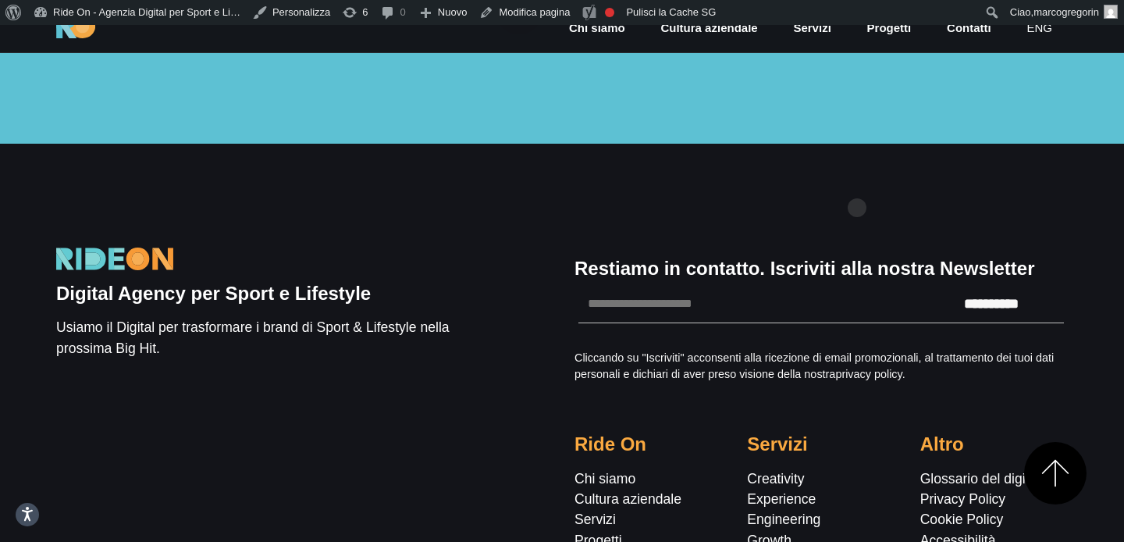
scroll to position [2050, 0]
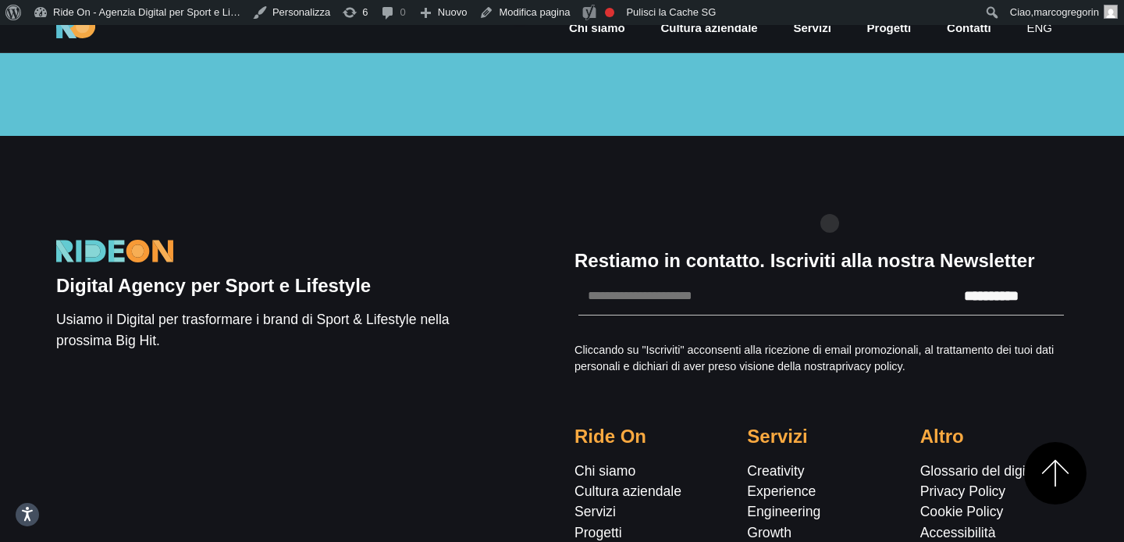
click at [831, 190] on div "**********" at bounding box center [562, 403] width 1012 height 534
click at [842, 166] on div "**********" at bounding box center [562, 403] width 1012 height 534
click at [865, 163] on div "**********" at bounding box center [562, 403] width 1012 height 534
click at [884, 148] on div "**********" at bounding box center [562, 403] width 1012 height 534
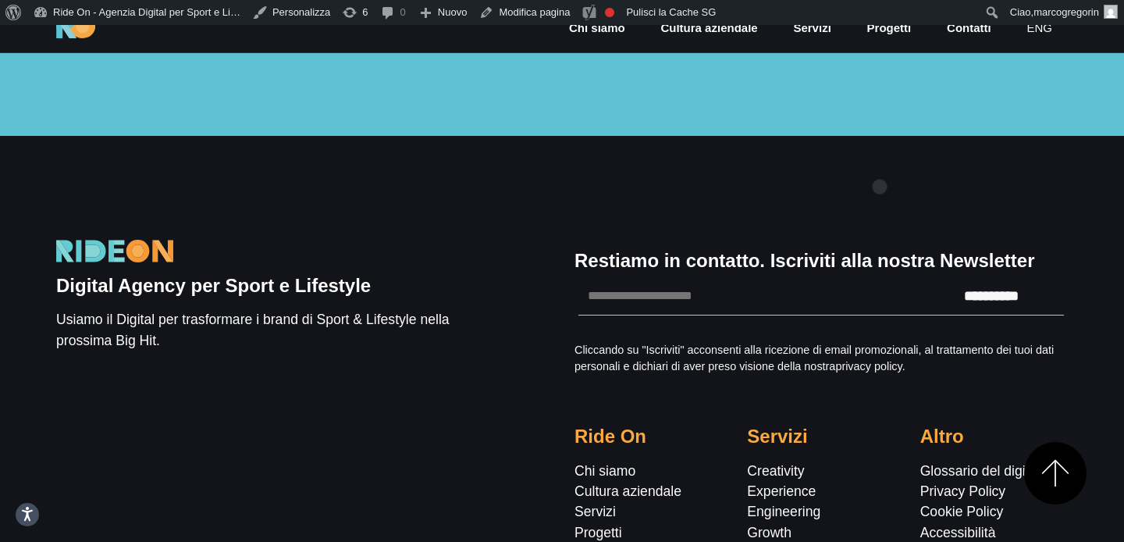
click at [880, 162] on div "**********" at bounding box center [562, 403] width 1012 height 534
click at [899, 151] on div "**********" at bounding box center [562, 403] width 1012 height 534
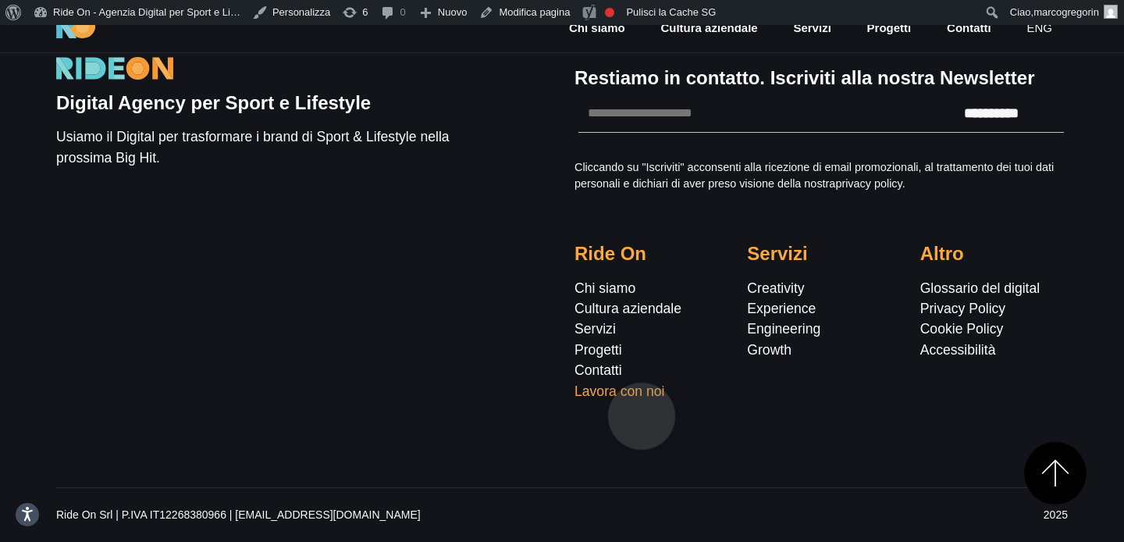
click at [642, 391] on link "Lavora con noi" at bounding box center [620, 391] width 90 height 16
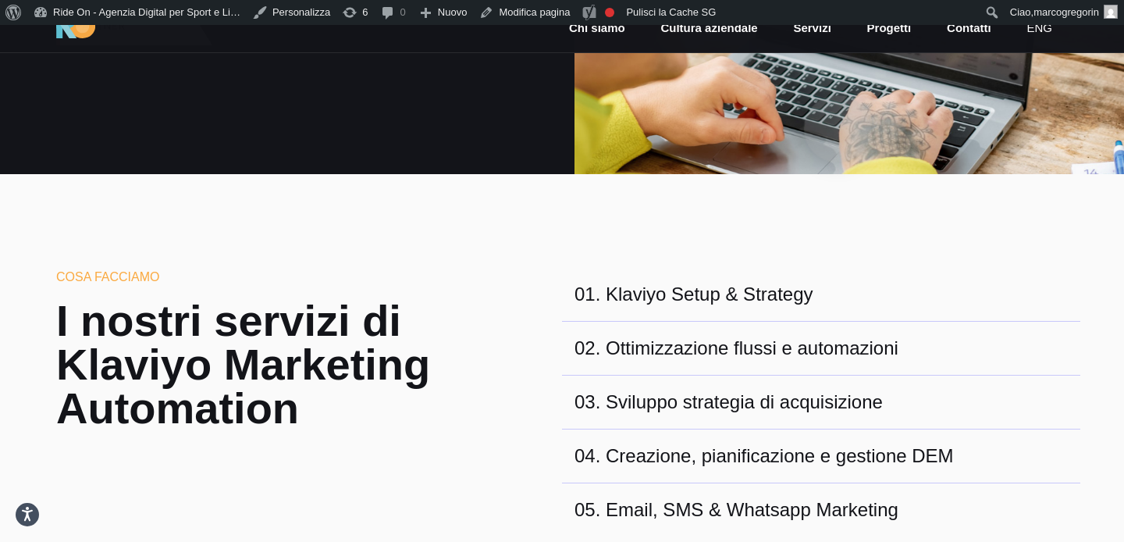
scroll to position [0, 0]
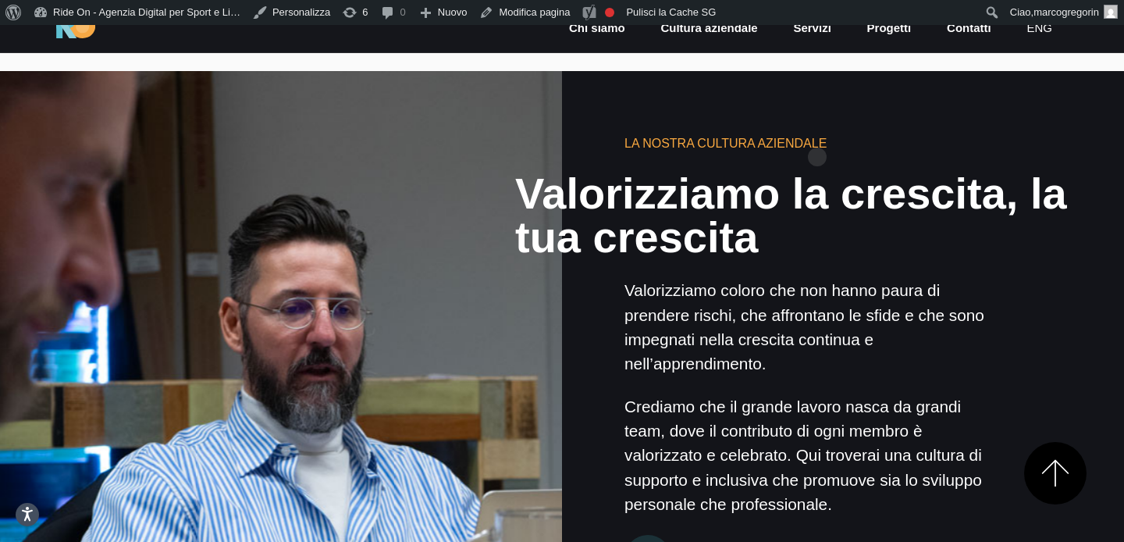
scroll to position [958, 0]
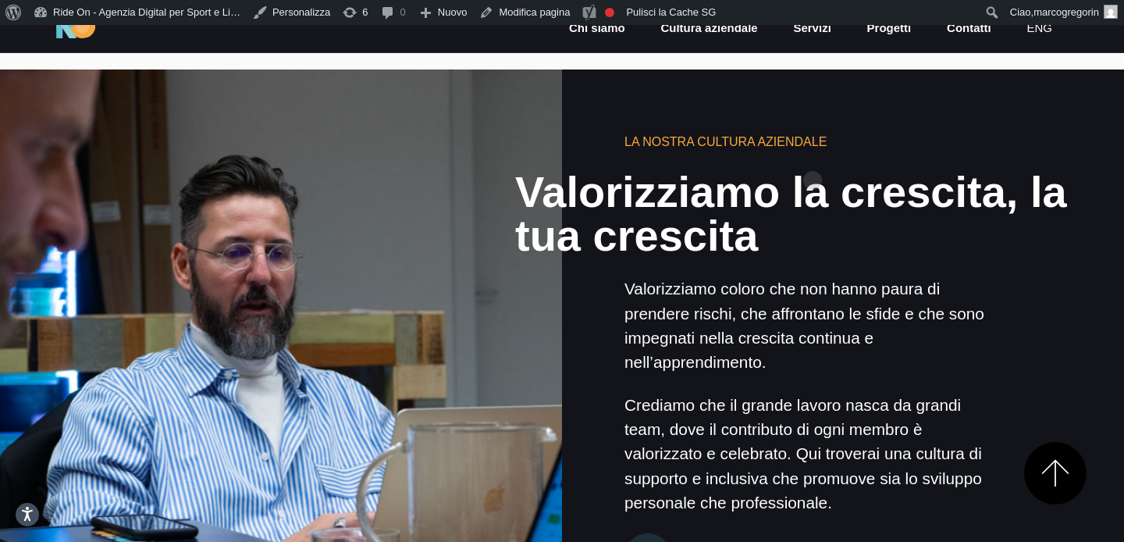
click at [815, 157] on div "La nostra Cultura aziendale Valorizziamo la crescita, la tua crescita Valorizzi…" at bounding box center [812, 350] width 375 height 460
click at [824, 131] on div "La nostra Cultura aziendale Valorizziamo la crescita, la tua crescita Valorizzi…" at bounding box center [812, 350] width 375 height 460
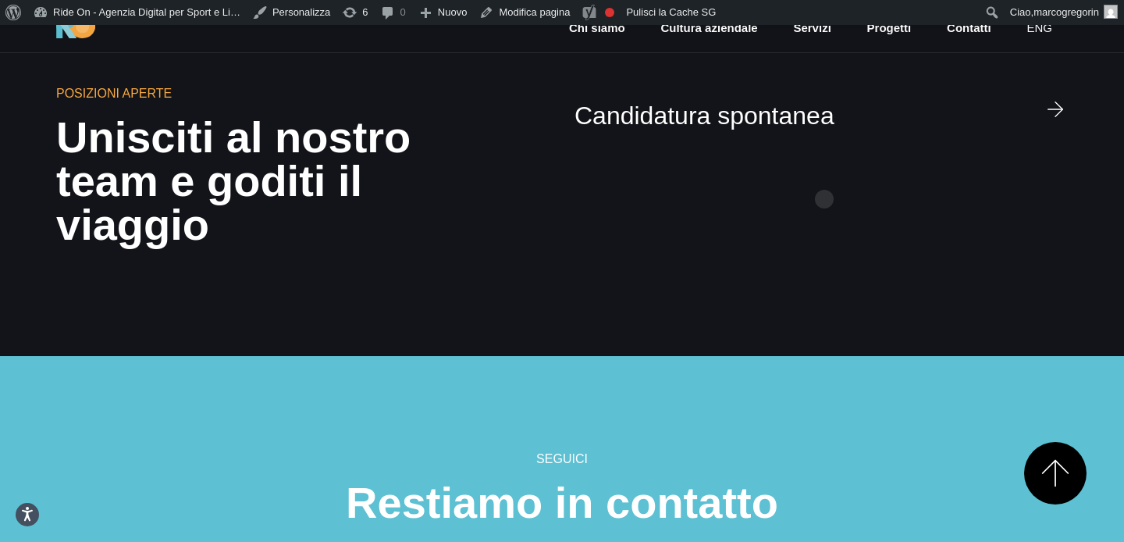
scroll to position [4917, 0]
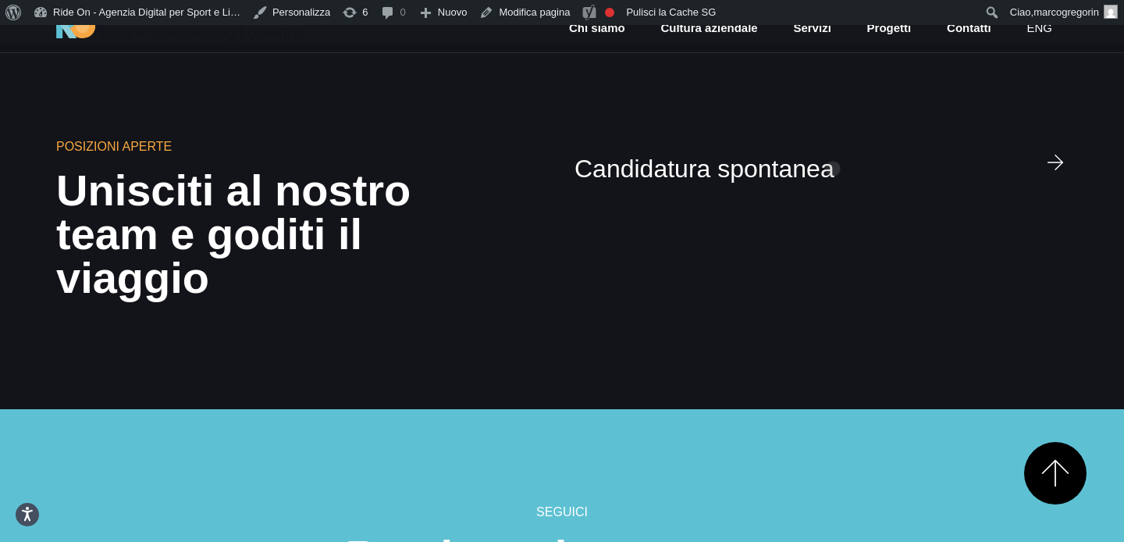
click at [833, 144] on section "Posizioni aperte Unisciti al nostro team e goditi il viaggio Candidatura sponta…" at bounding box center [562, 226] width 1124 height 365
click at [828, 151] on section "Posizioni aperte Unisciti al nostro team e goditi il viaggio Candidatura sponta…" at bounding box center [562, 226] width 1124 height 365
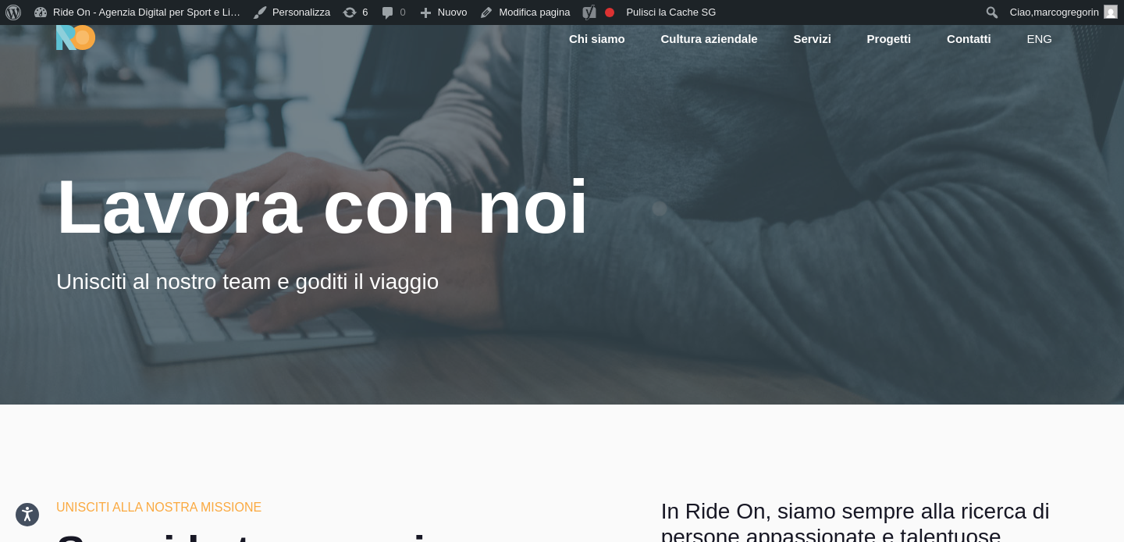
click at [660, 183] on div "Lavora con noi" at bounding box center [562, 207] width 1012 height 83
click at [743, 143] on div at bounding box center [562, 214] width 1124 height 379
click at [70, 43] on img at bounding box center [75, 37] width 39 height 25
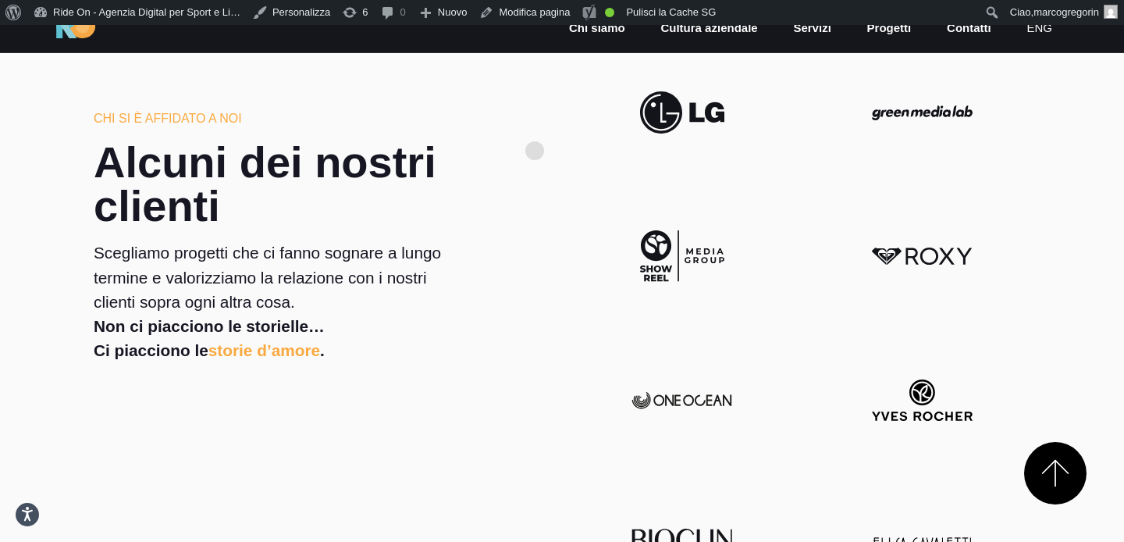
scroll to position [3171, 0]
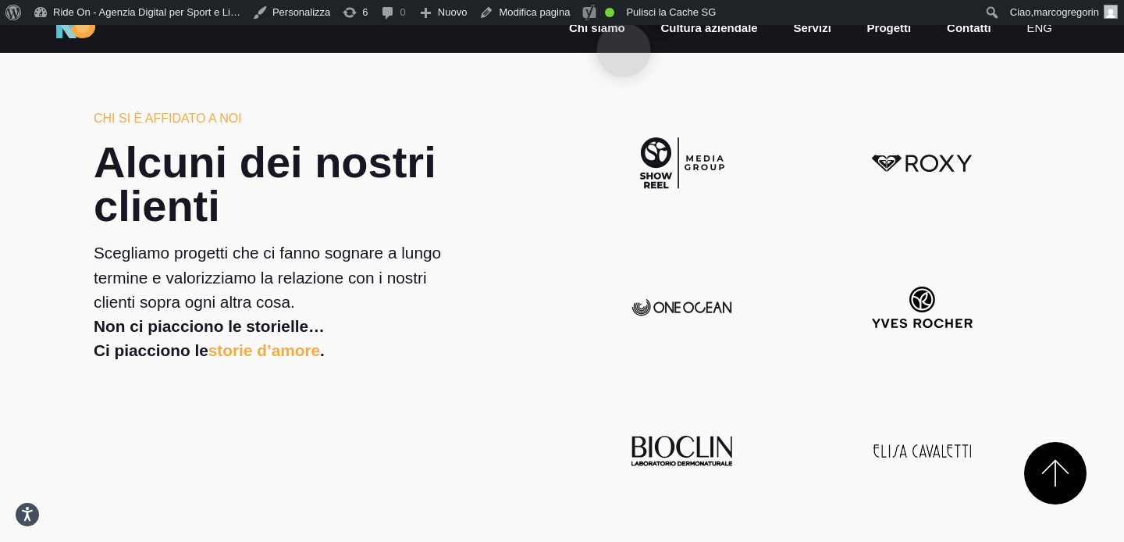
click at [624, 25] on link "Chi siamo" at bounding box center [597, 29] width 59 height 18
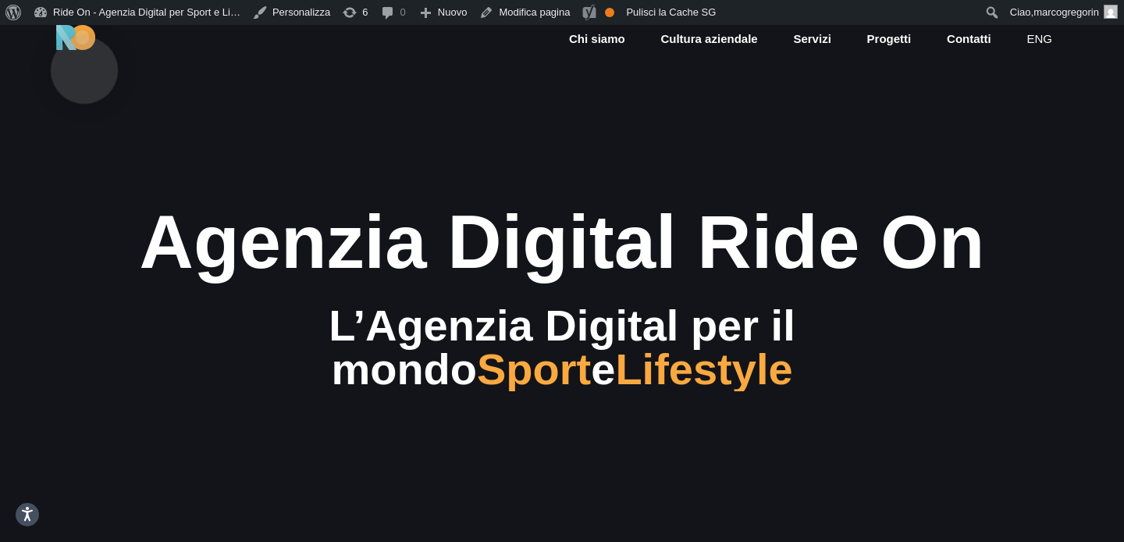
click at [84, 45] on img at bounding box center [75, 37] width 39 height 25
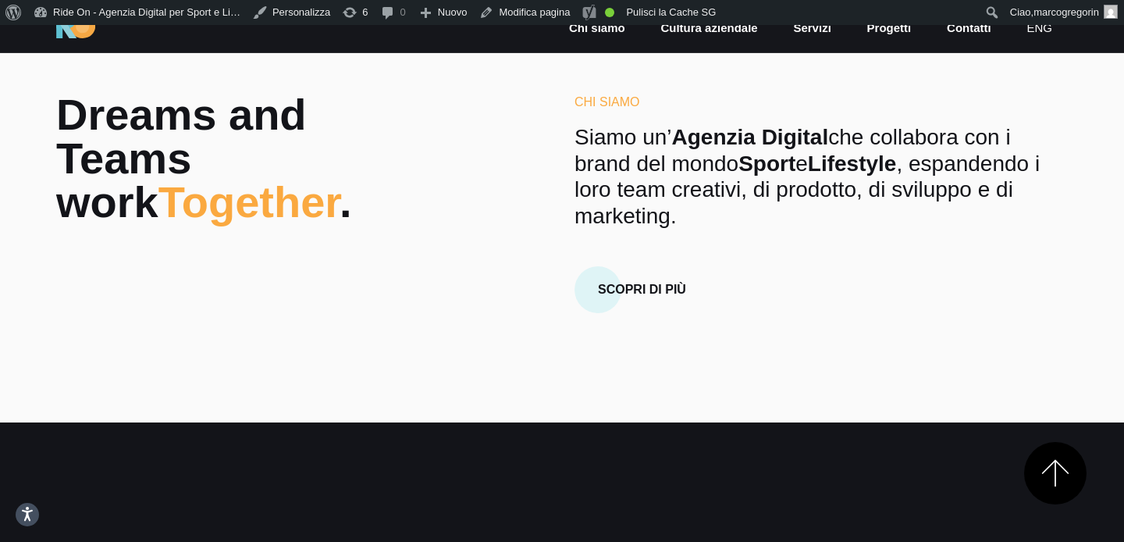
scroll to position [556, 0]
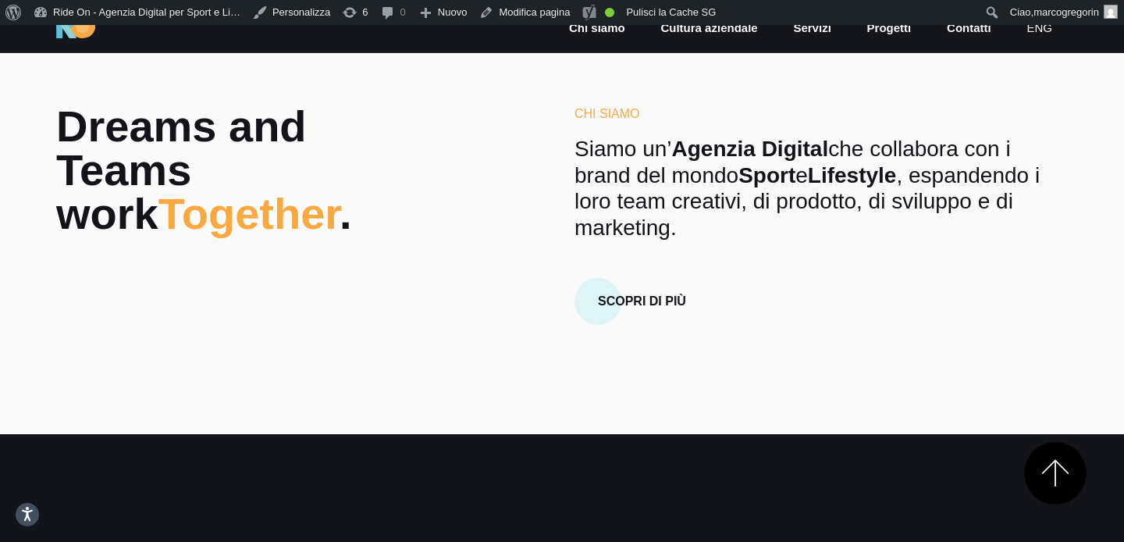
click at [617, 214] on p "Siamo un’ Agenzia Digital che collabora con i brand del mondo Sport e Lifestyle…" at bounding box center [821, 188] width 493 height 105
click at [637, 182] on p "Siamo un’ Agenzia Digital che collabora con i brand del mondo Sport e Lifestyle…" at bounding box center [821, 188] width 493 height 105
click at [647, 189] on p "Siamo un’ Agenzia Digital che collabora con i brand del mondo Sport e Lifestyle…" at bounding box center [821, 188] width 493 height 105
click at [550, 57] on section "Dreams and Teams work Together . Chi Siamo Siamo un’ Agenzia Digital che collab…" at bounding box center [562, 222] width 1124 height 423
click at [626, 69] on section "Dreams and Teams work Together . Chi Siamo Siamo un’ Agenzia Digital che collab…" at bounding box center [562, 222] width 1124 height 423
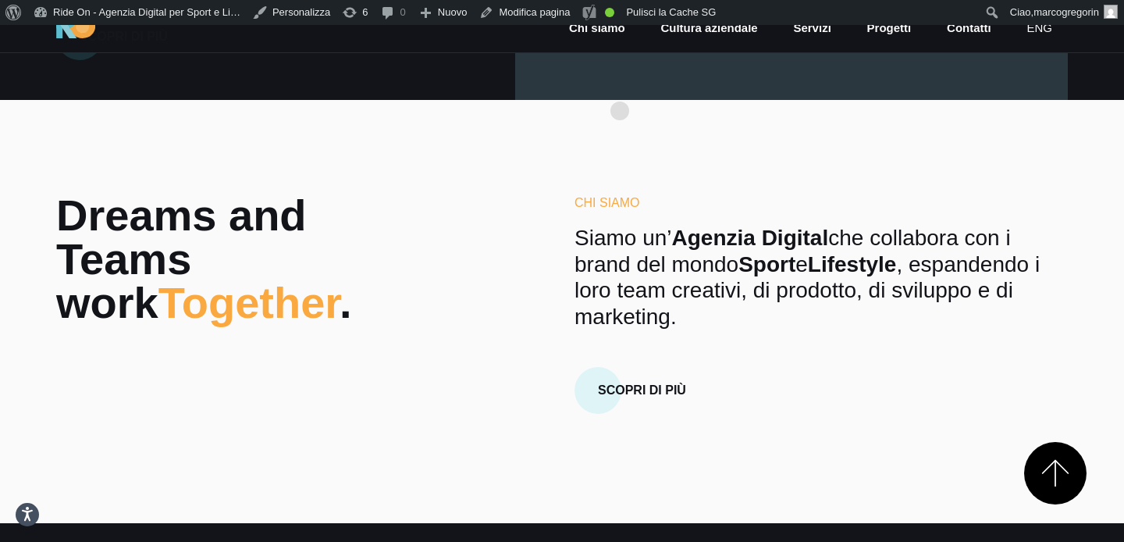
scroll to position [475, 0]
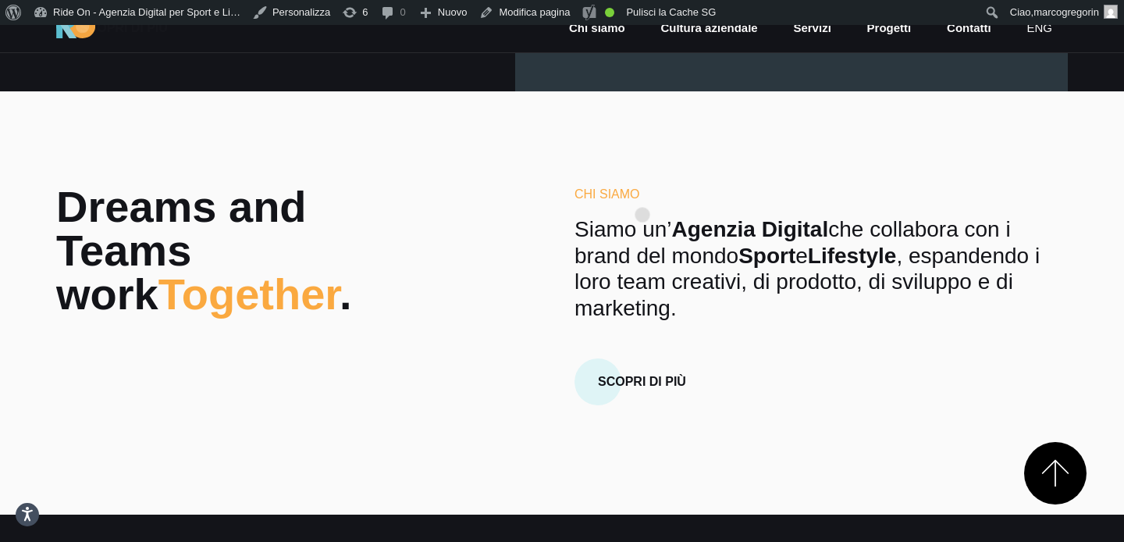
click at [643, 190] on h6 "Chi Siamo" at bounding box center [821, 194] width 493 height 19
click at [629, 205] on div "Chi Siamo Siamo un’ Agenzia Digital che collabora con i brand del mondo Sport e…" at bounding box center [821, 295] width 493 height 220
click at [625, 200] on h6 "Chi Siamo" at bounding box center [821, 194] width 493 height 19
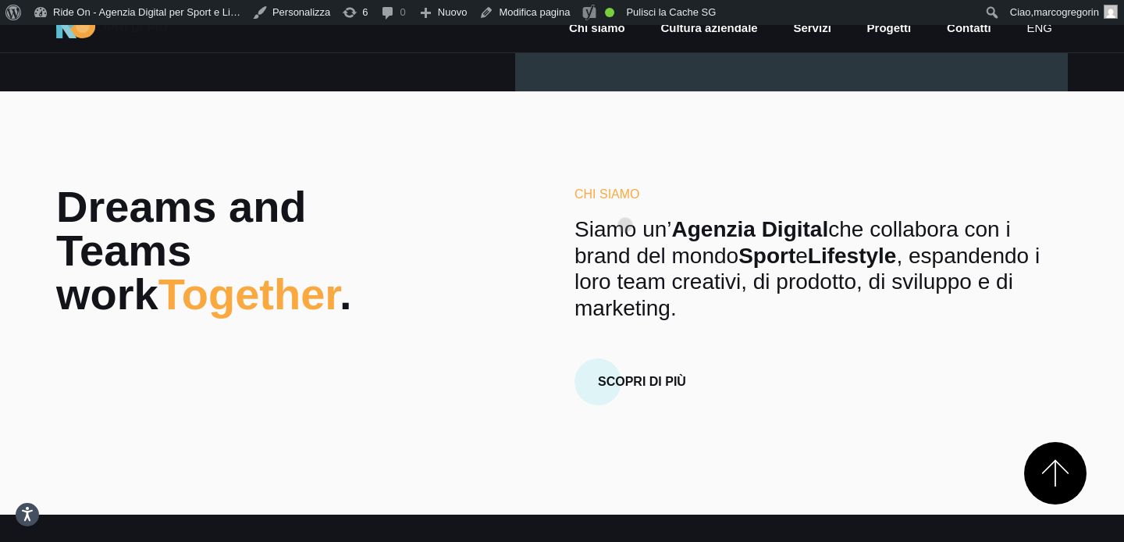
click at [625, 200] on h6 "Chi Siamo" at bounding box center [821, 194] width 493 height 19
click at [613, 189] on h6 "Chi Siamo" at bounding box center [821, 194] width 493 height 19
click at [676, 228] on strong "Agenzia Digital" at bounding box center [750, 229] width 157 height 24
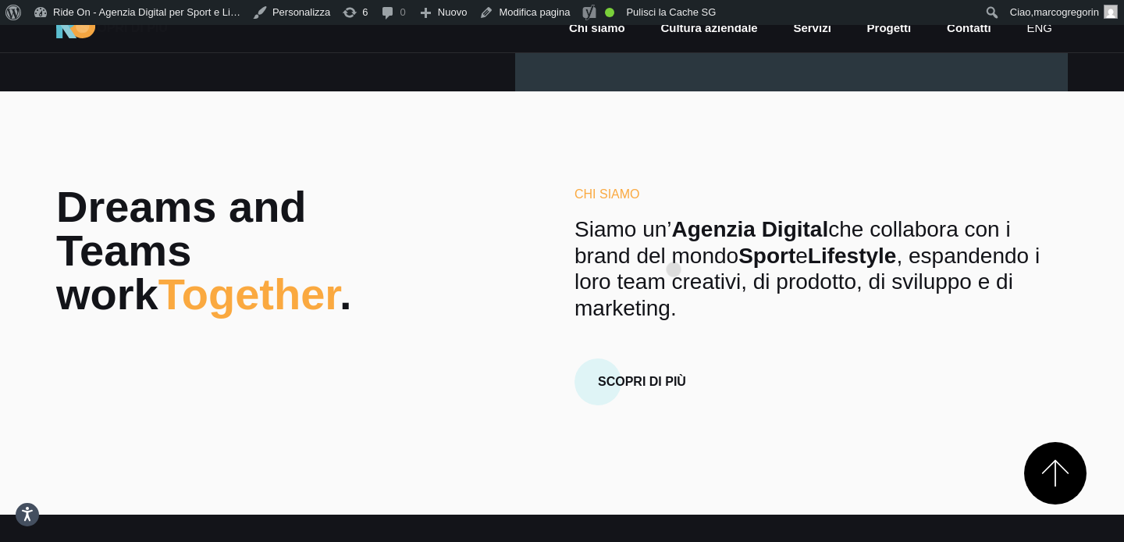
click at [674, 244] on p "Siamo un’ Agenzia Digital che collabora con i brand del mondo Sport e Lifestyle…" at bounding box center [821, 268] width 493 height 105
click at [745, 223] on strong "Agenzia Digital" at bounding box center [750, 229] width 157 height 24
click at [735, 237] on strong "Agenzia Digital" at bounding box center [750, 229] width 157 height 24
click at [749, 223] on strong "Agenzia Digital" at bounding box center [750, 229] width 157 height 24
click at [852, 266] on strong "Lifestyle" at bounding box center [852, 256] width 89 height 24
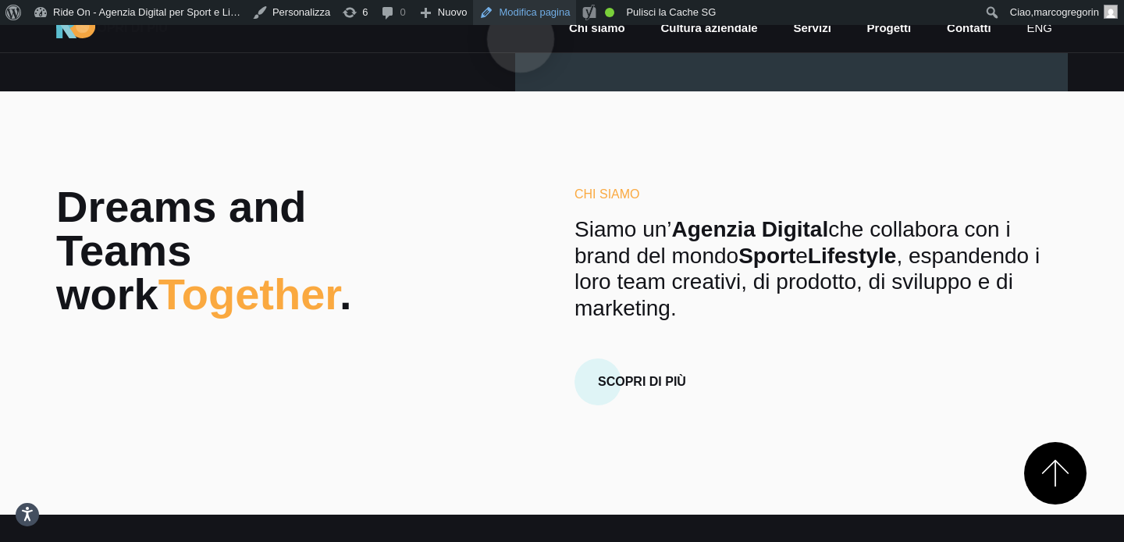
click at [521, 14] on link "Modifica pagina" at bounding box center [524, 12] width 103 height 25
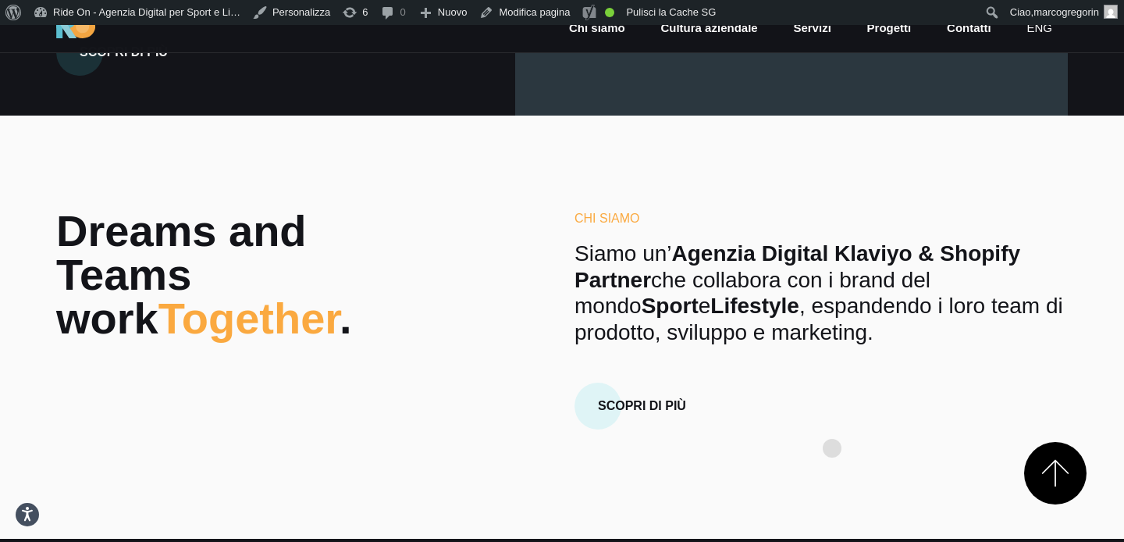
scroll to position [459, 0]
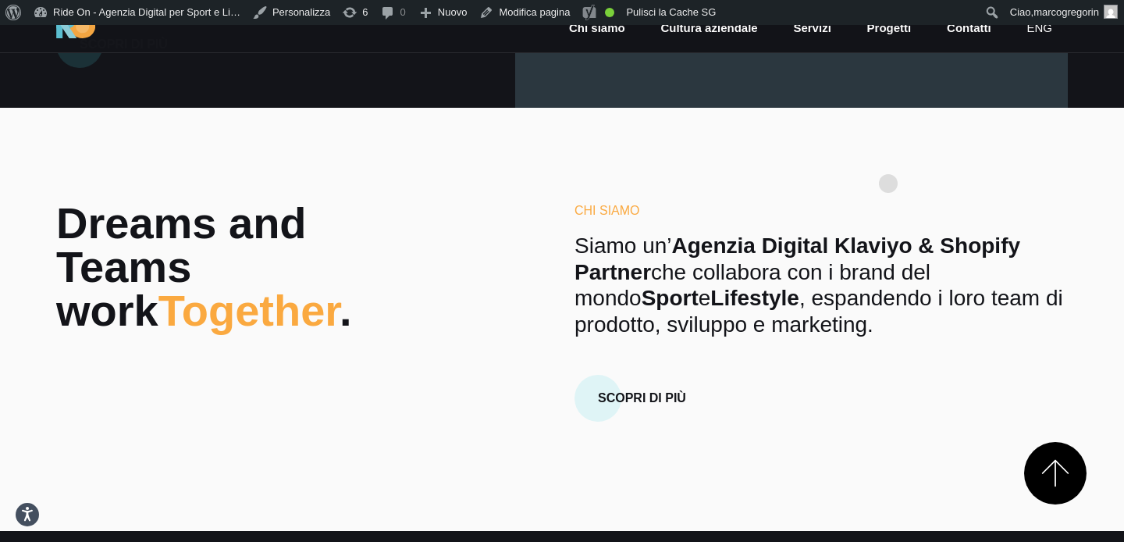
click at [892, 155] on section "Dreams and Teams work Together . Chi Siamo Siamo un’ Agenzia Digital Klaviyo & …" at bounding box center [562, 319] width 1124 height 423
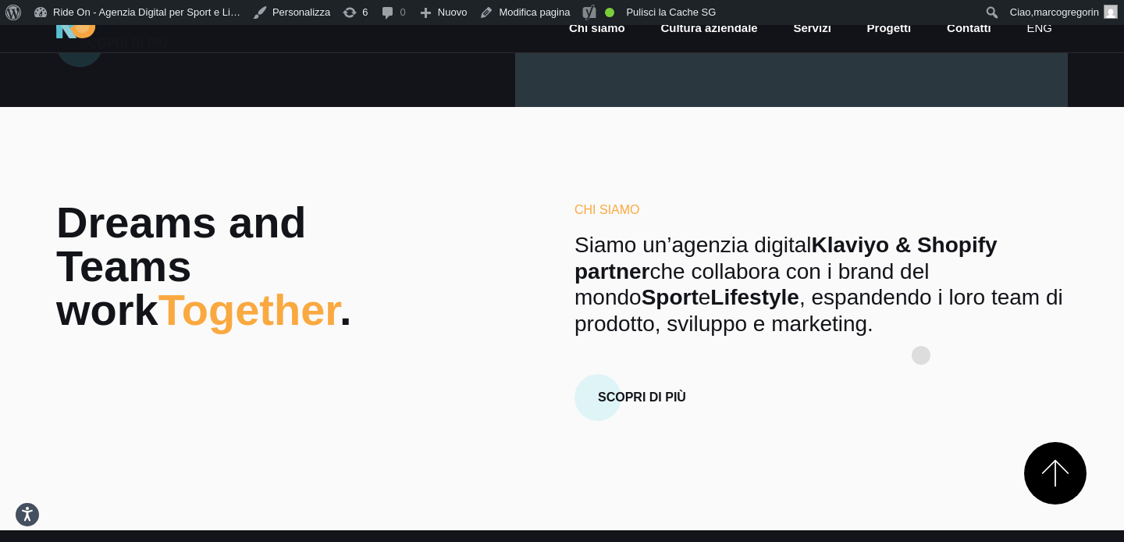
scroll to position [454, 0]
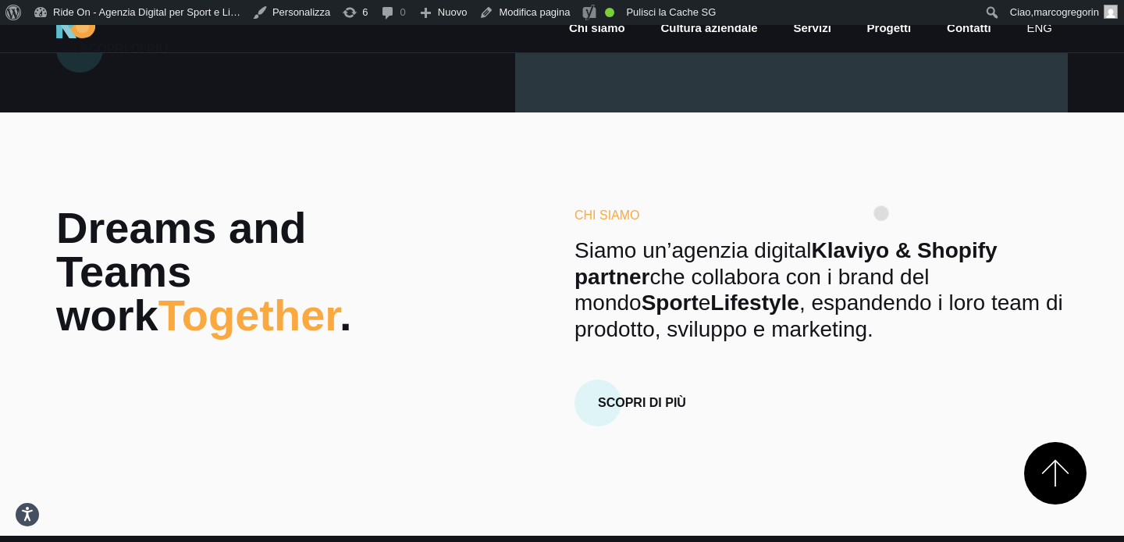
click at [881, 188] on section "Dreams and Teams work Together . Chi Siamo Siamo un’agenzia digital Klaviyo & S…" at bounding box center [562, 323] width 1124 height 423
click at [1042, 33] on link "eng" at bounding box center [1039, 29] width 29 height 18
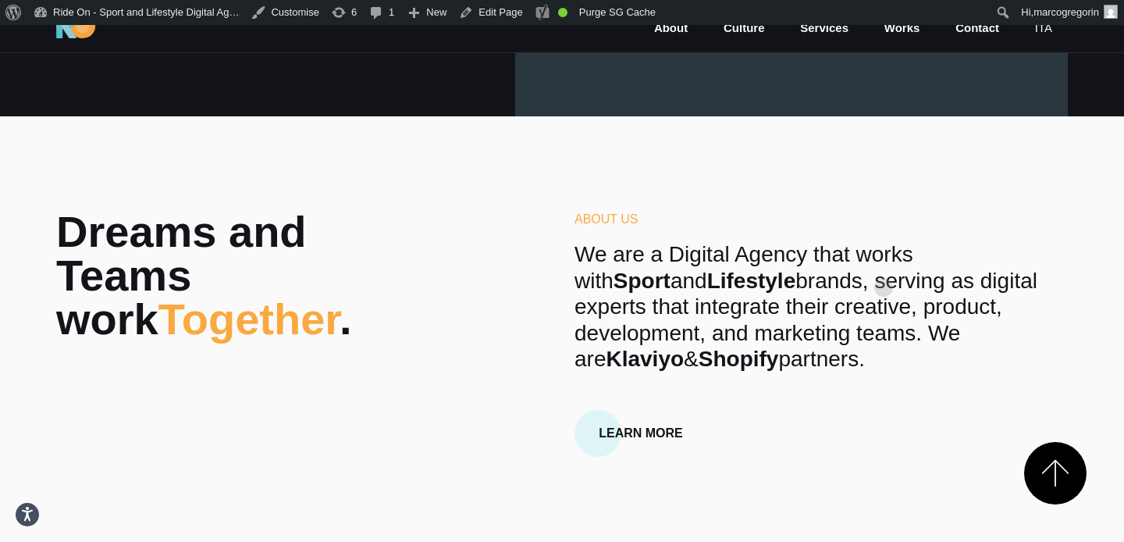
scroll to position [451, 0]
